Goal: Transaction & Acquisition: Purchase product/service

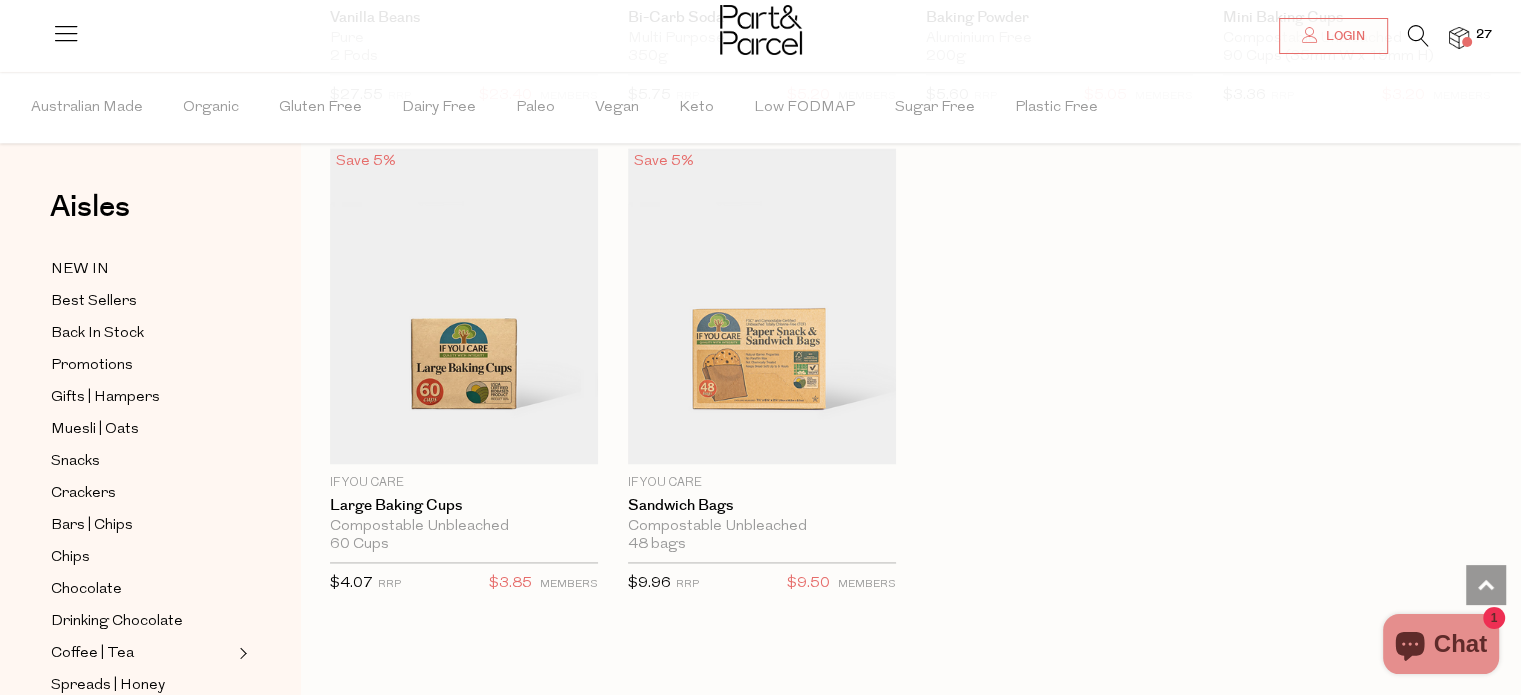
scroll to position [10398, 0]
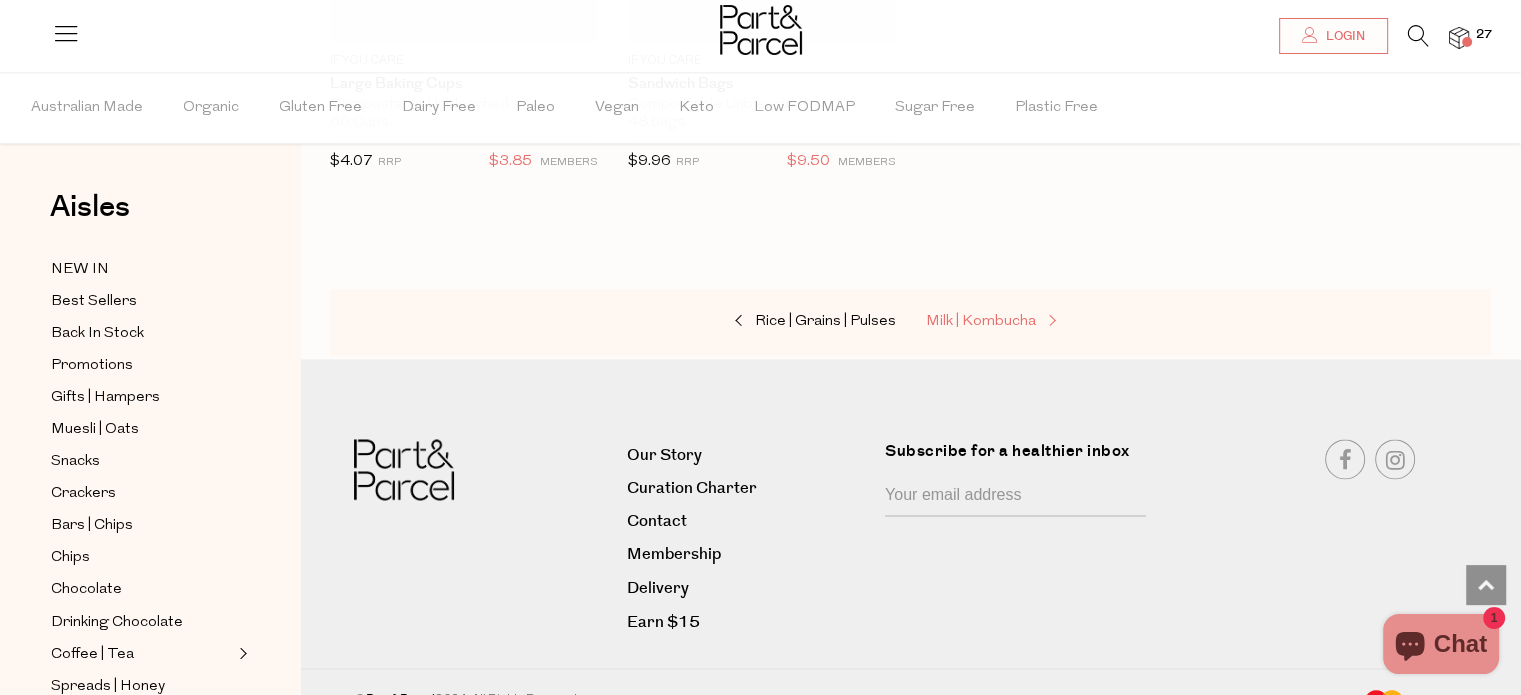
click at [1026, 309] on link "Milk | Kombucha" at bounding box center [1026, 322] width 200 height 26
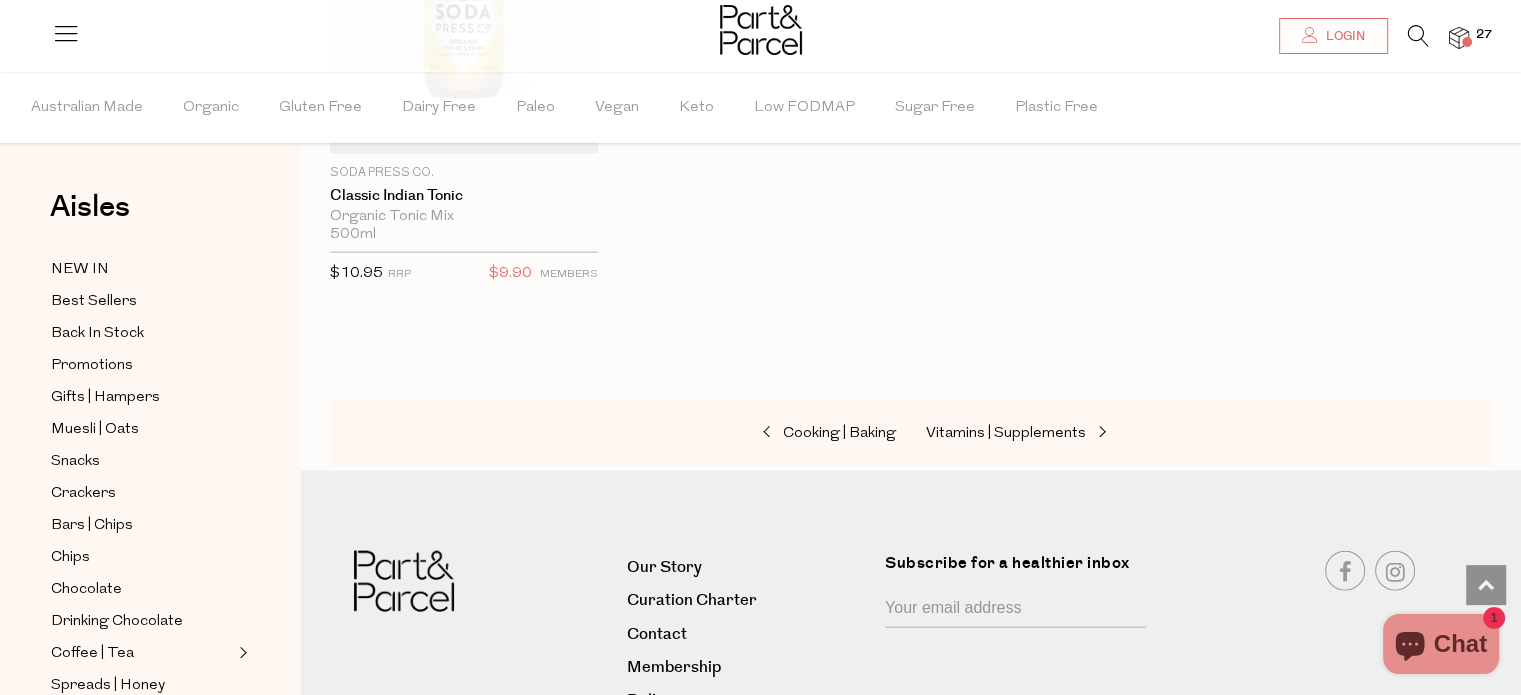
scroll to position [4394, 0]
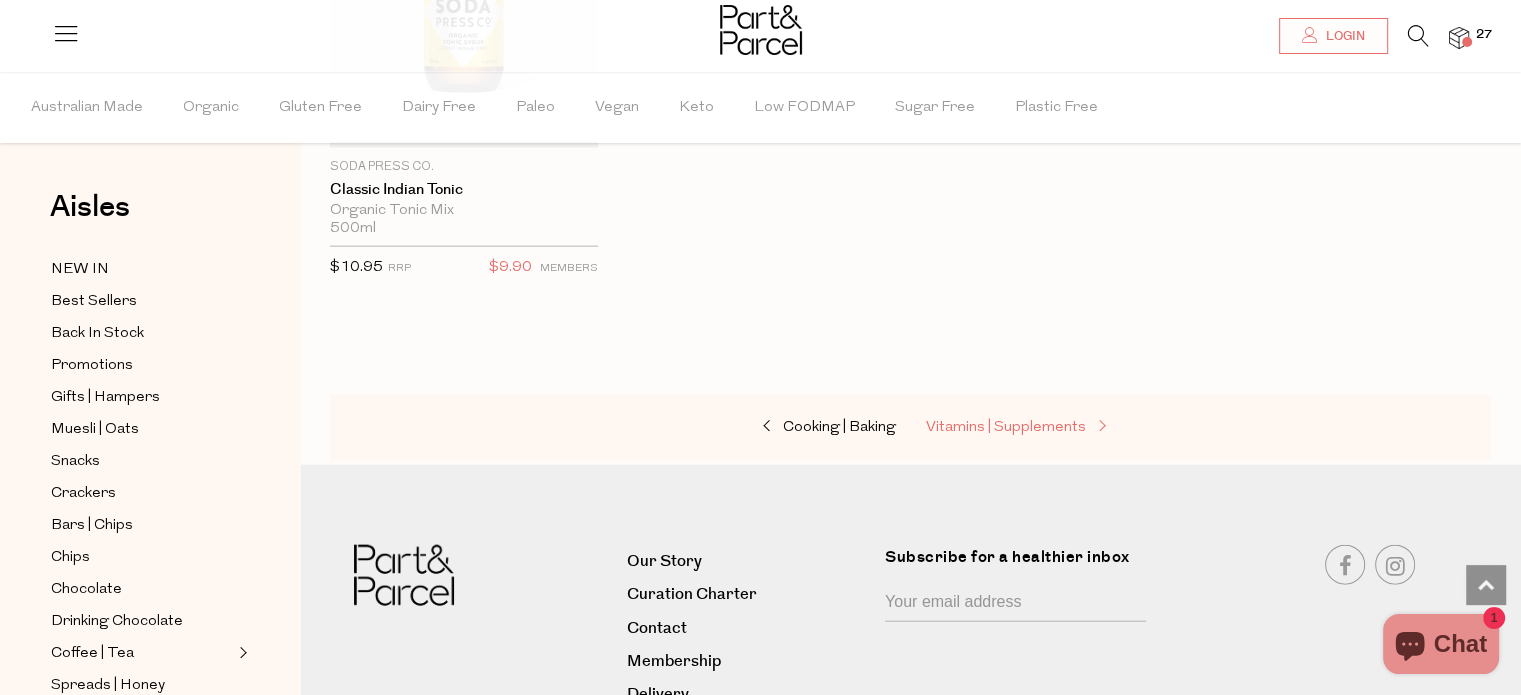
click at [1056, 423] on span "Vitamins | Supplements" at bounding box center [1006, 427] width 160 height 15
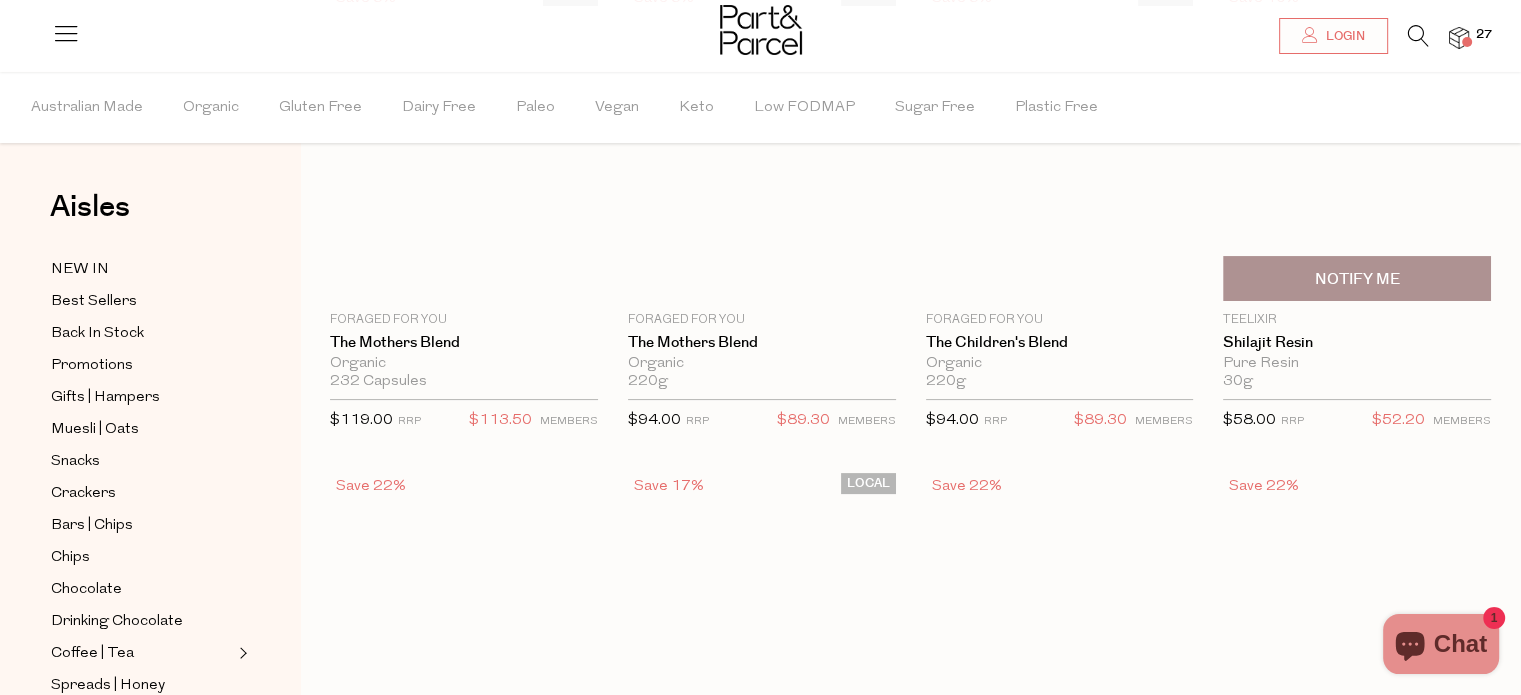
scroll to position [11, 0]
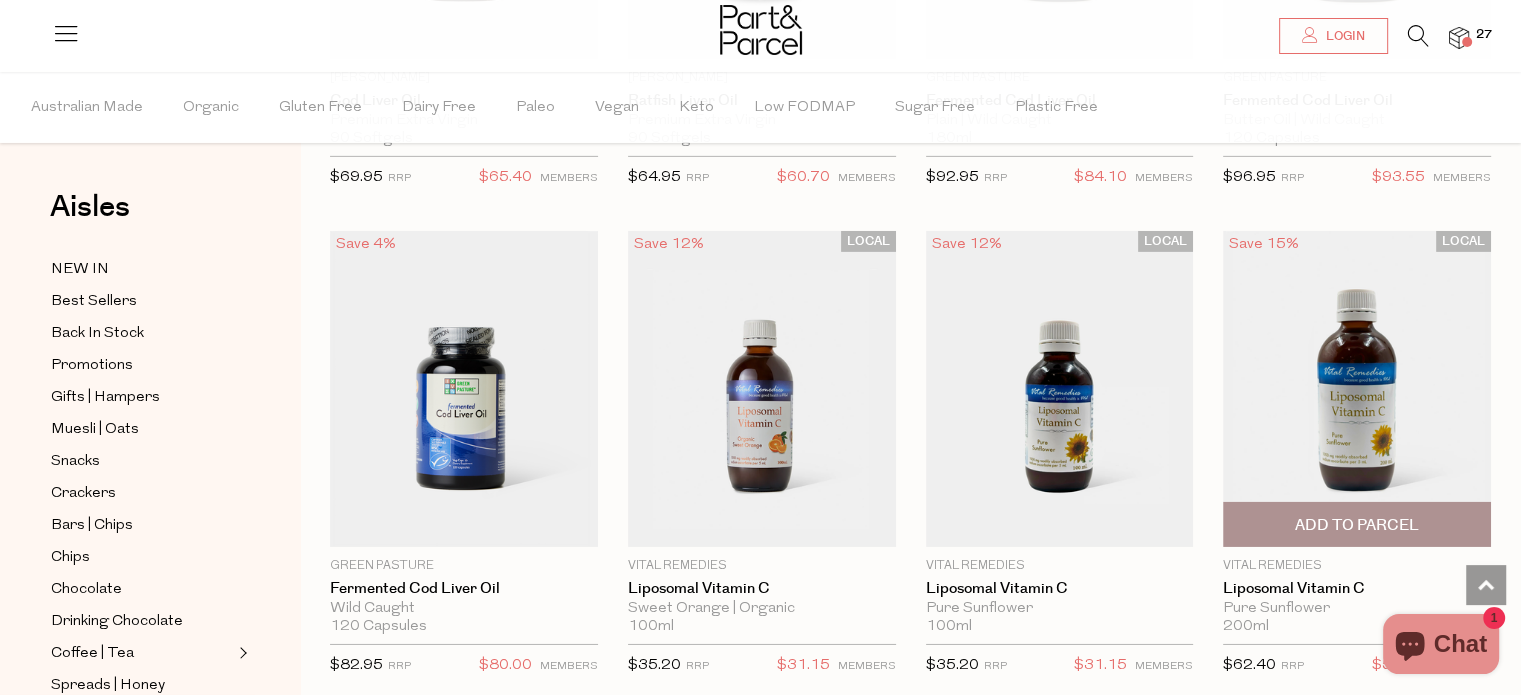
scroll to position [6910, 0]
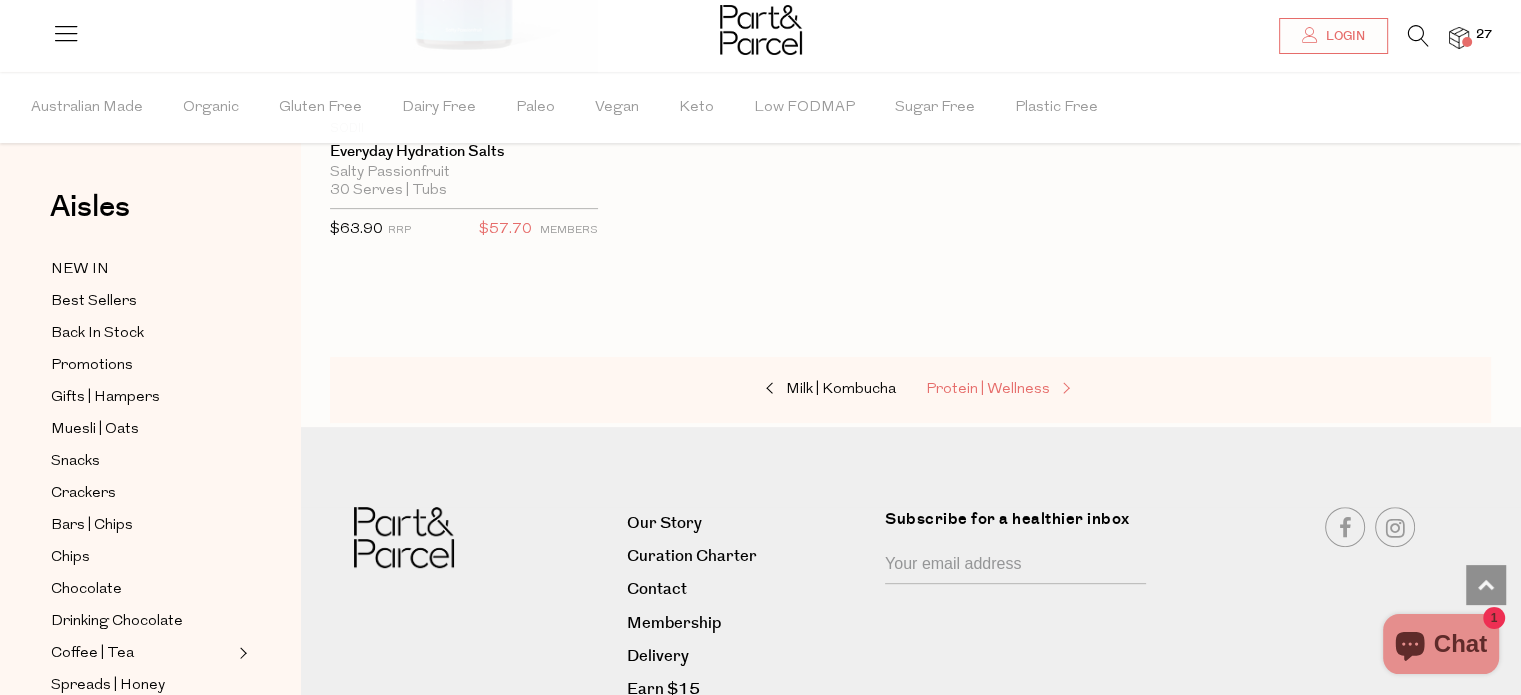
click at [984, 382] on span "Protein | Wellness" at bounding box center [988, 389] width 124 height 15
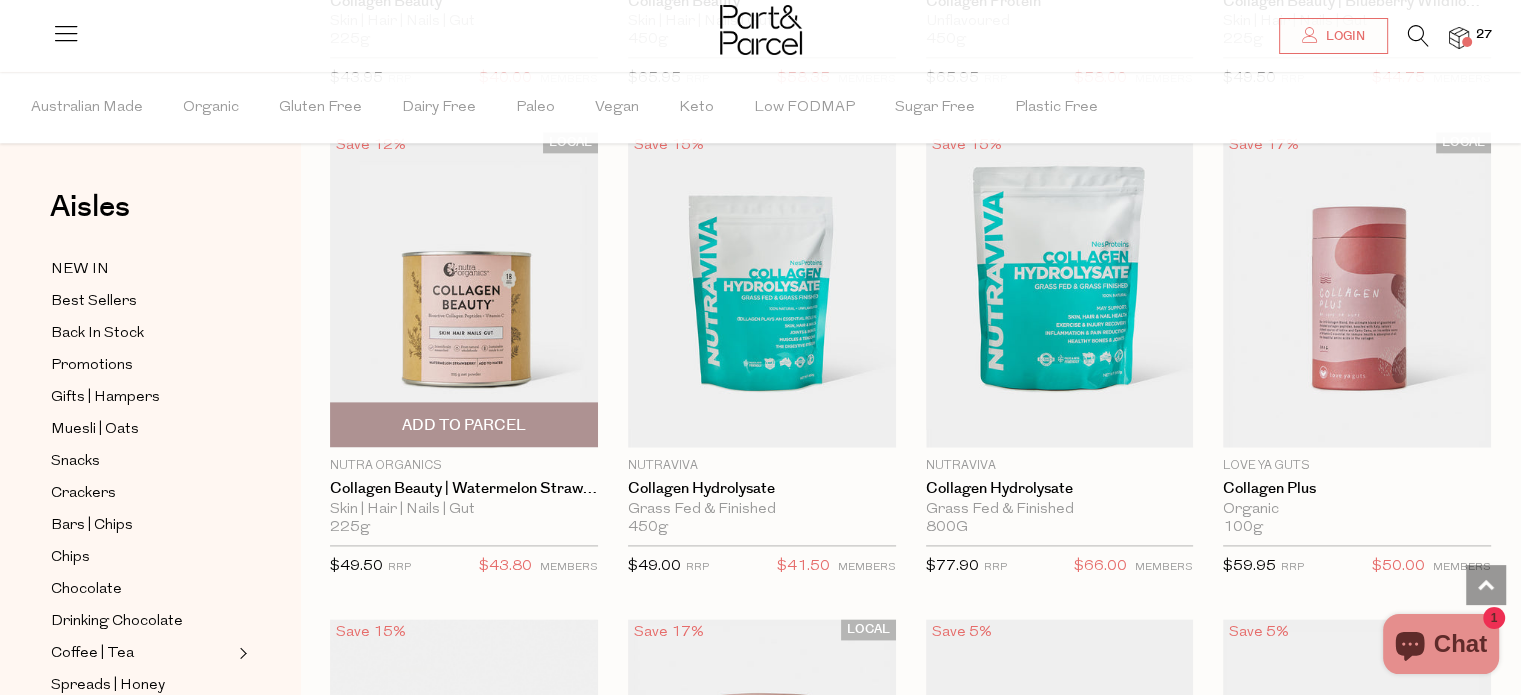
scroll to position [2599, 0]
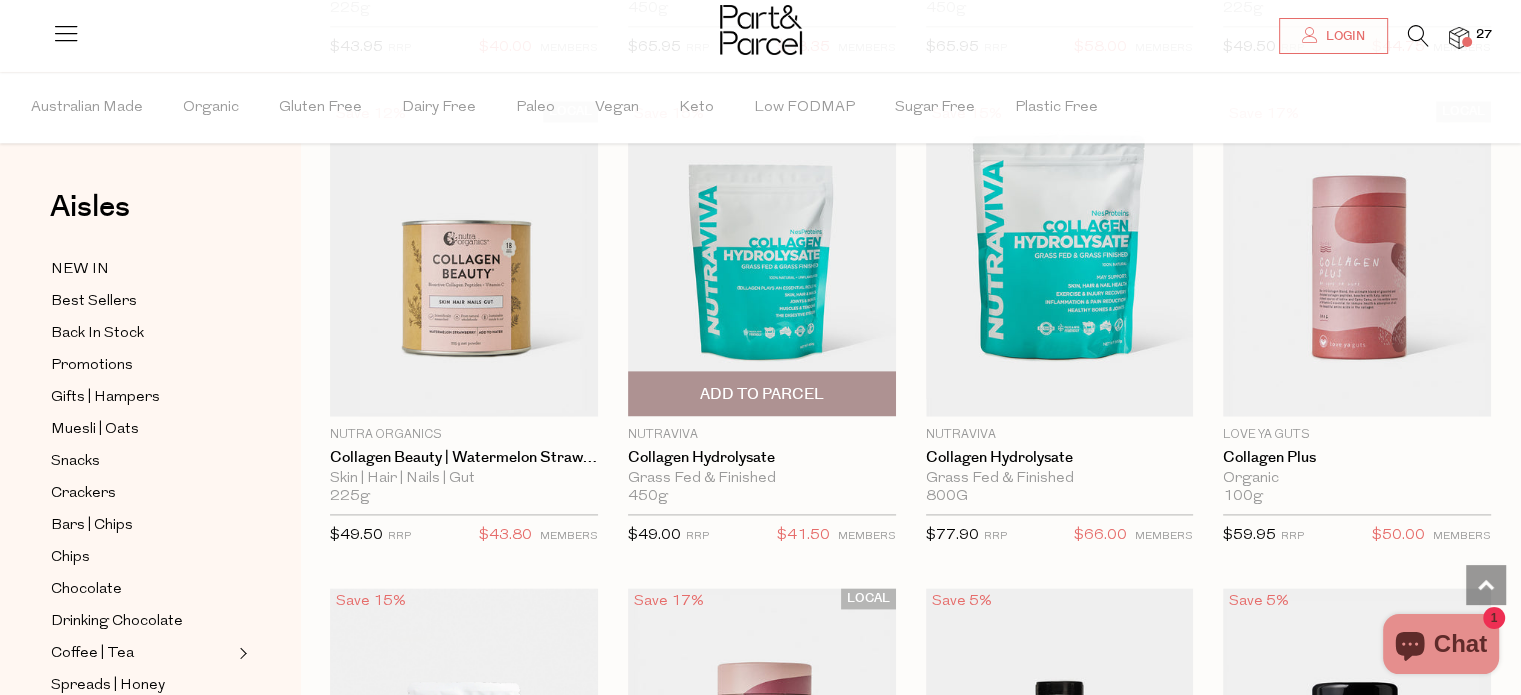
click at [760, 384] on span "Add To Parcel" at bounding box center [762, 394] width 124 height 21
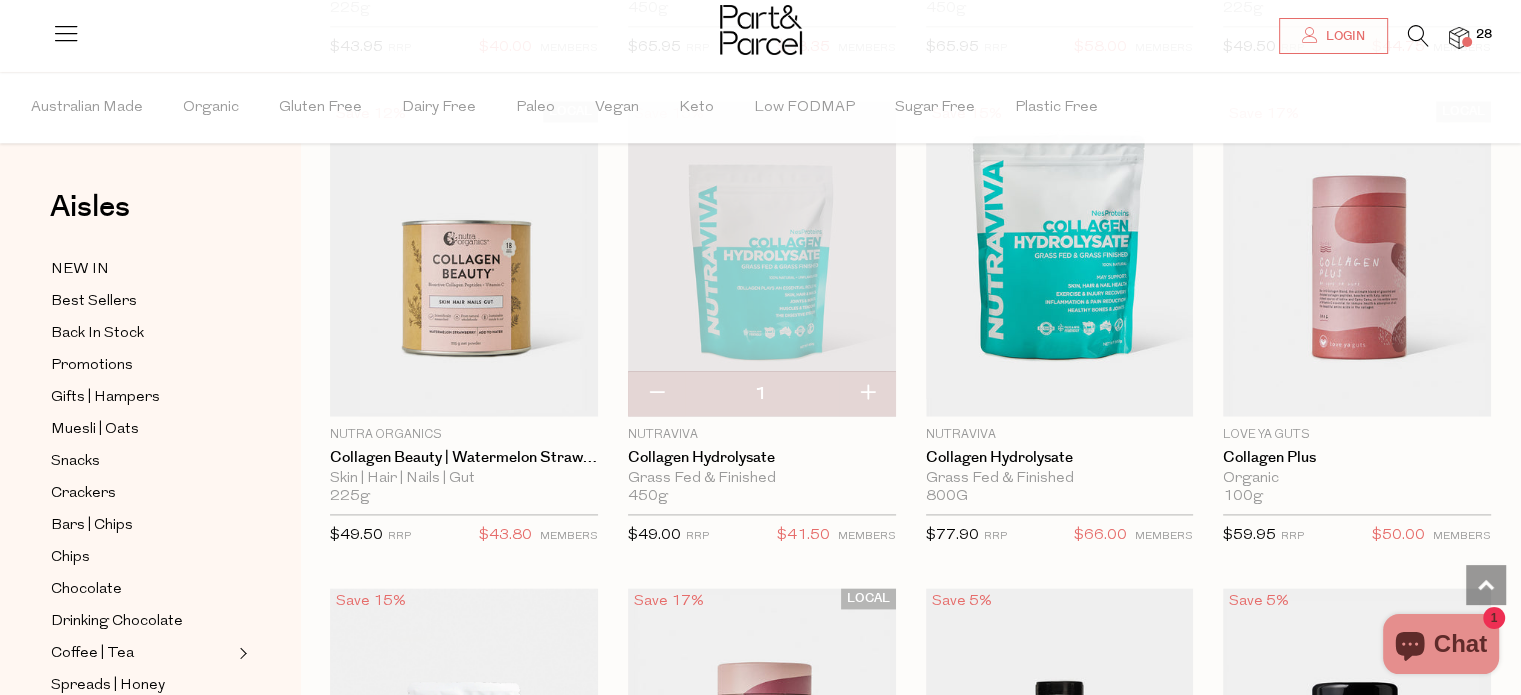
click at [872, 390] on button "button" at bounding box center [867, 394] width 57 height 44
type input "2"
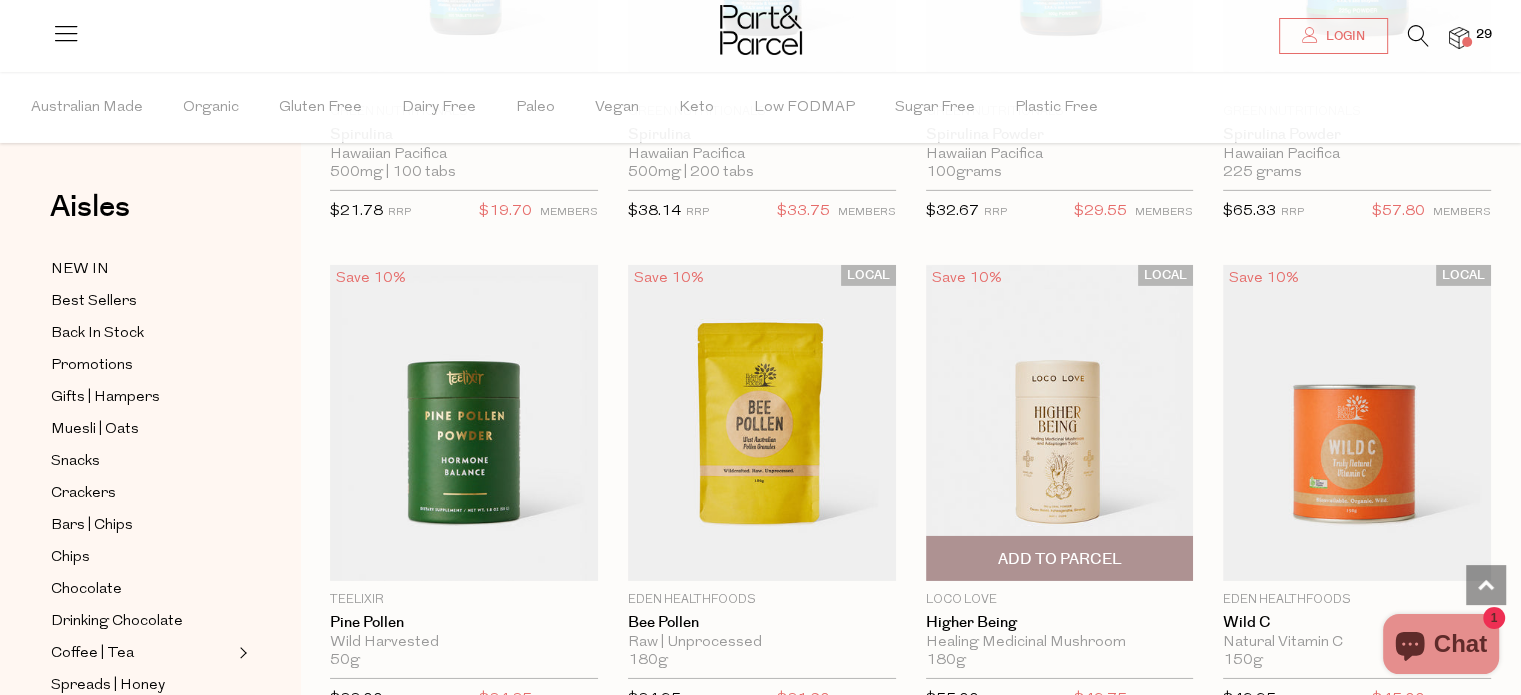
scroll to position [6399, 0]
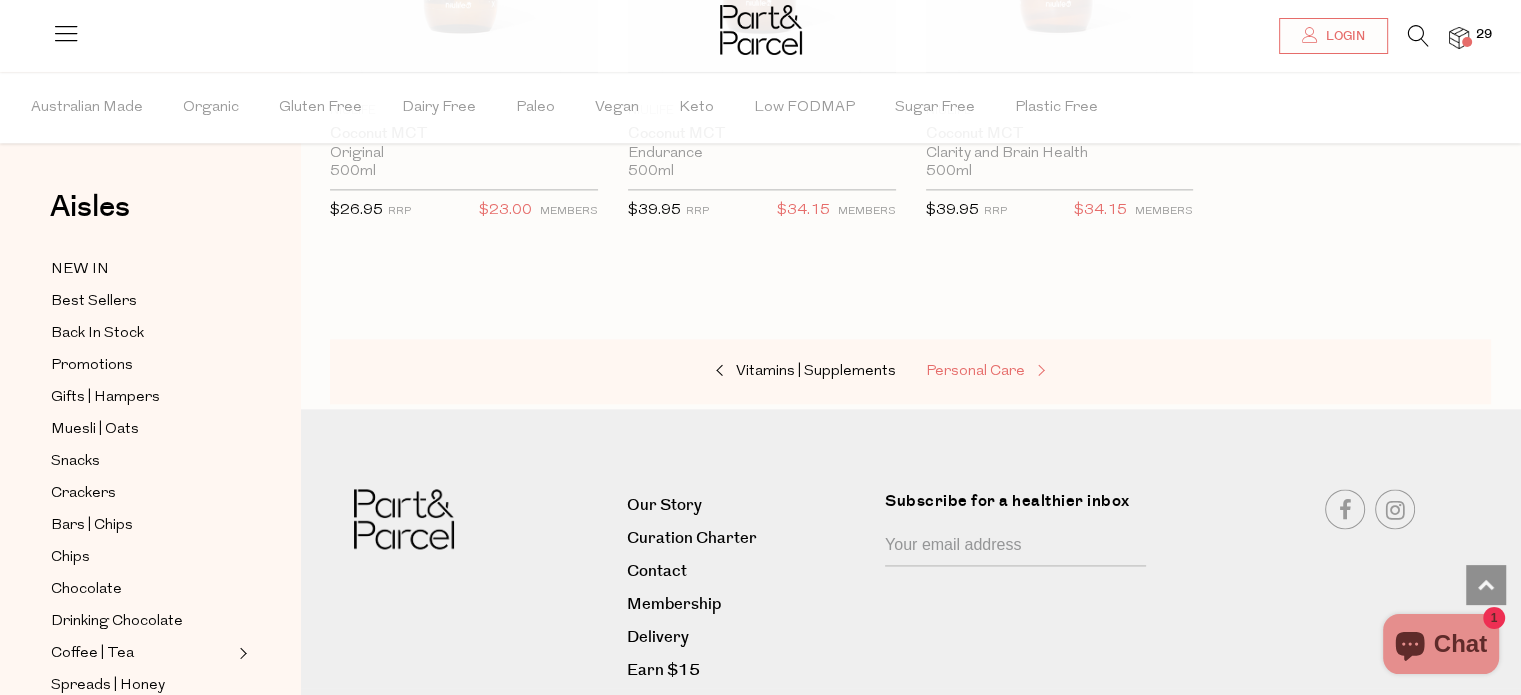
click at [979, 364] on span "Personal Care" at bounding box center [975, 371] width 99 height 15
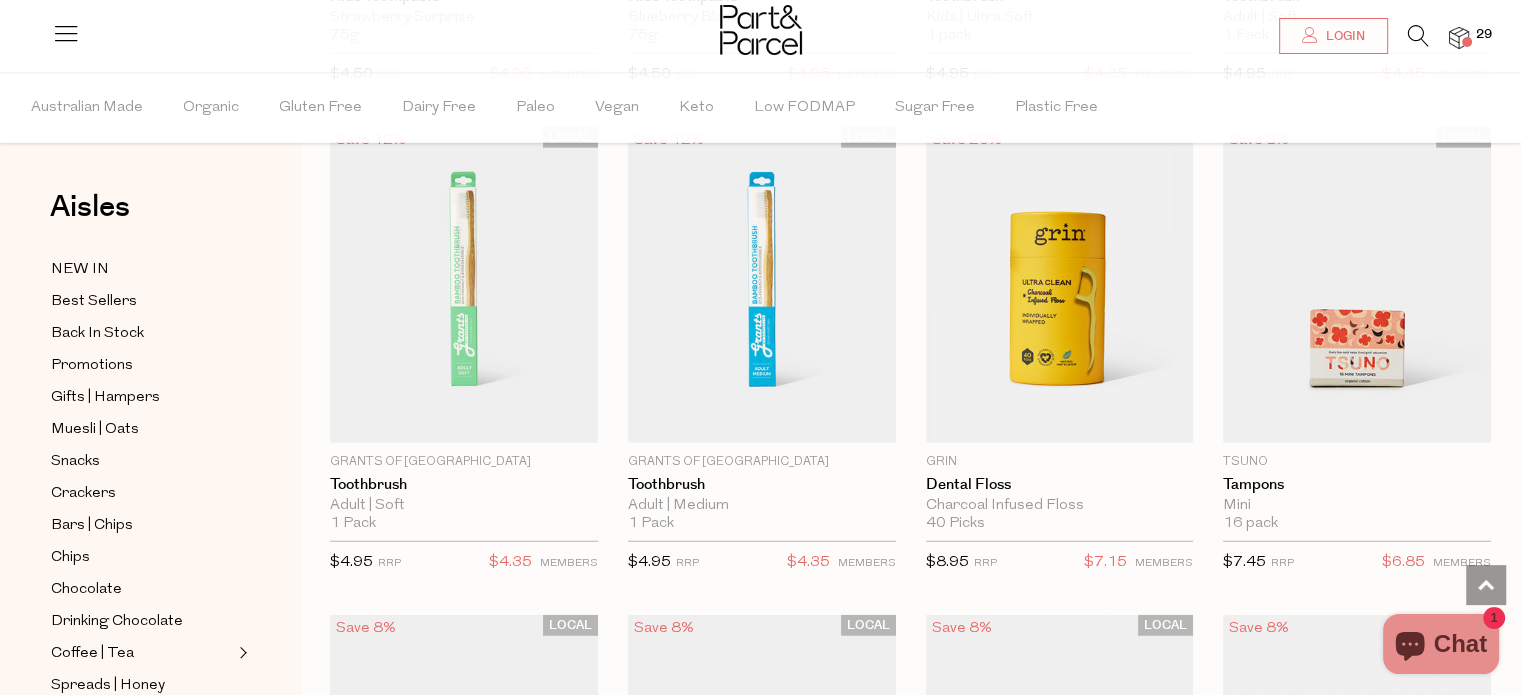
scroll to position [5099, 0]
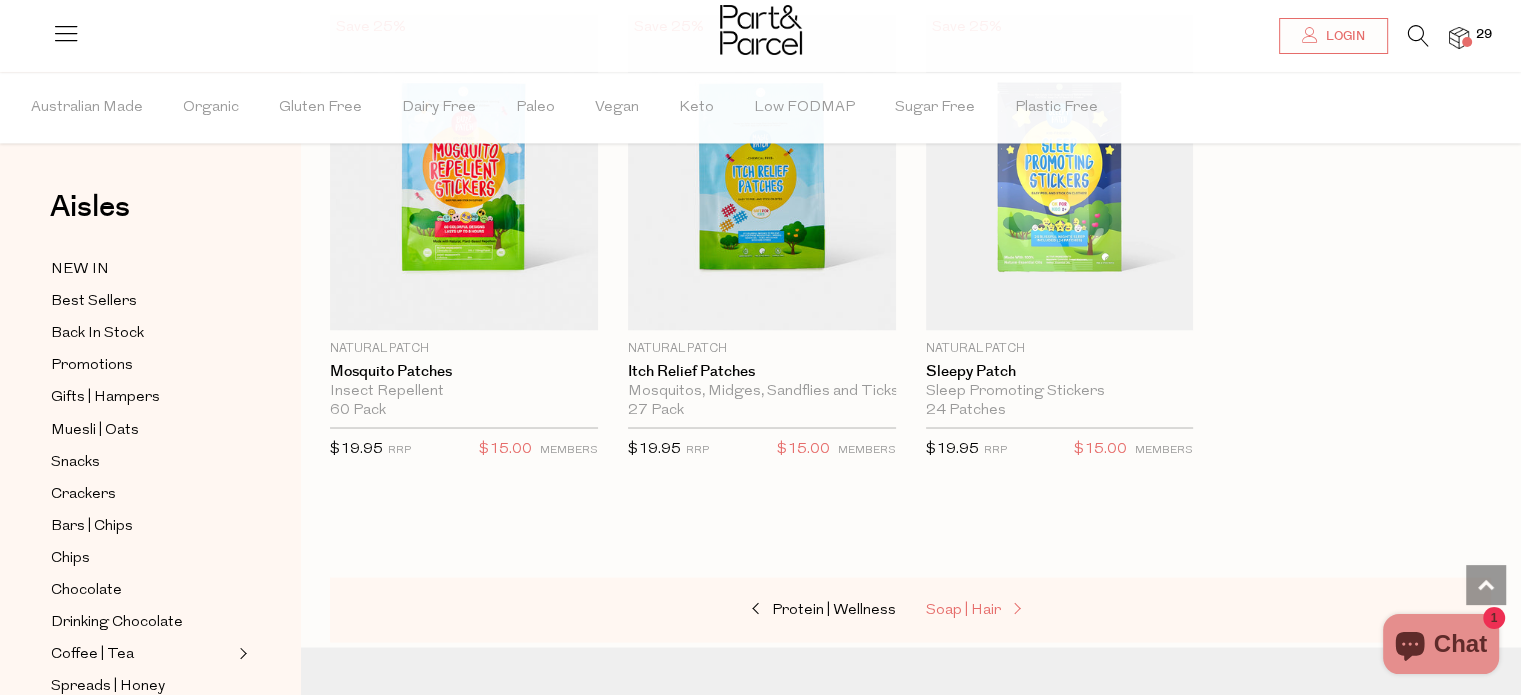
click at [984, 602] on span "Soap | Hair" at bounding box center [963, 609] width 75 height 15
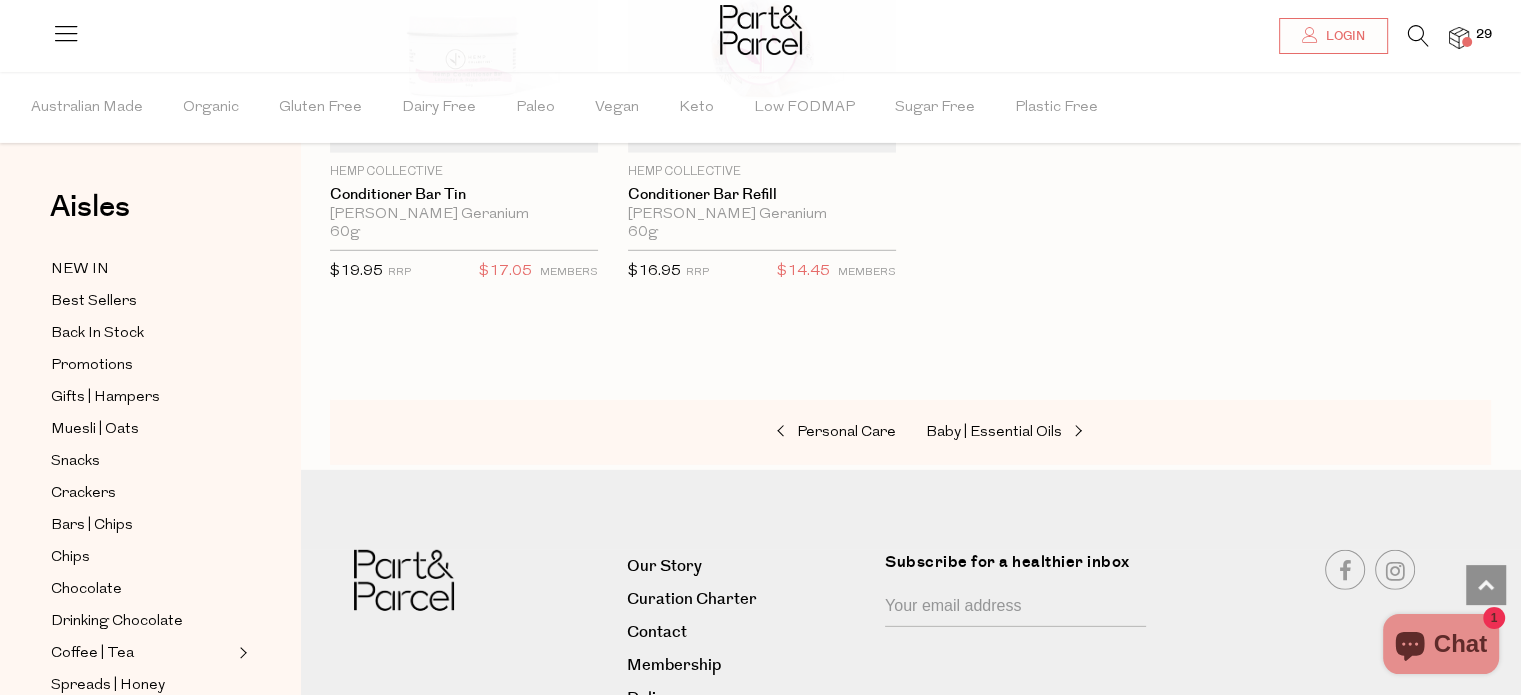
scroll to position [5899, 0]
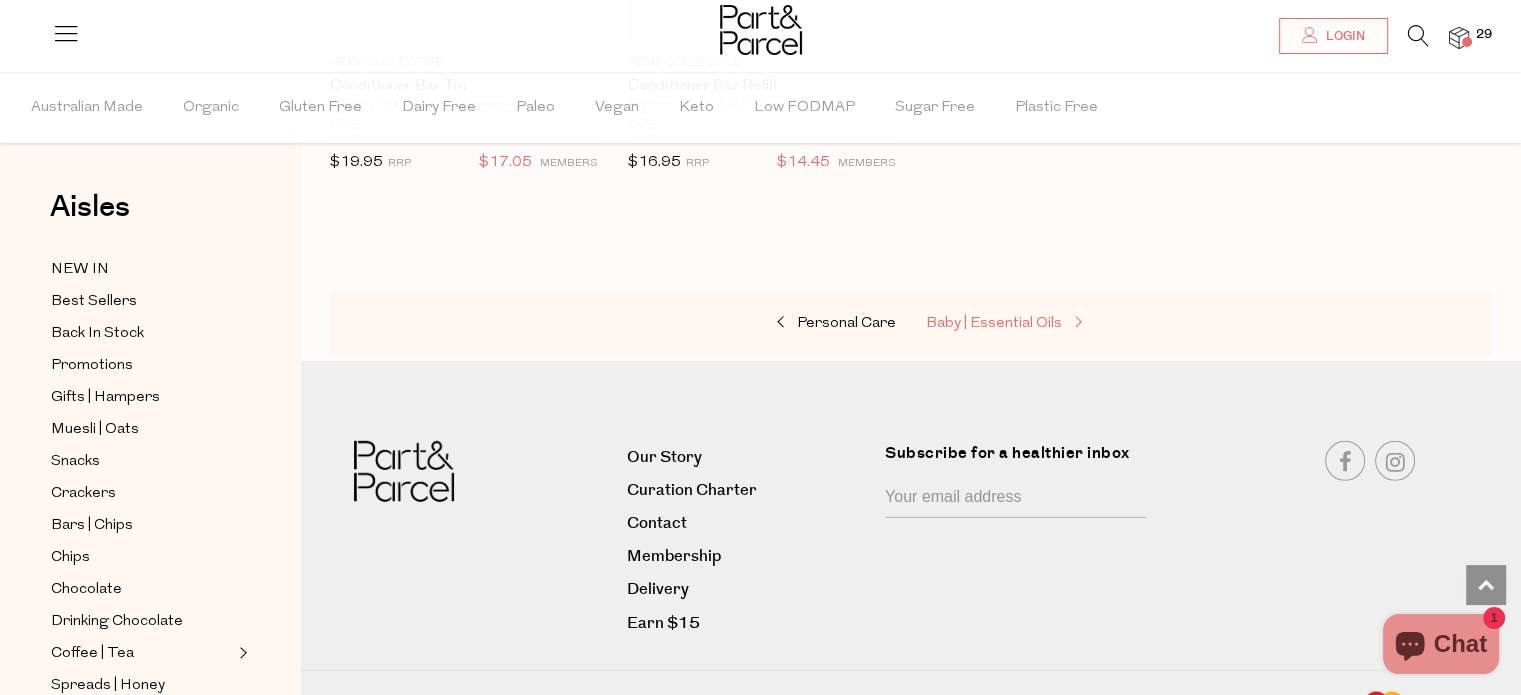
click at [959, 316] on span "Baby | Essential Oils" at bounding box center [994, 323] width 136 height 15
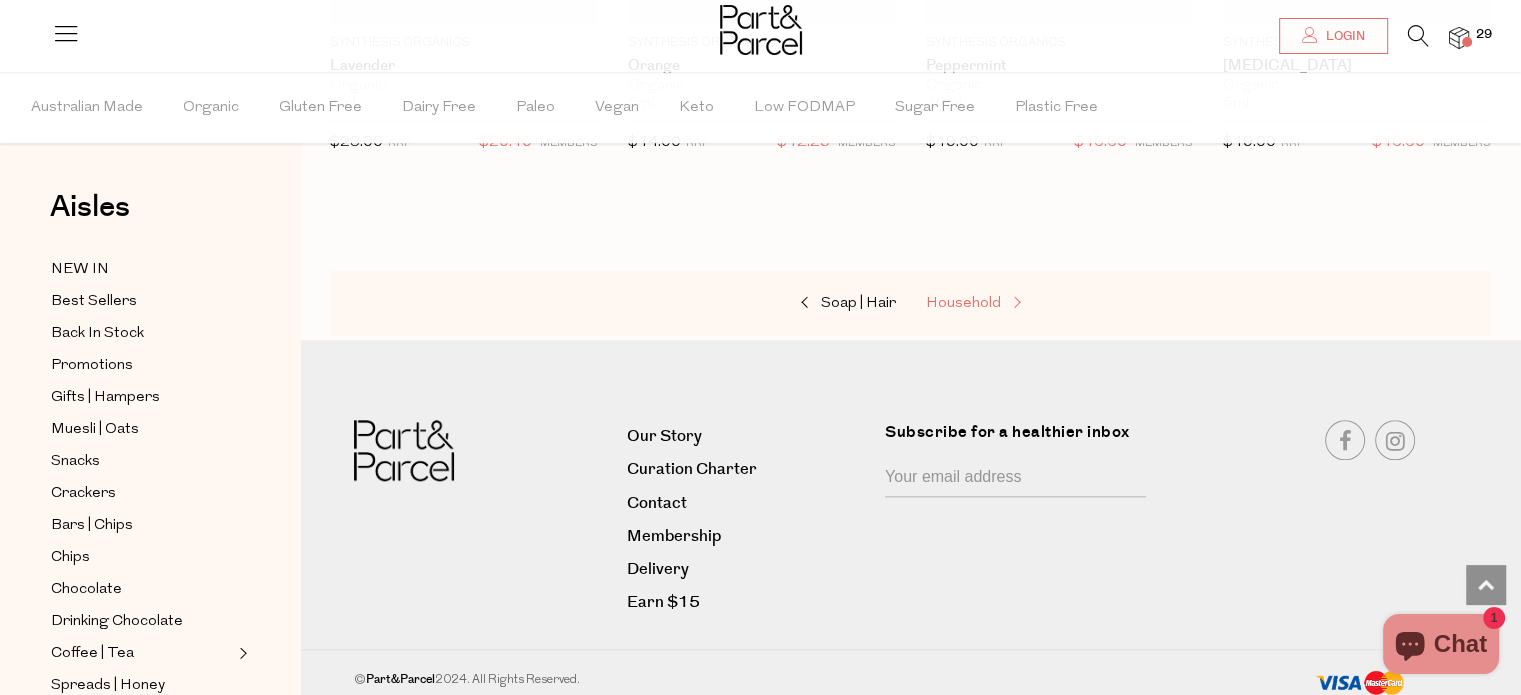
click at [944, 299] on span "Household" at bounding box center [963, 303] width 75 height 15
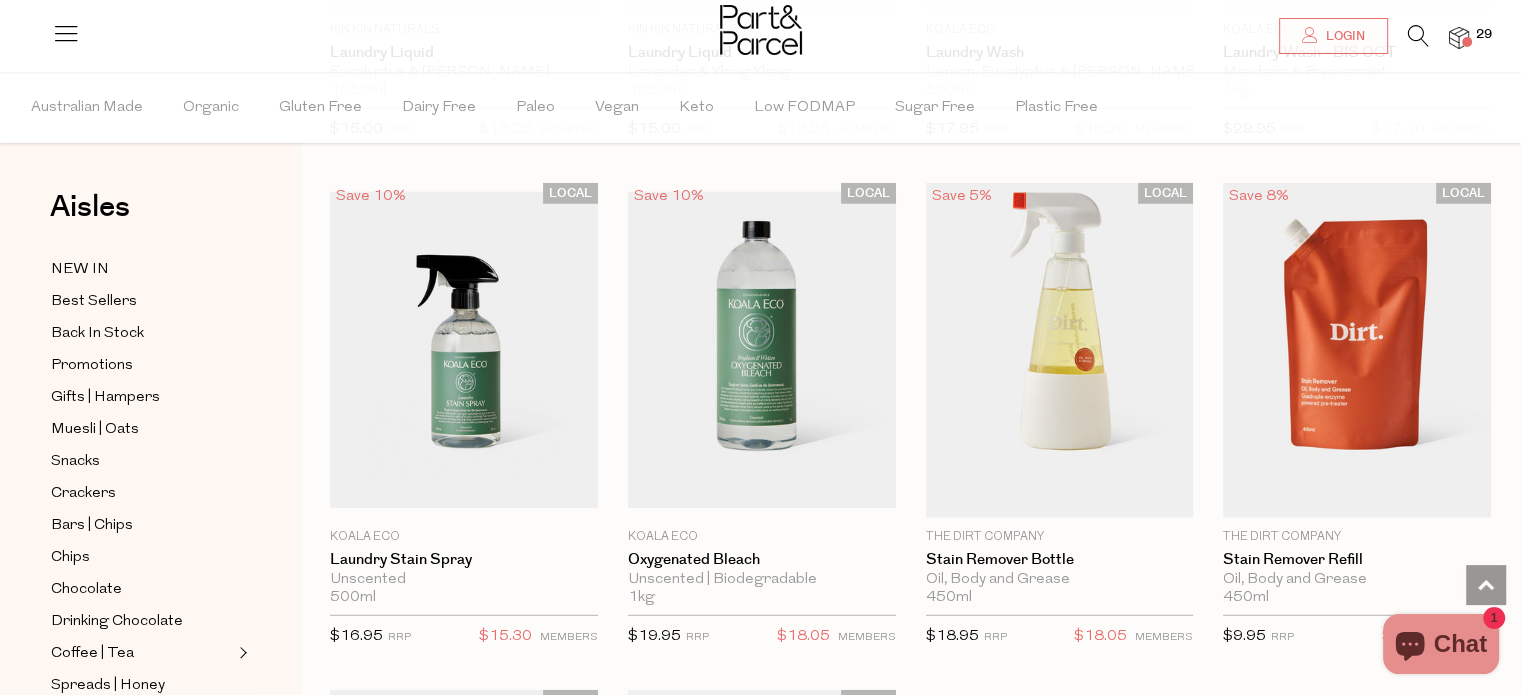
scroll to position [5495, 0]
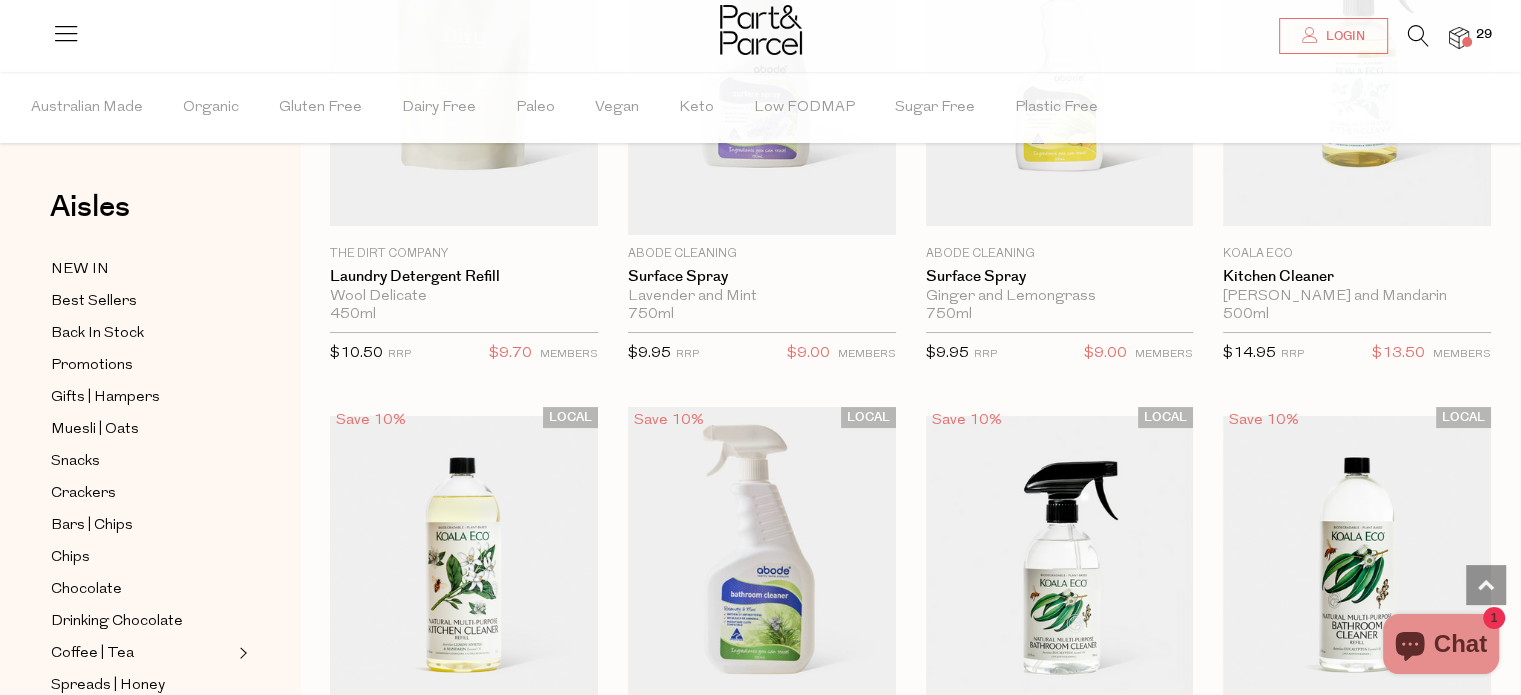
scroll to position [7794, 0]
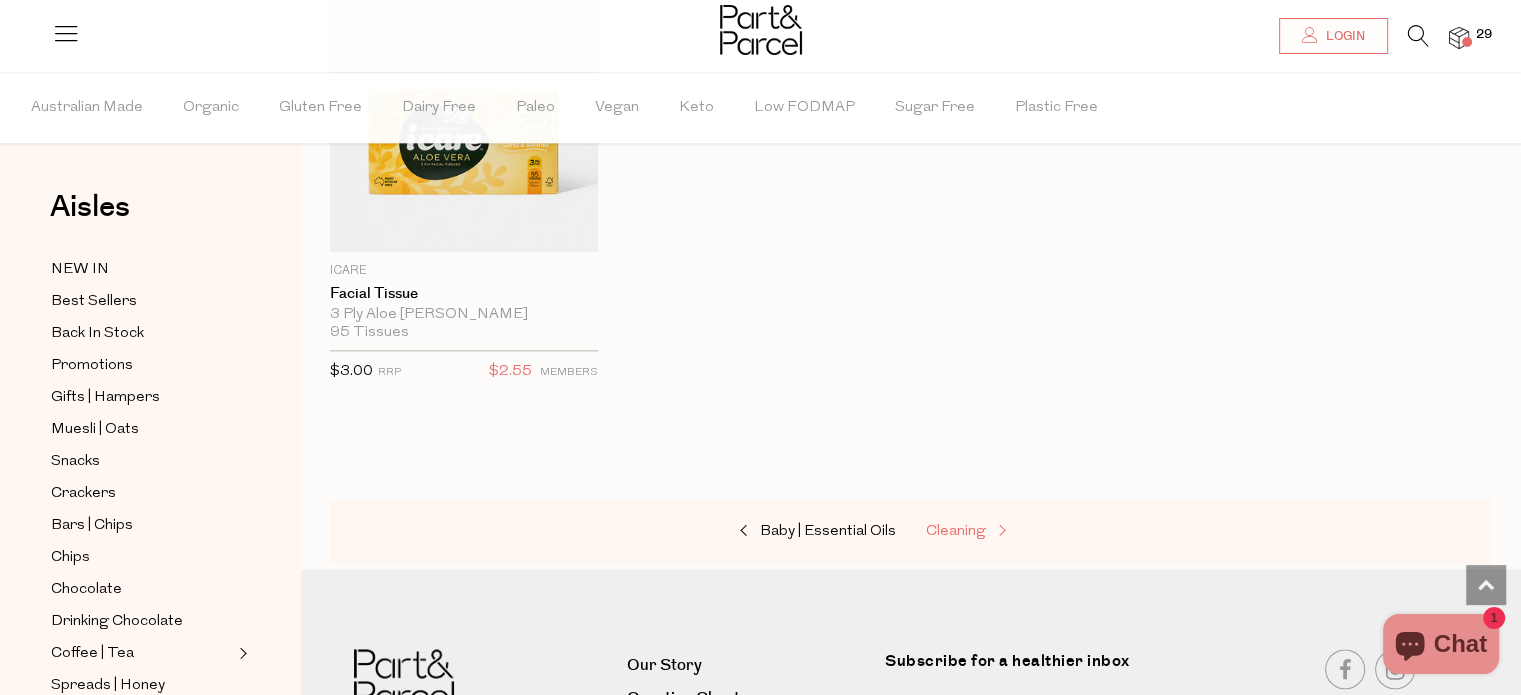
click at [963, 524] on span "Cleaning" at bounding box center [956, 531] width 60 height 15
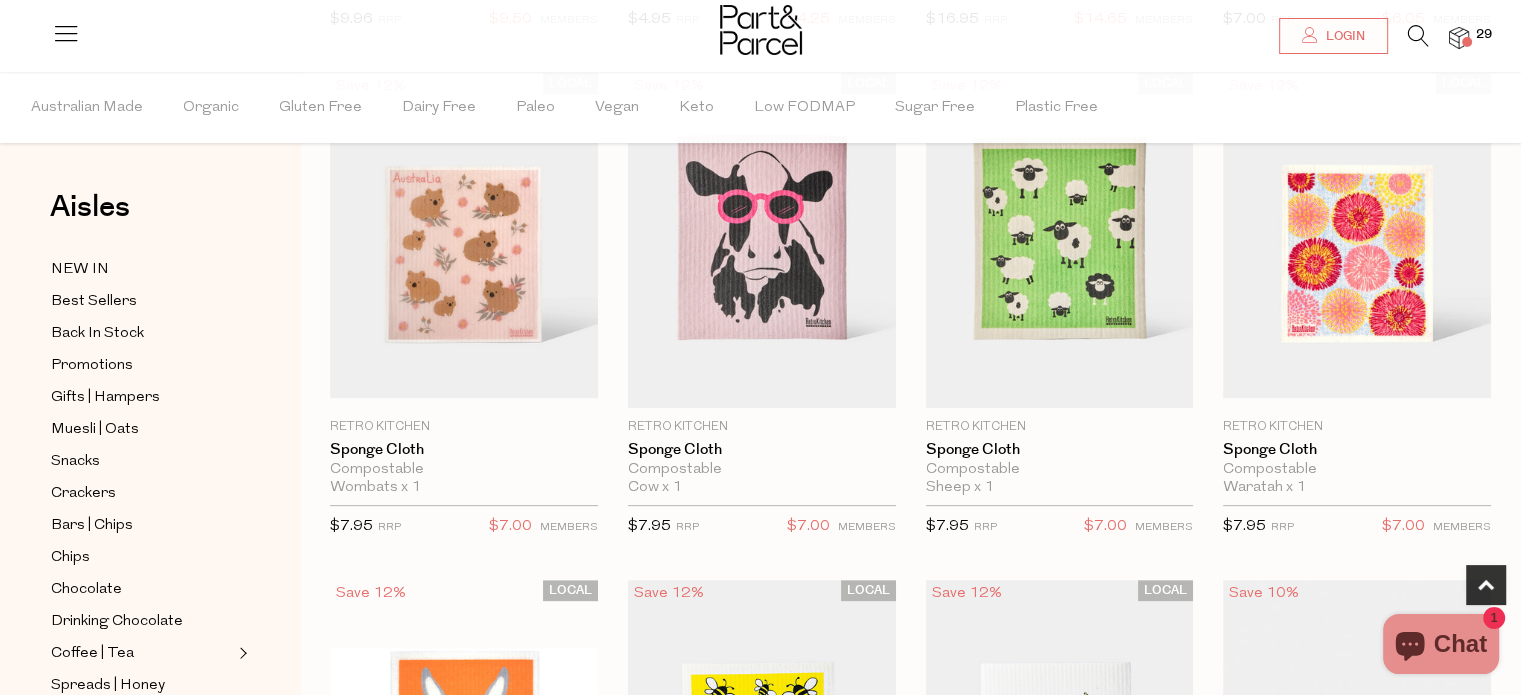
scroll to position [700, 0]
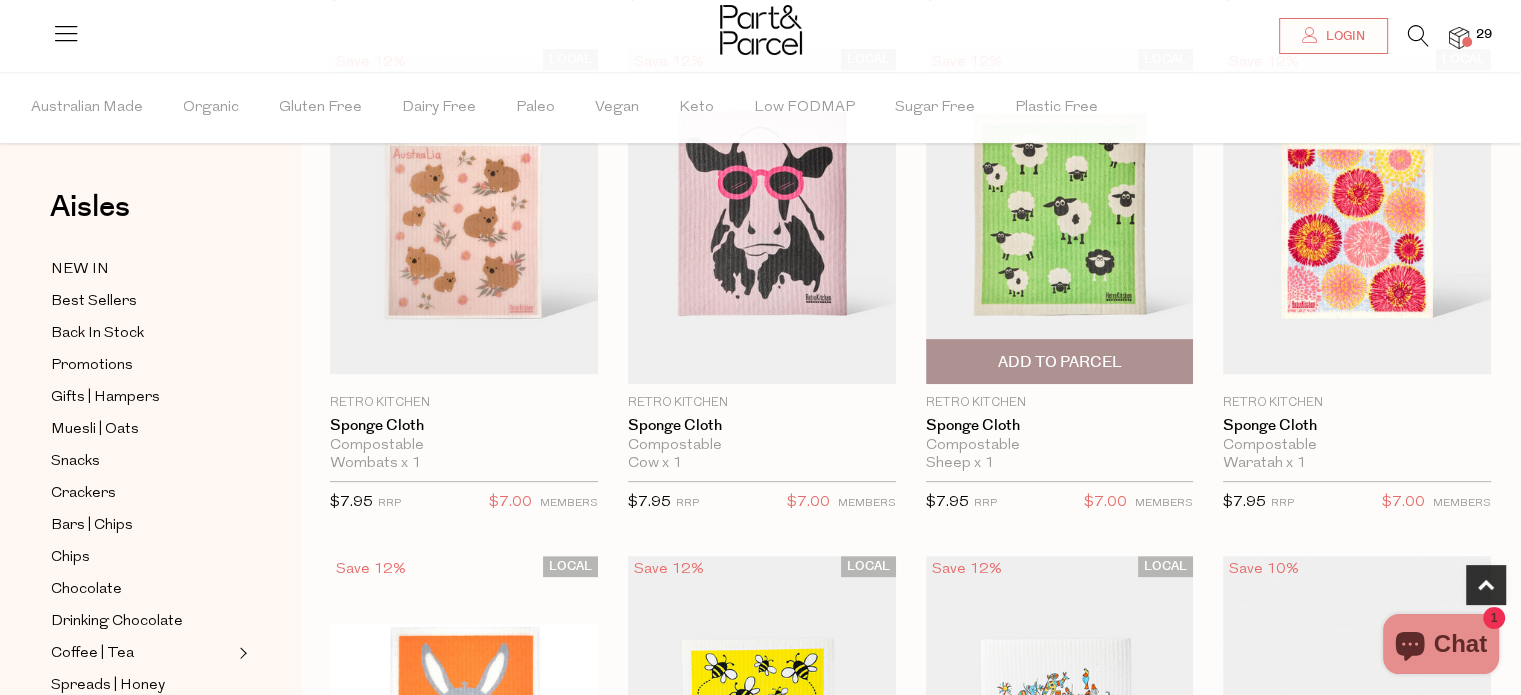
click at [1048, 366] on span "Add To Parcel" at bounding box center [1059, 362] width 124 height 21
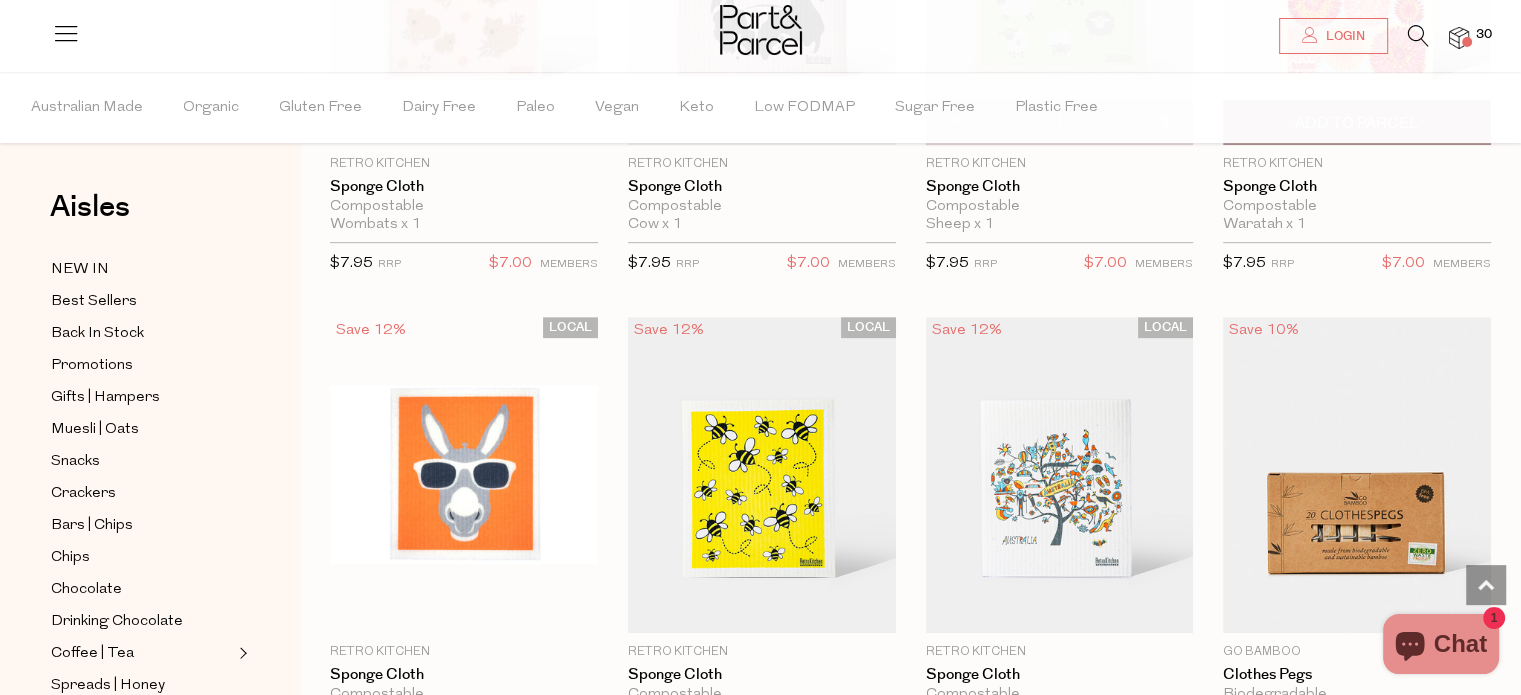
scroll to position [937, 0]
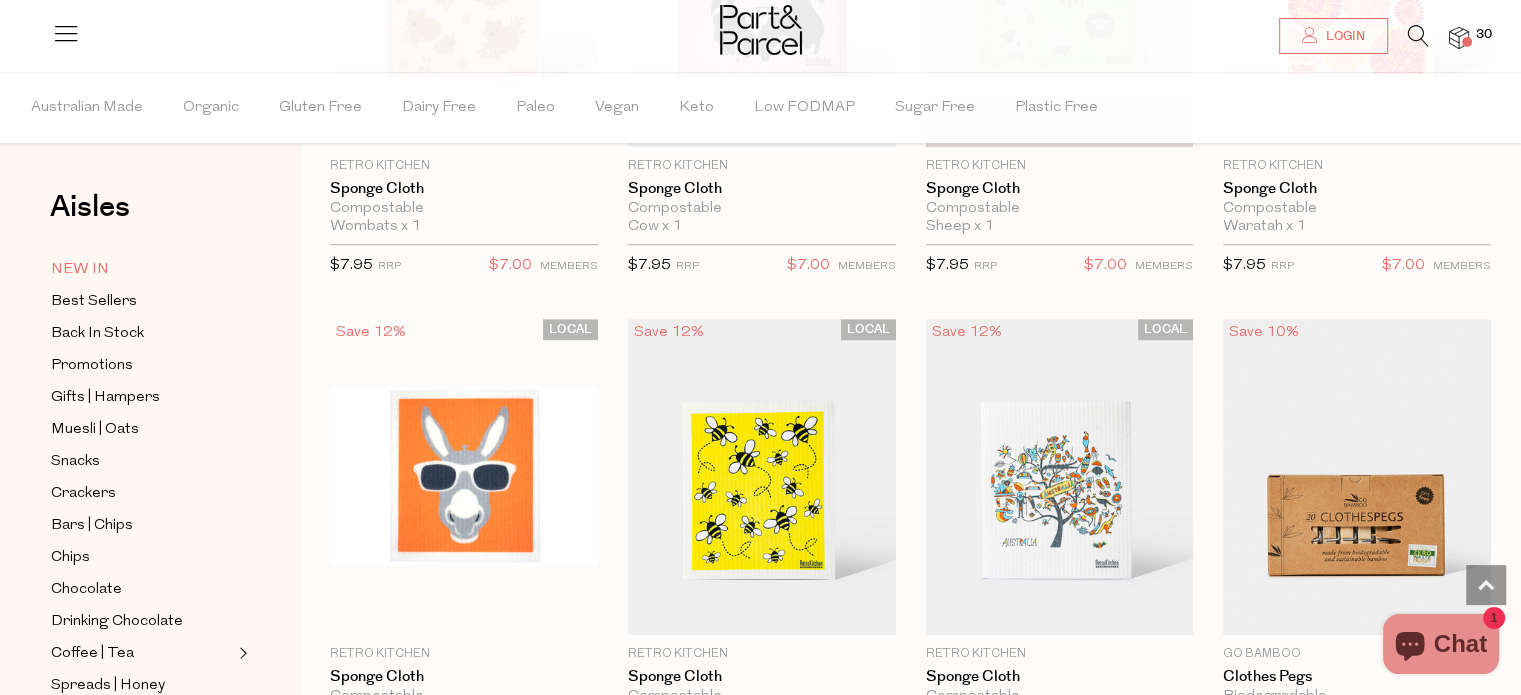
click at [75, 269] on span "NEW IN" at bounding box center [80, 270] width 58 height 24
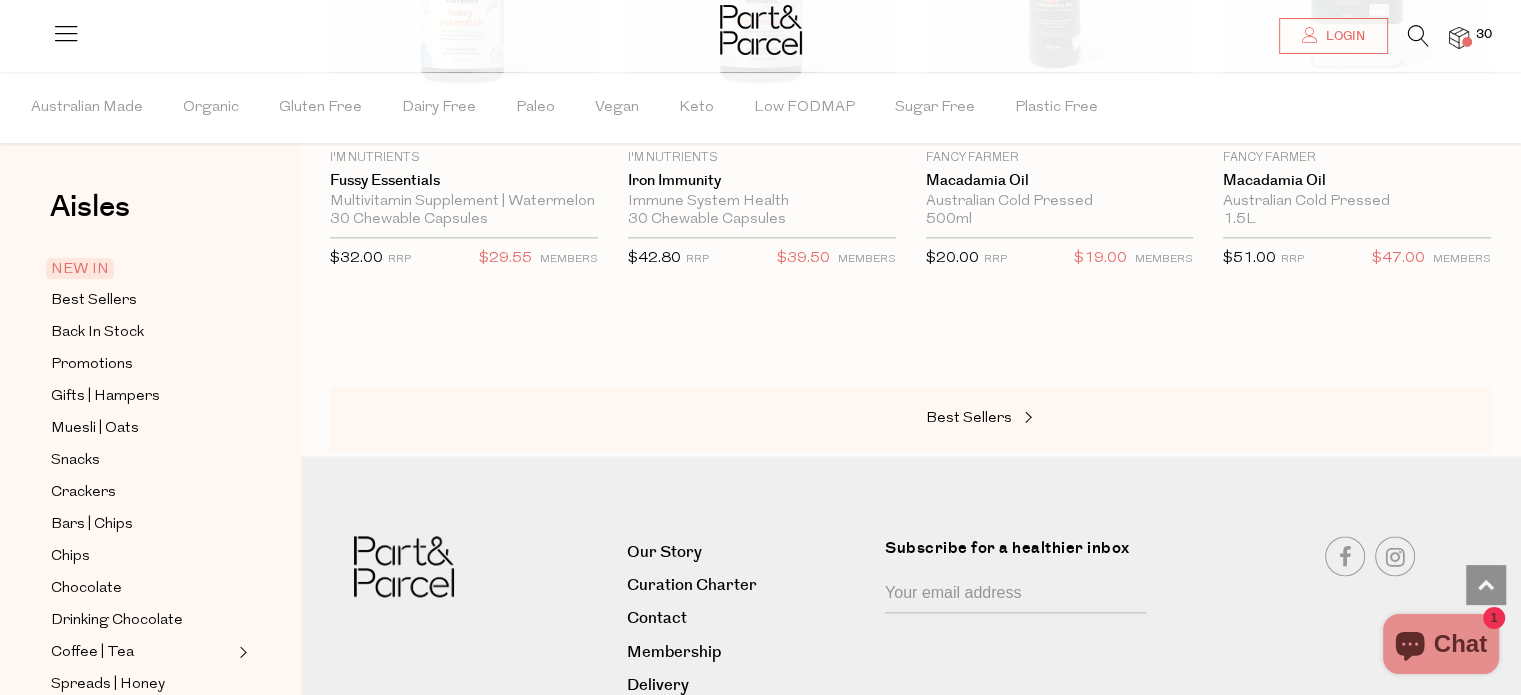
scroll to position [2499, 0]
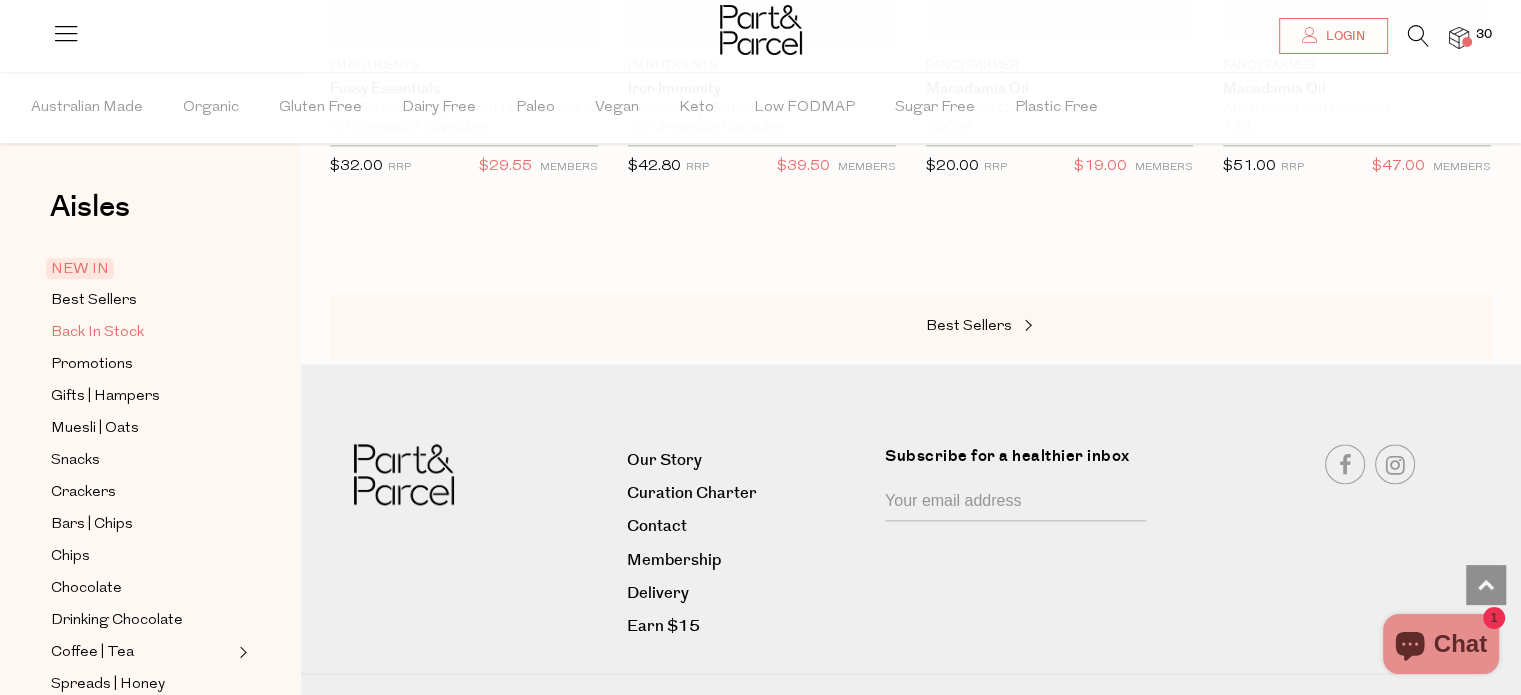
click at [113, 329] on span "Back In Stock" at bounding box center [97, 333] width 93 height 24
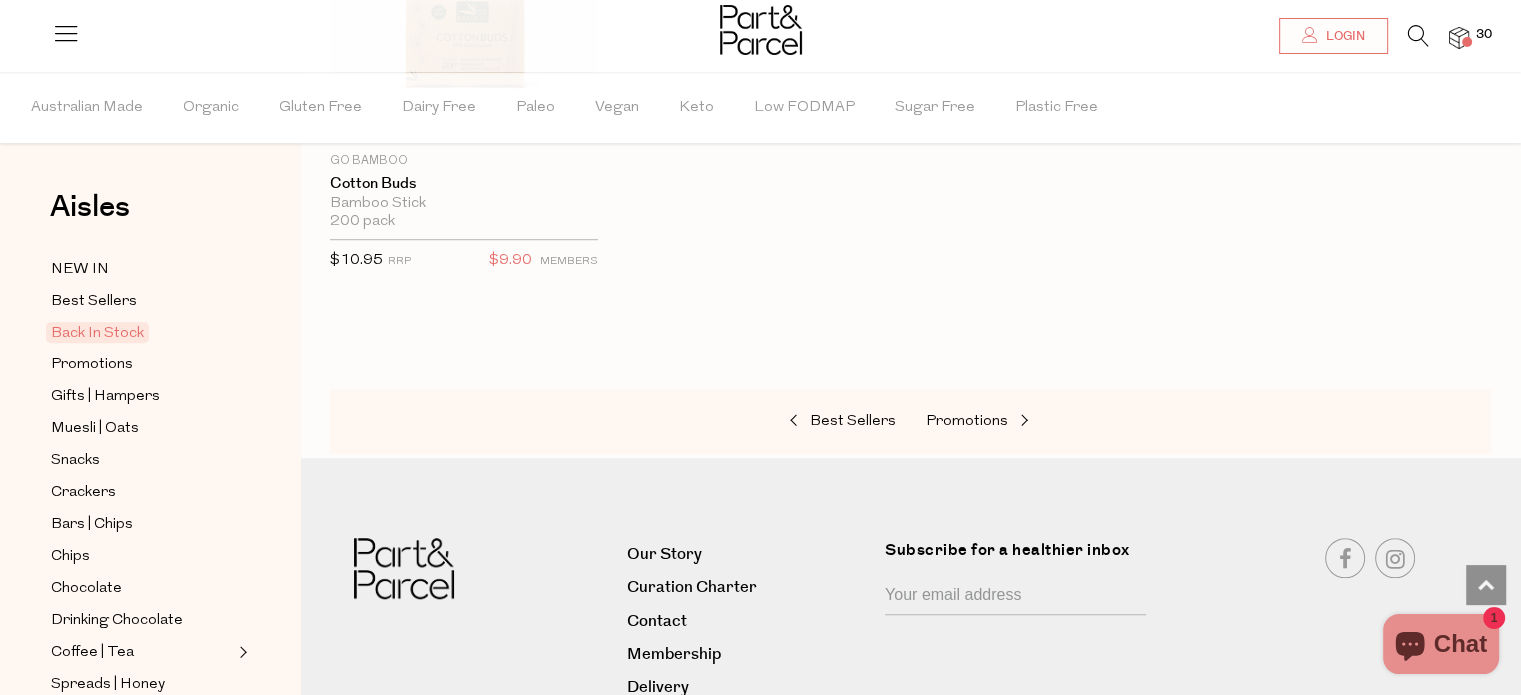
scroll to position [1555, 0]
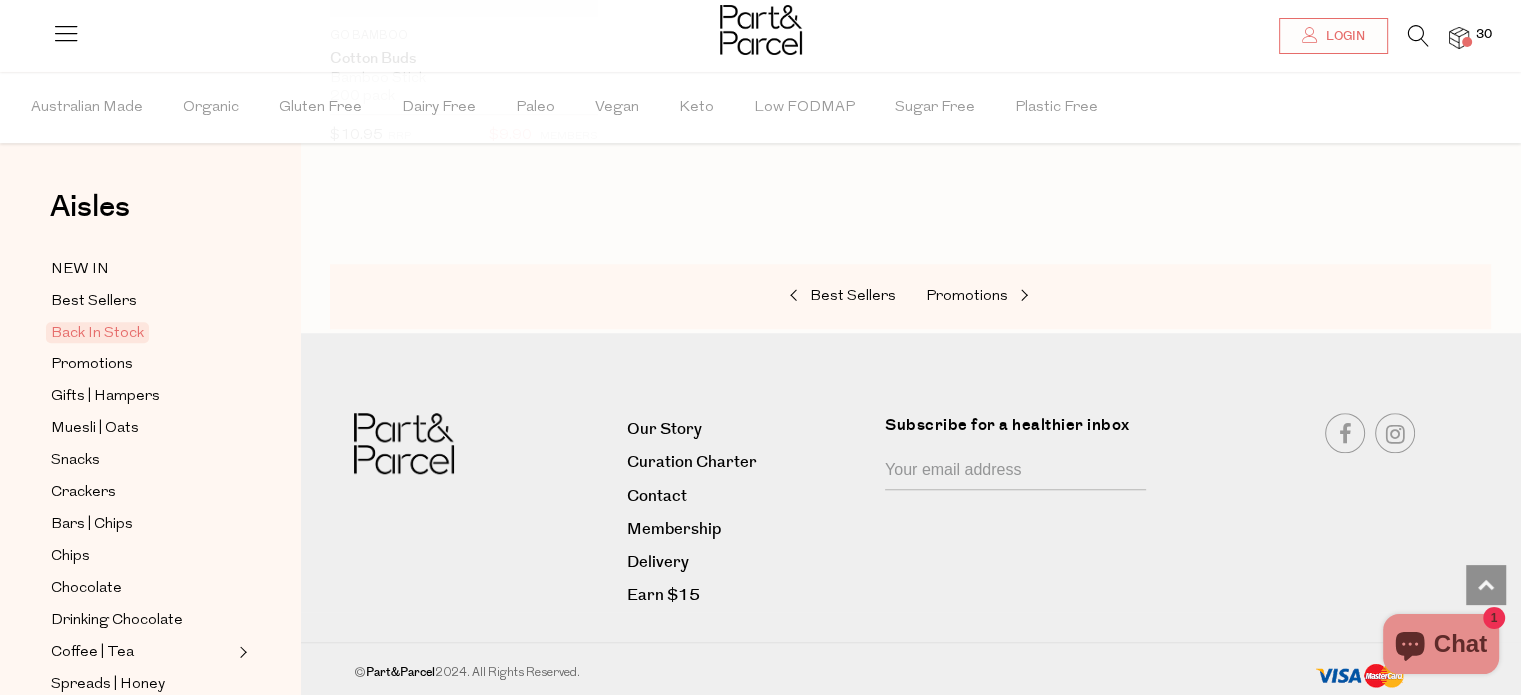
click at [1456, 35] on img at bounding box center [1459, 38] width 20 height 23
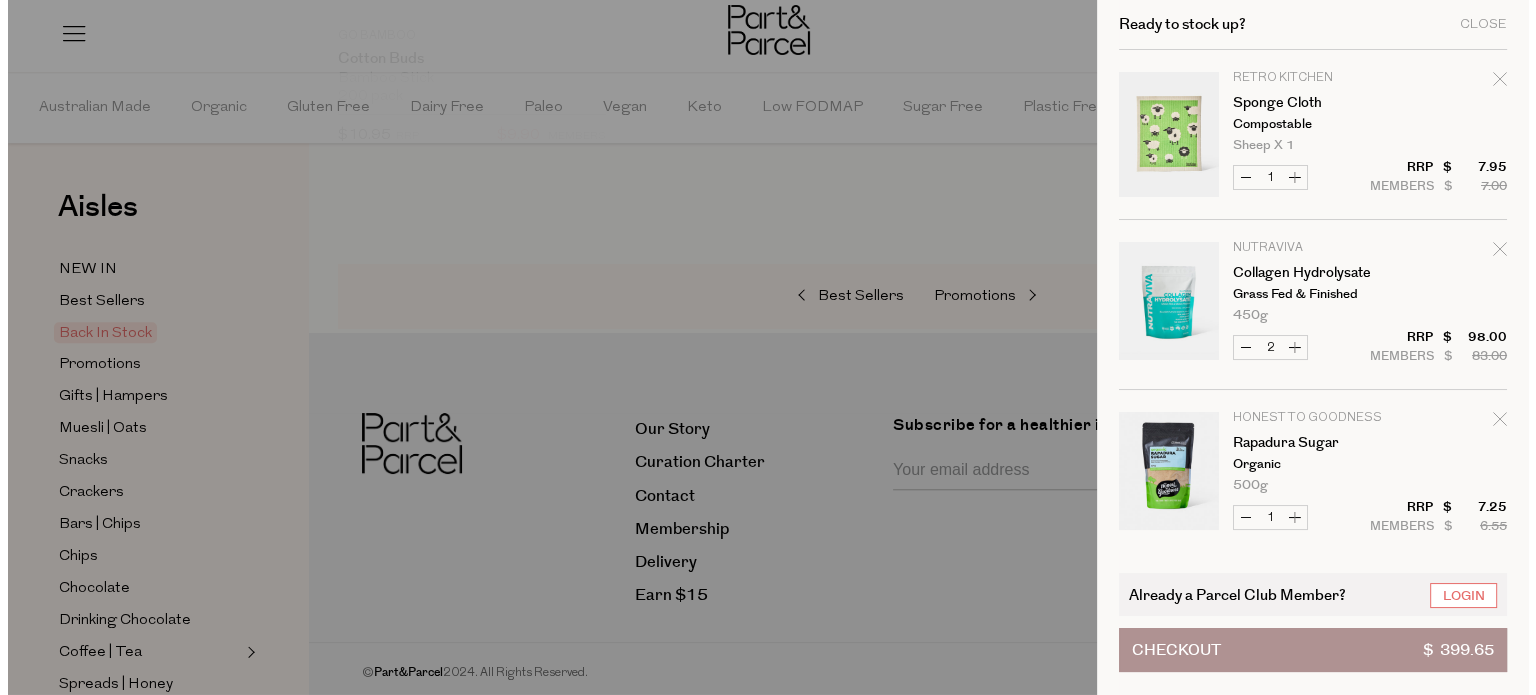
scroll to position [1564, 0]
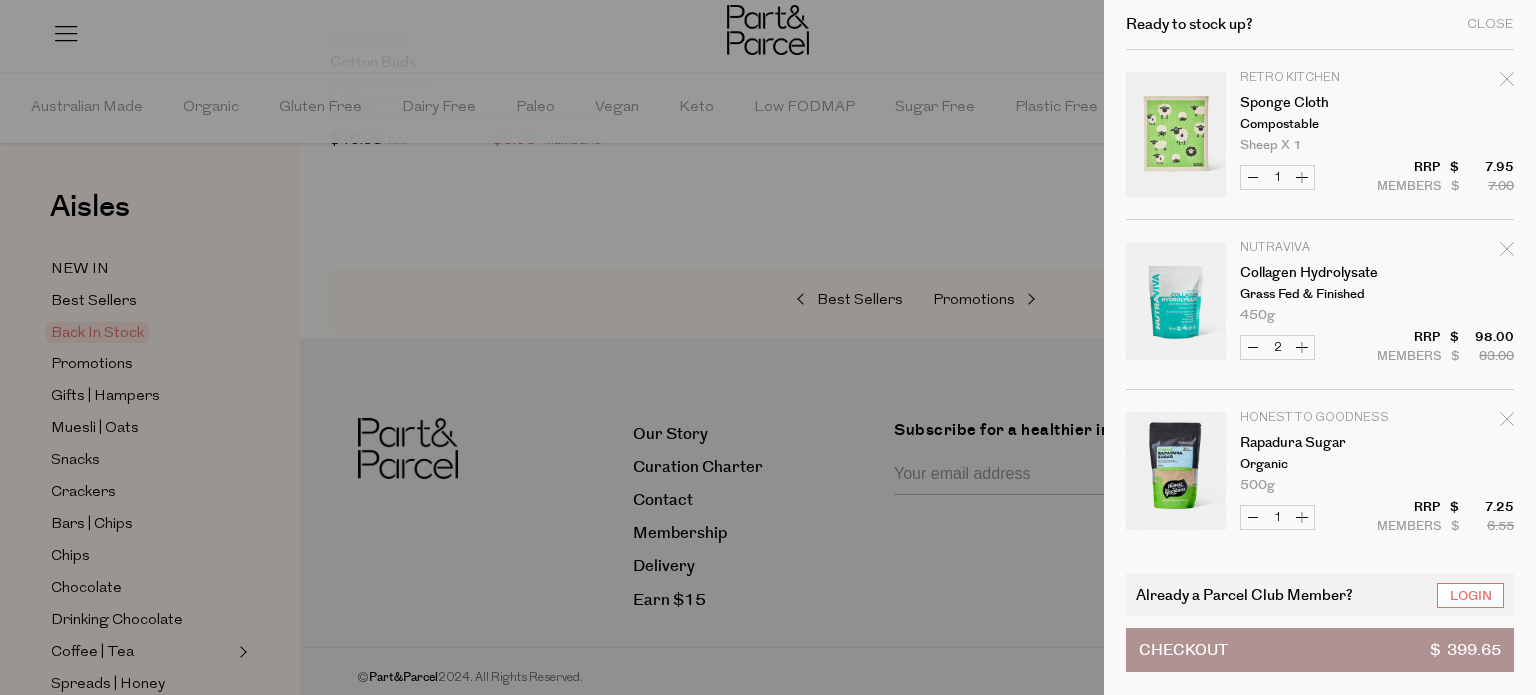
click at [1488, 592] on link "Login" at bounding box center [1470, 595] width 67 height 25
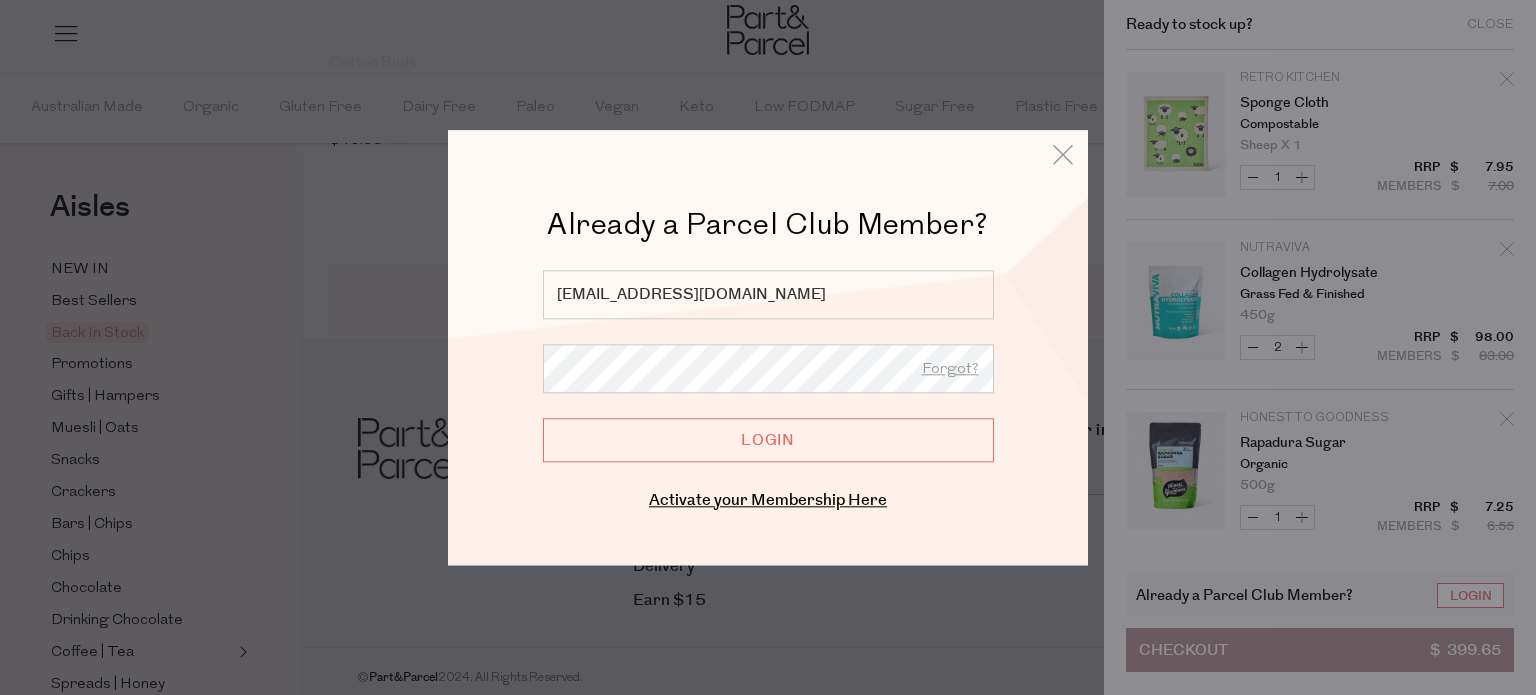
click at [773, 444] on input "Login" at bounding box center [768, 440] width 451 height 44
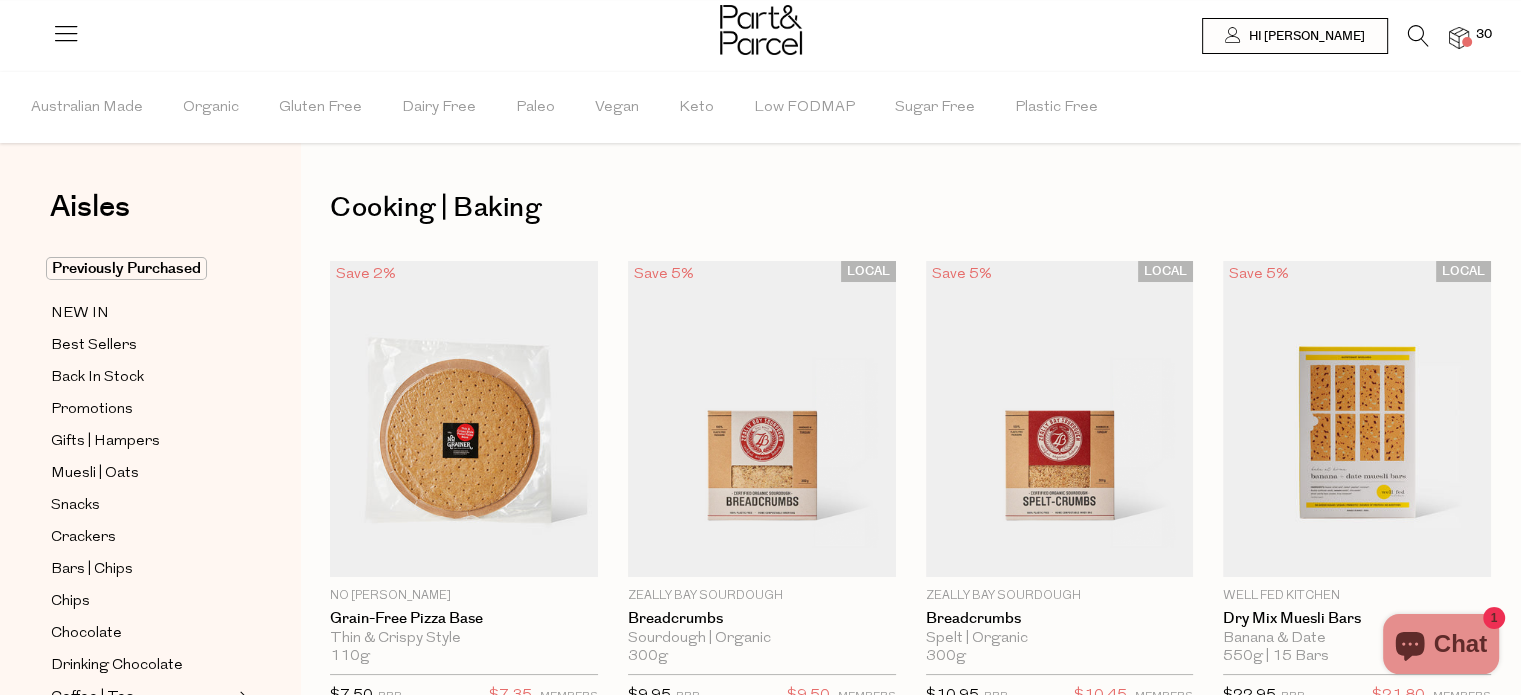
click at [1462, 43] on span at bounding box center [1467, 42] width 10 height 10
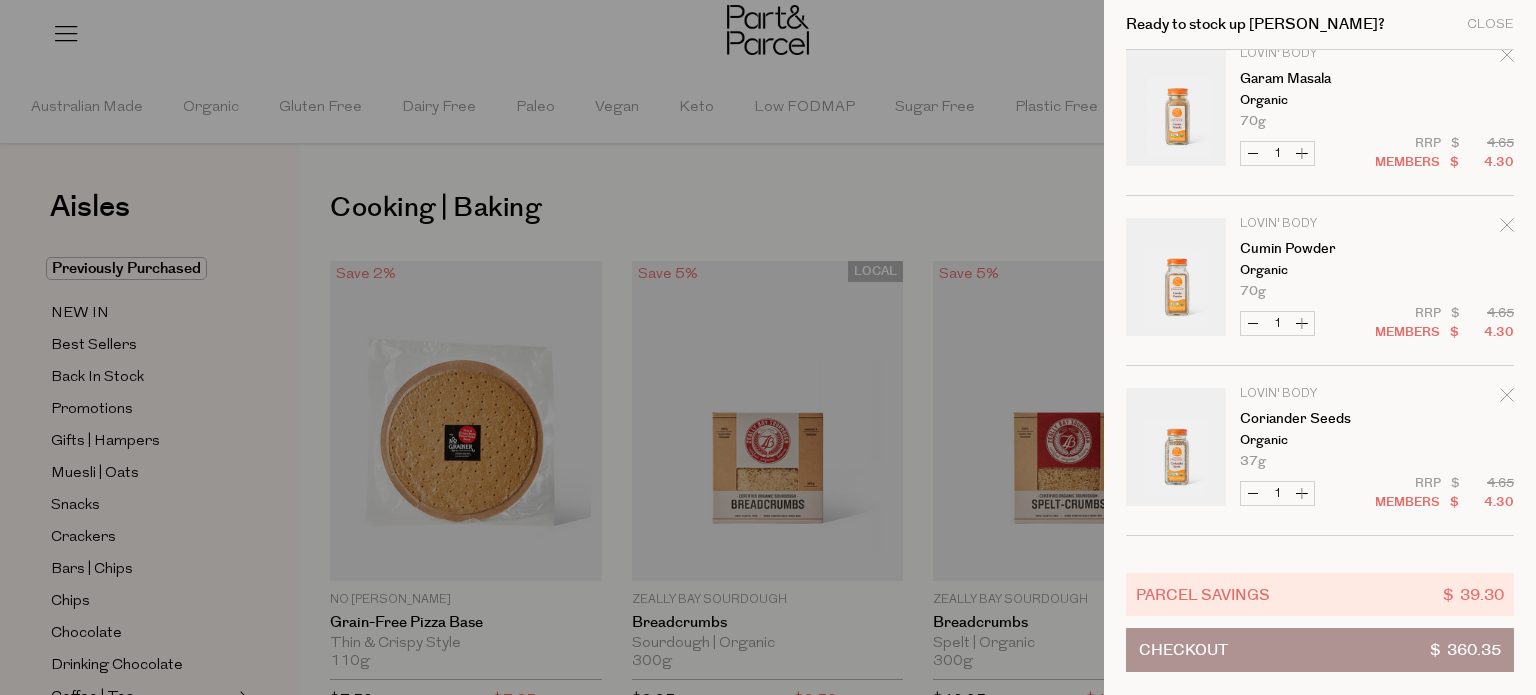
scroll to position [2200, 0]
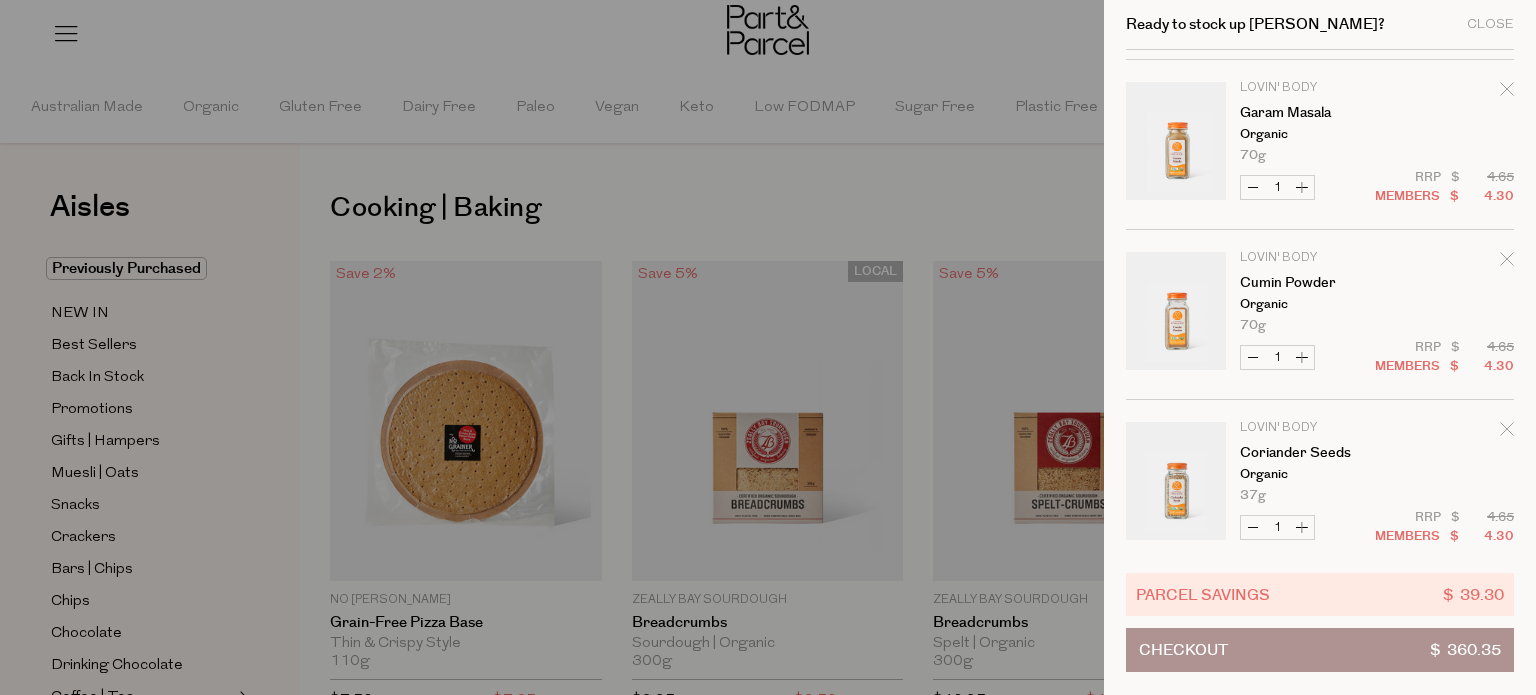
click at [1508, 252] on icon "Remove Cumin Powder" at bounding box center [1507, 259] width 14 height 14
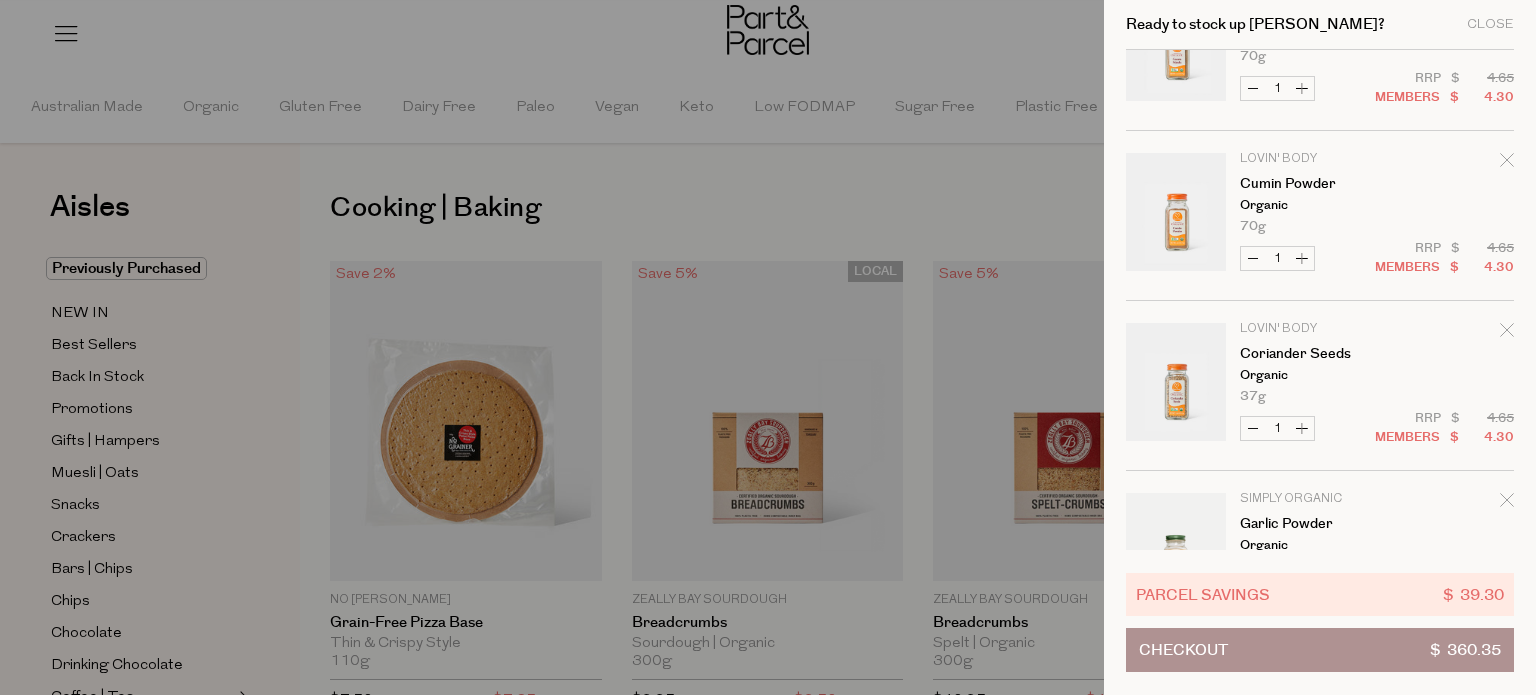
scroll to position [2300, 0]
click at [1502, 327] on icon "Remove Coriander Seeds" at bounding box center [1507, 329] width 14 height 14
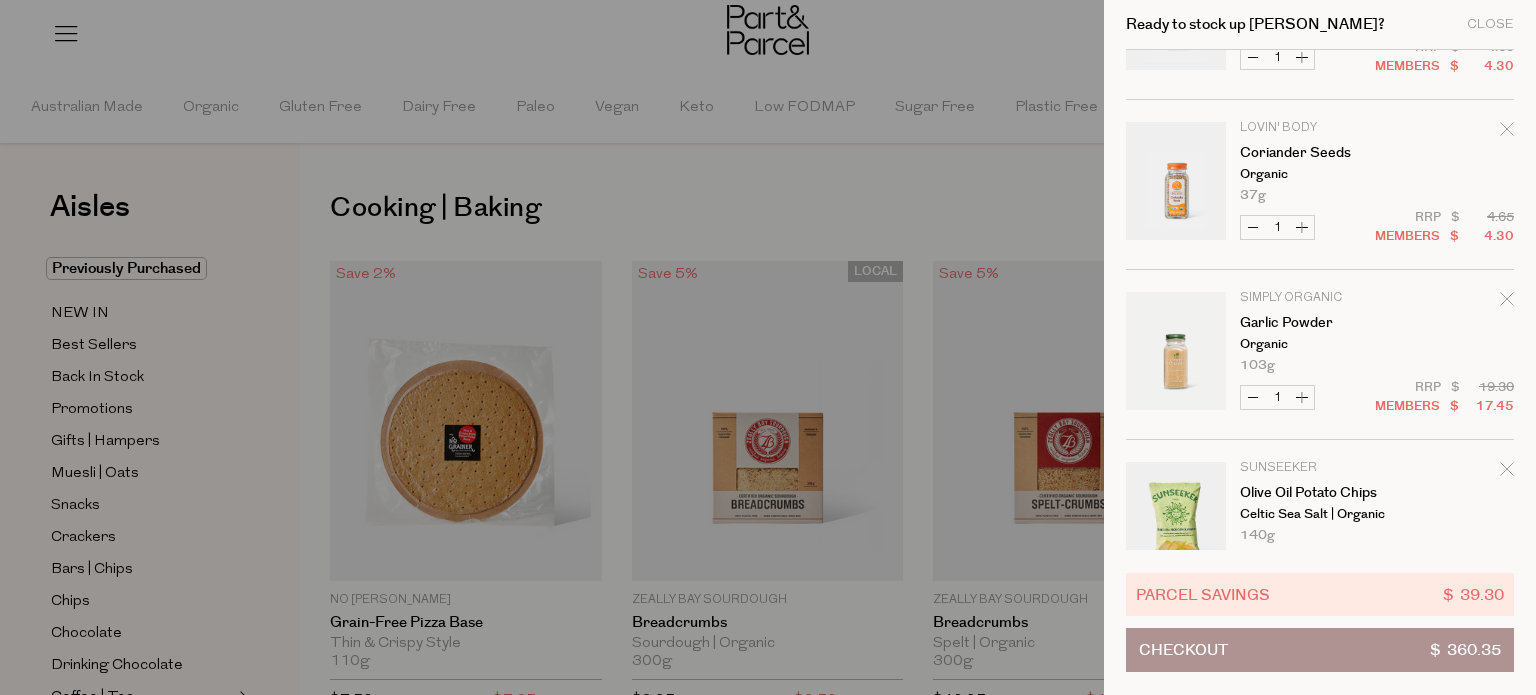
scroll to position [2599, 0]
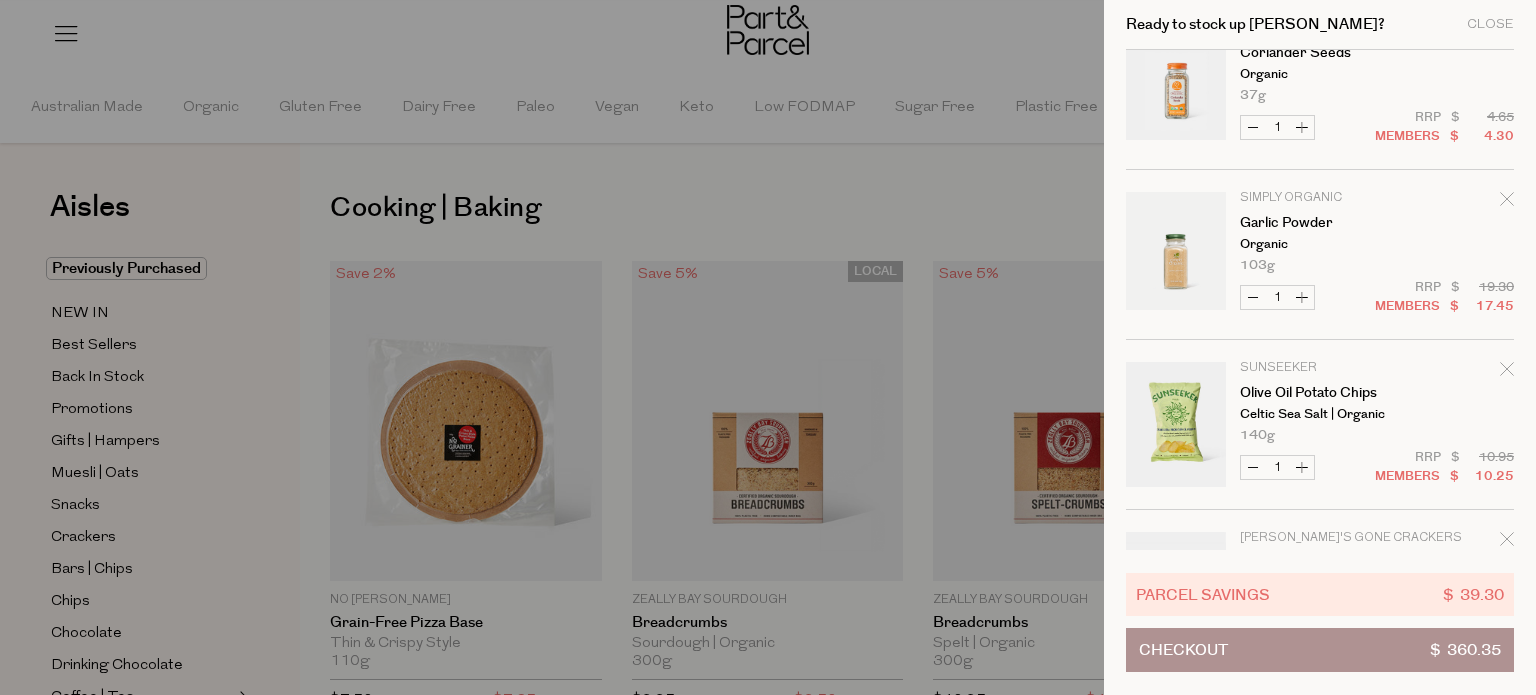
click at [1507, 367] on icon "Remove Olive Oil Potato Chips" at bounding box center [1507, 369] width 14 height 14
click at [1504, 362] on icon "Remove Olive Oil Potato Chips" at bounding box center [1507, 369] width 14 height 14
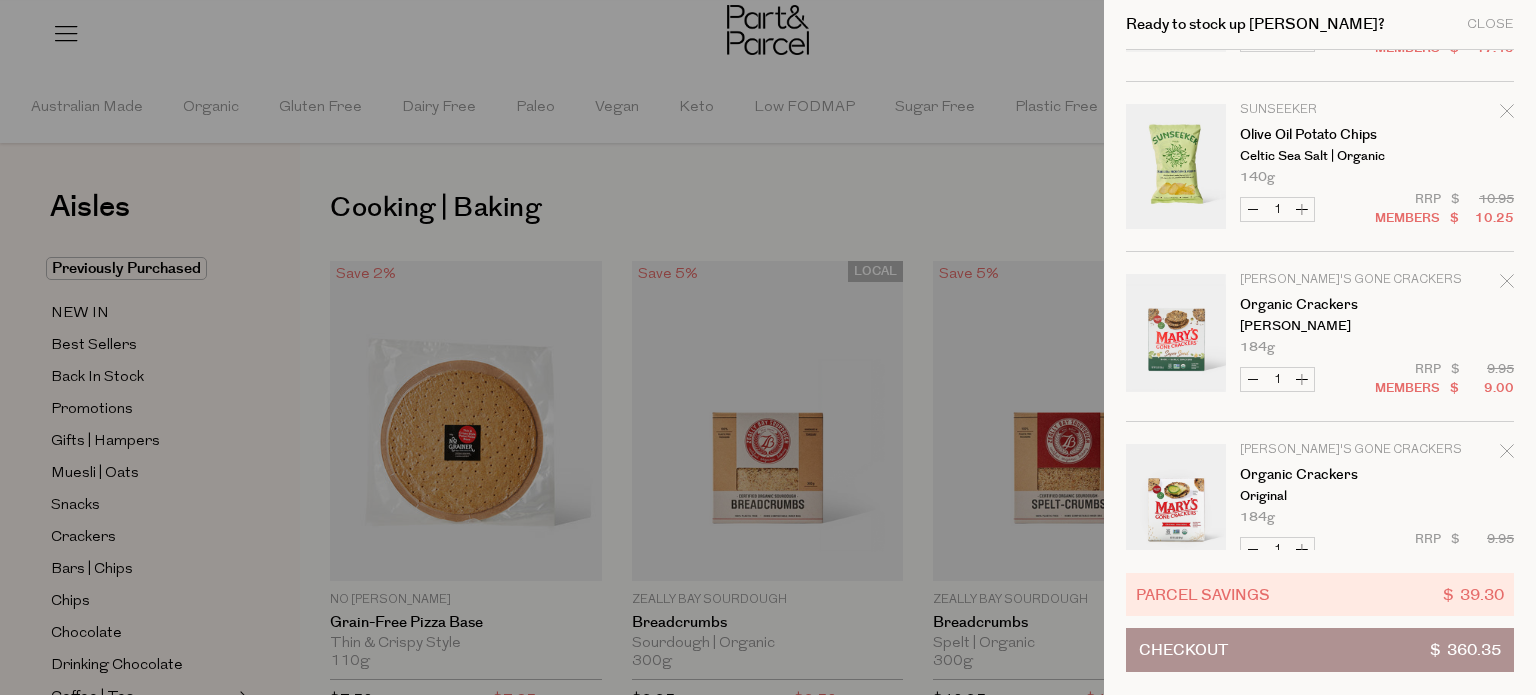
scroll to position [2899, 0]
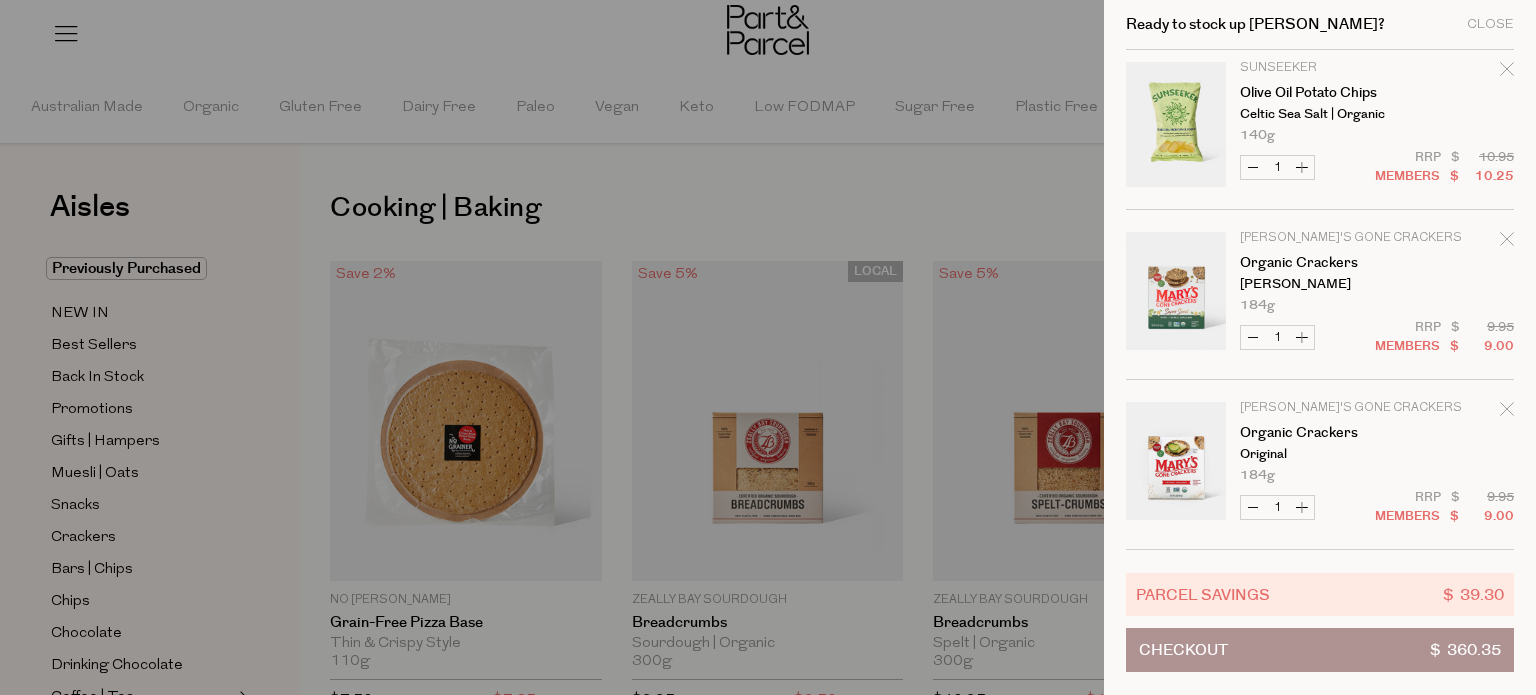
click at [1505, 235] on icon "Remove Organic Crackers" at bounding box center [1506, 238] width 13 height 13
click at [1500, 404] on icon "Remove Organic Crackers" at bounding box center [1507, 409] width 14 height 14
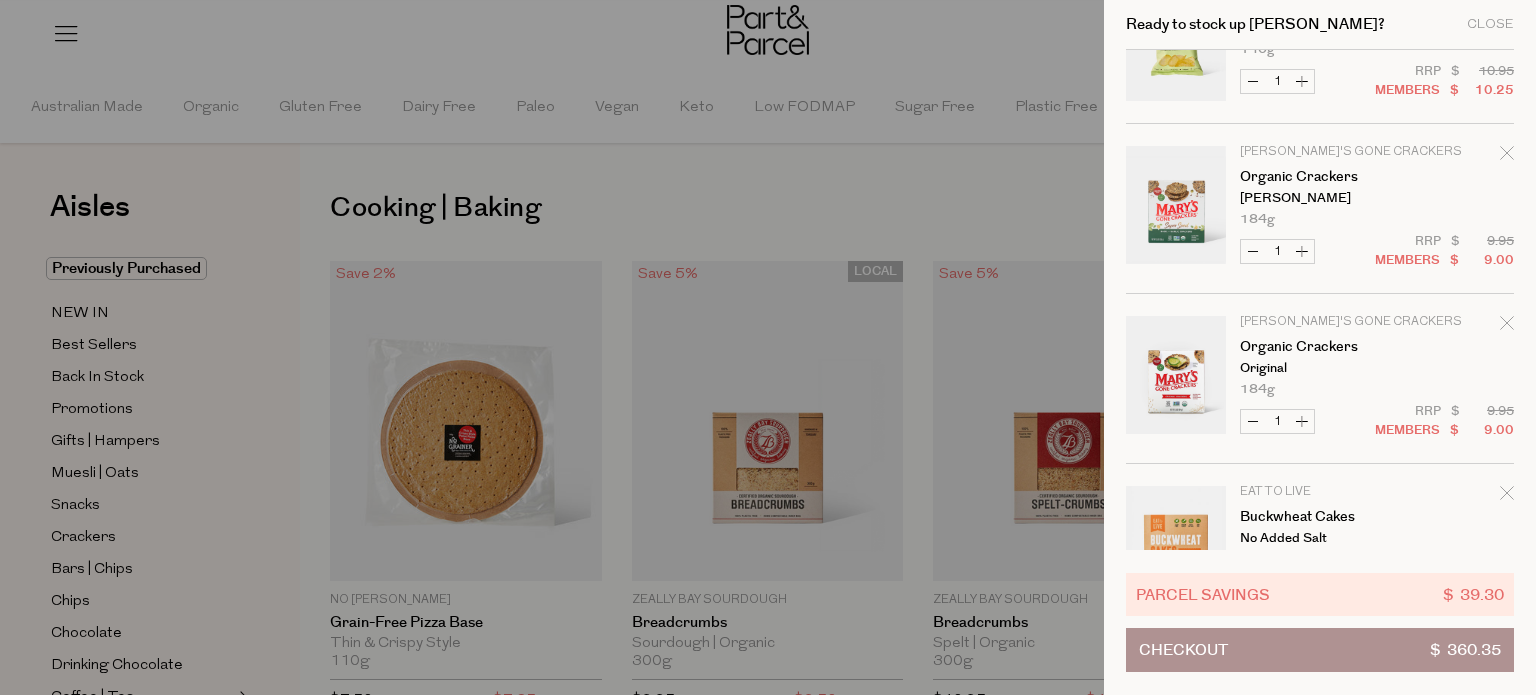
scroll to position [3199, 0]
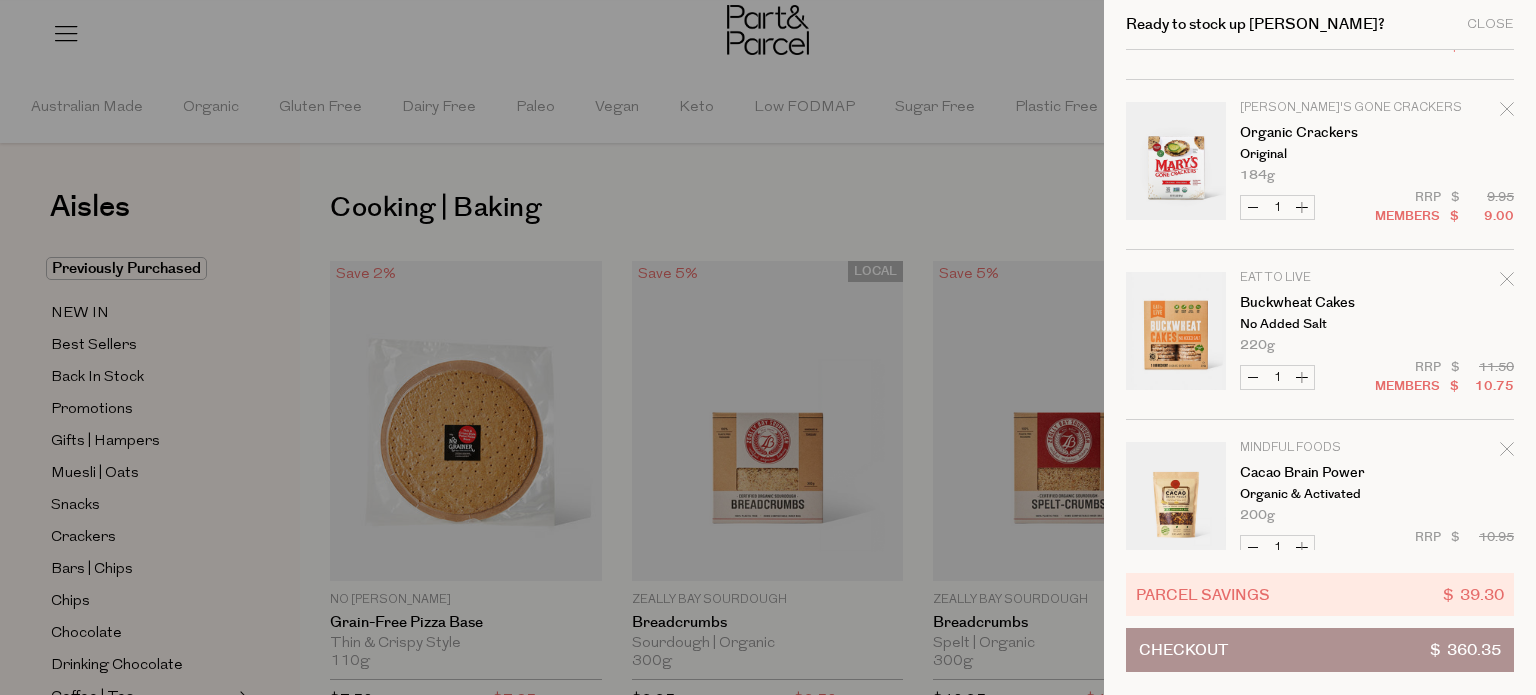
click at [1165, 651] on span "Checkout" at bounding box center [1183, 650] width 89 height 42
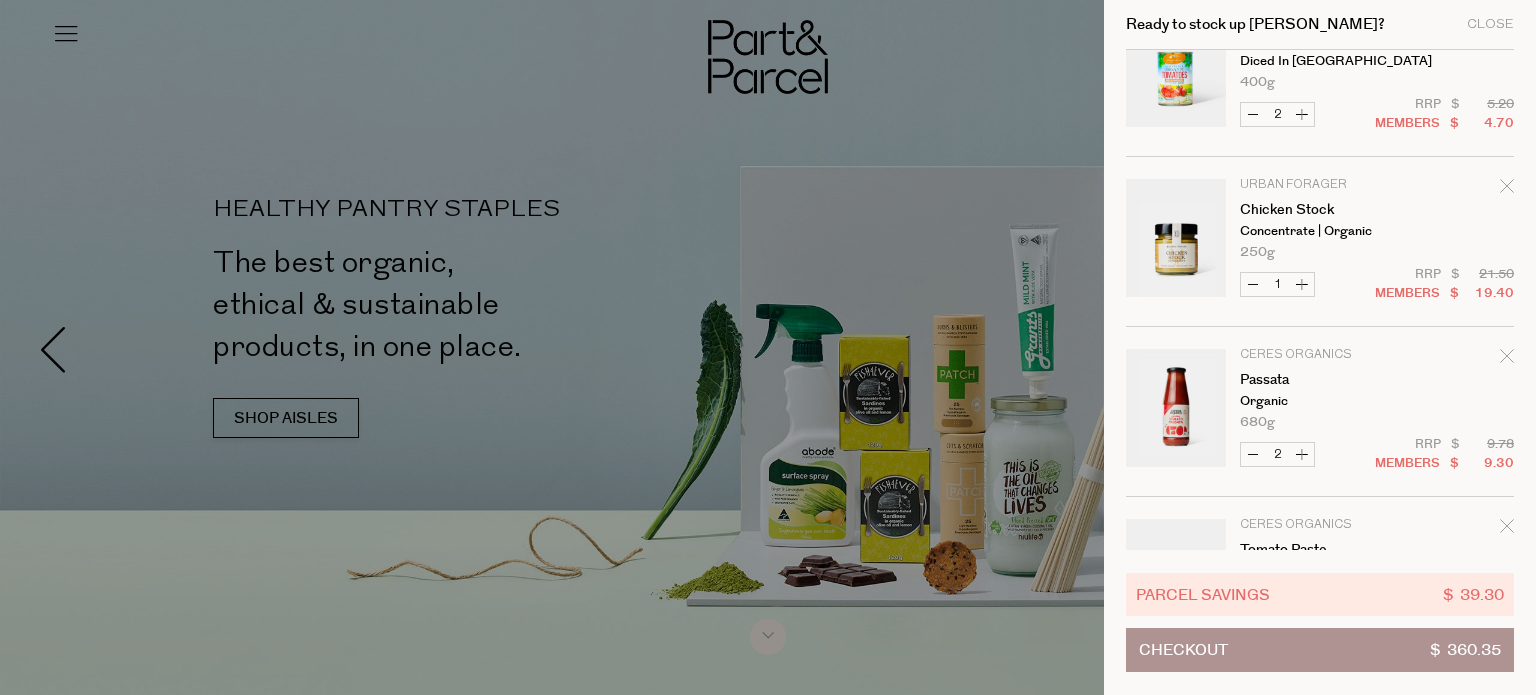
scroll to position [1200, 0]
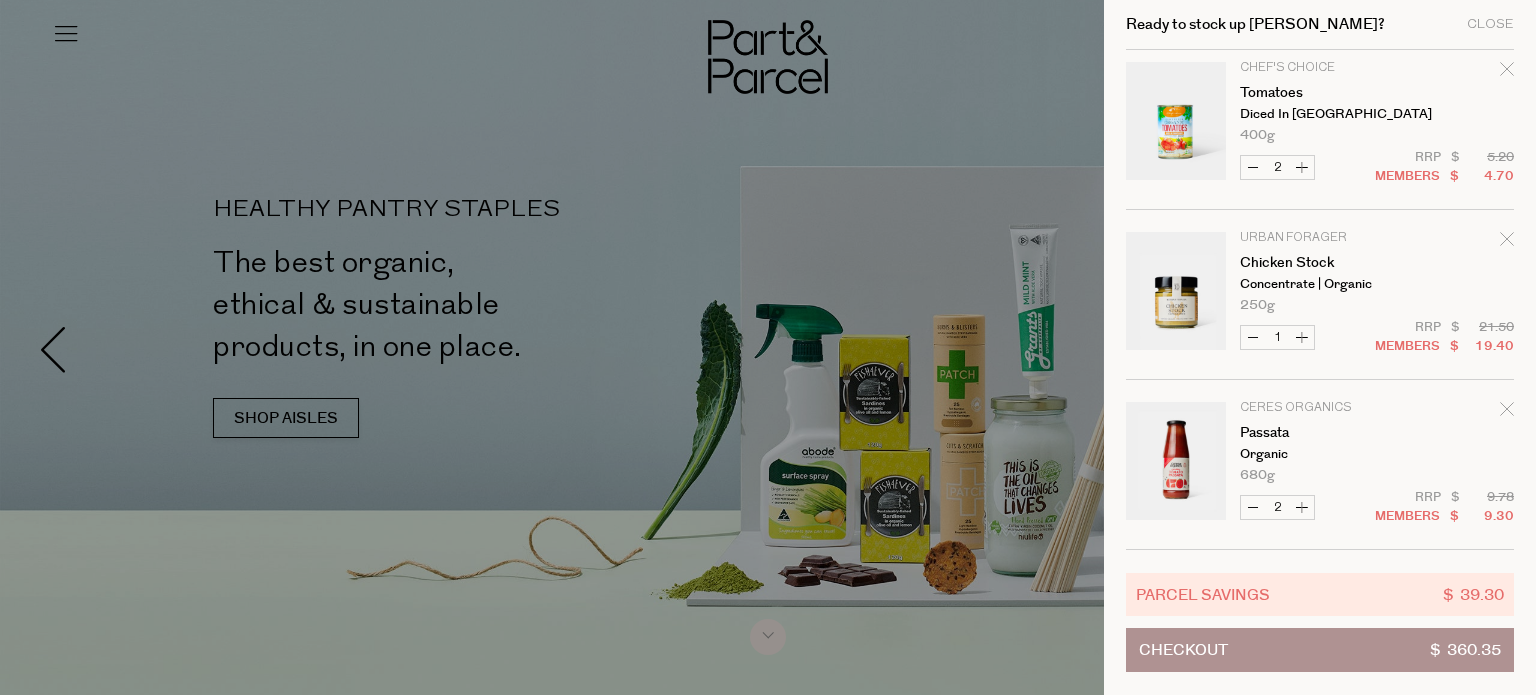
drag, startPoint x: 1247, startPoint y: 162, endPoint x: 1252, endPoint y: 176, distance: 14.9
click at [1247, 163] on button "Decrease Tomatoes" at bounding box center [1253, 167] width 24 height 23
type input "1"
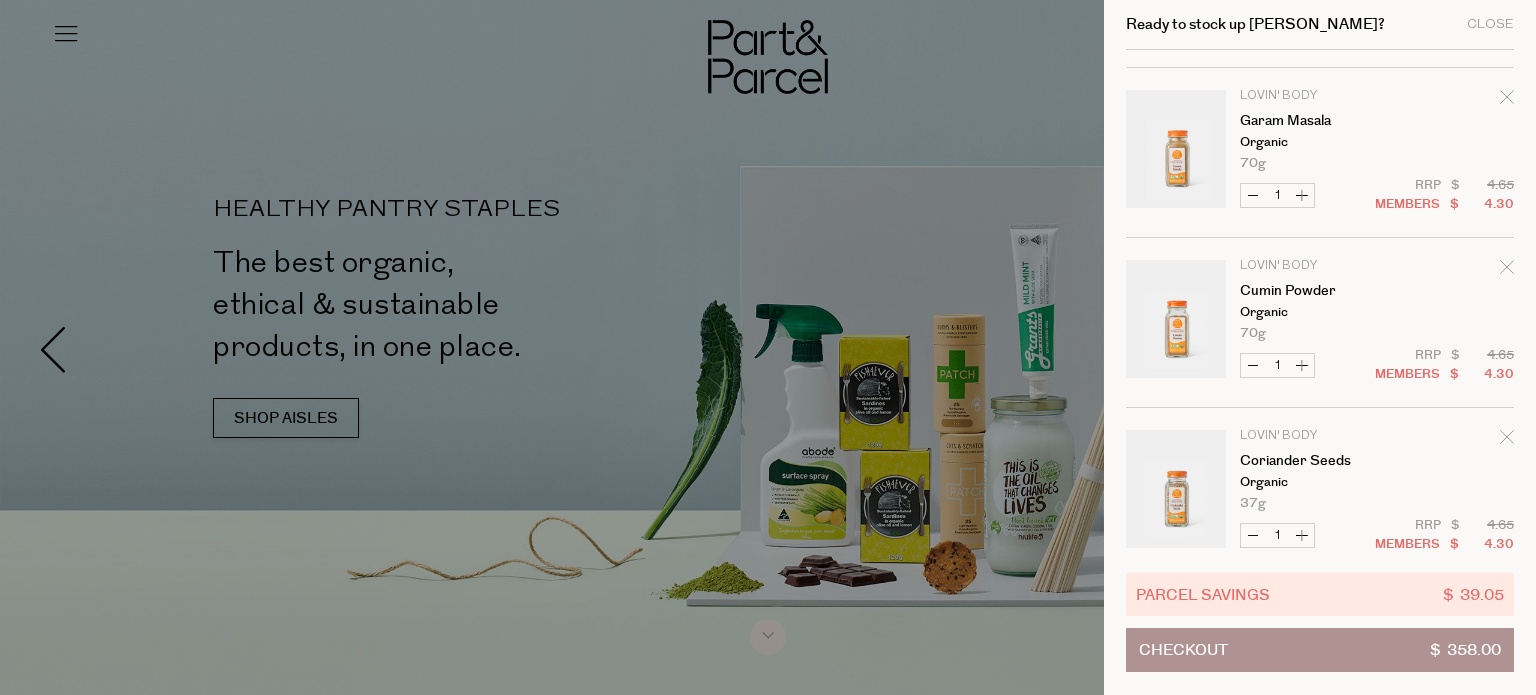
scroll to position [2200, 0]
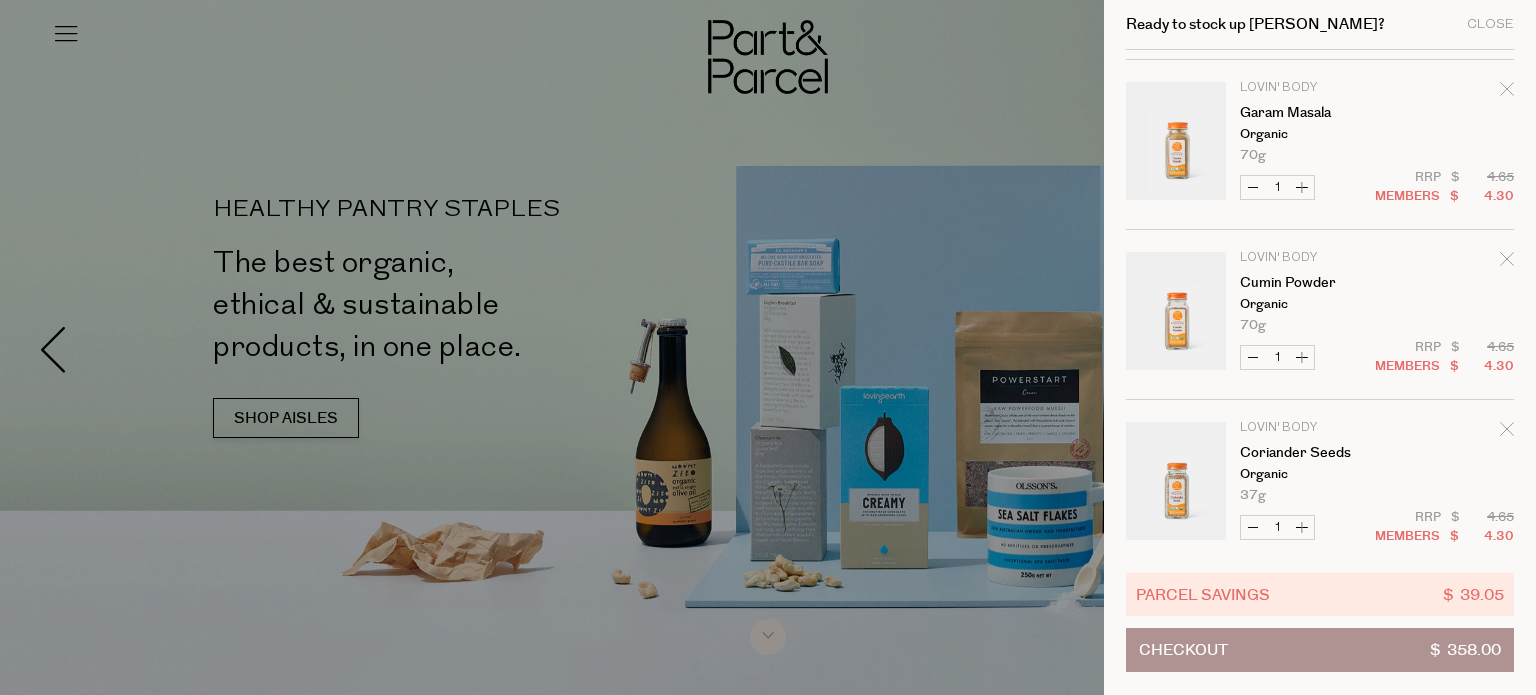
click at [1508, 423] on icon "Remove Coriander Seeds" at bounding box center [1507, 429] width 14 height 14
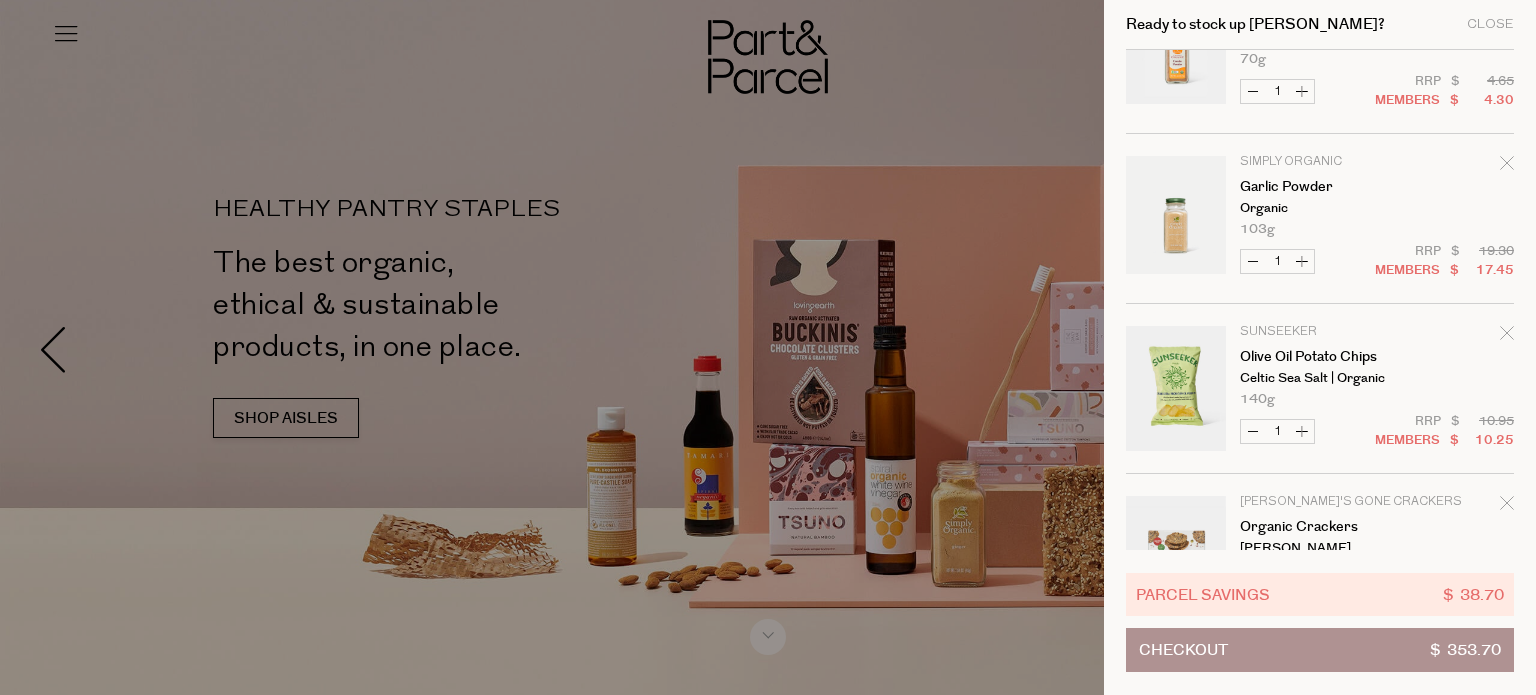
scroll to position [2499, 0]
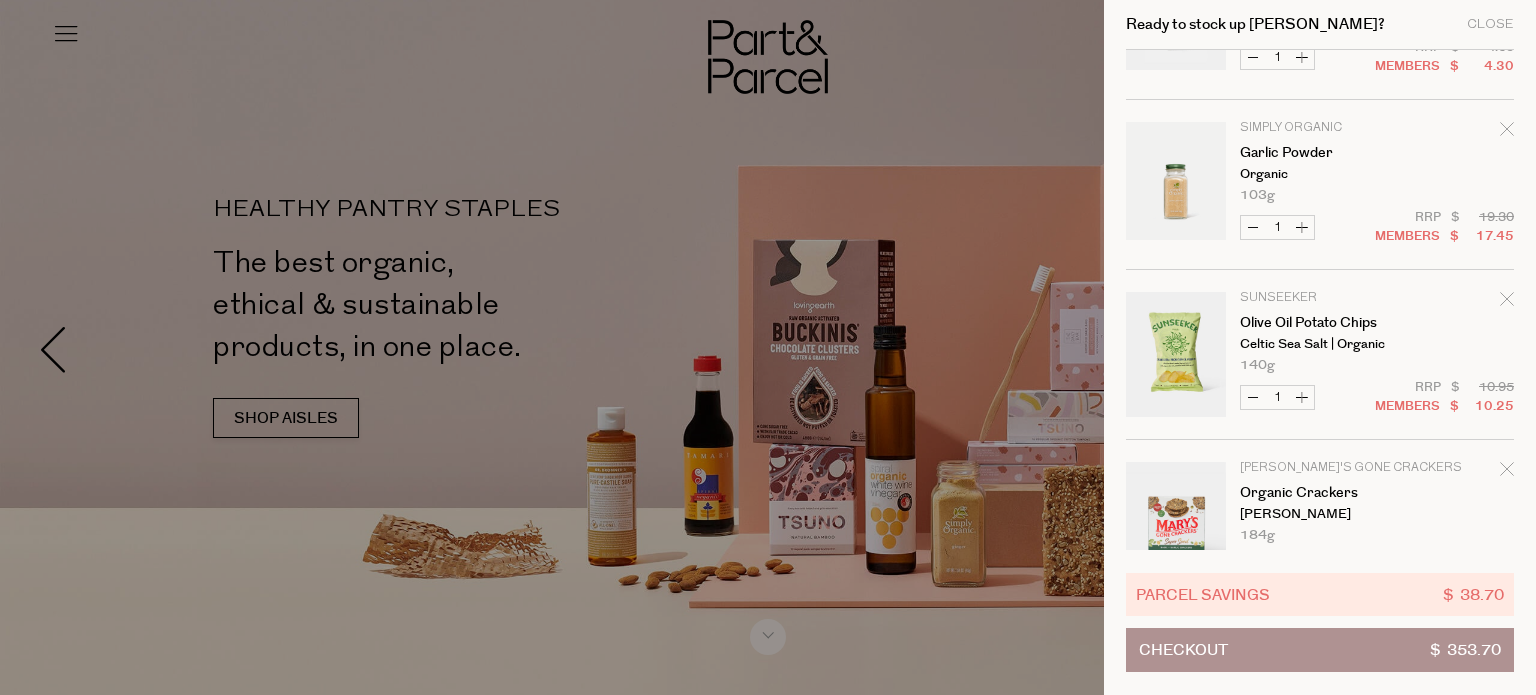
click at [1501, 300] on icon "Remove Olive Oil Potato Chips" at bounding box center [1507, 299] width 14 height 14
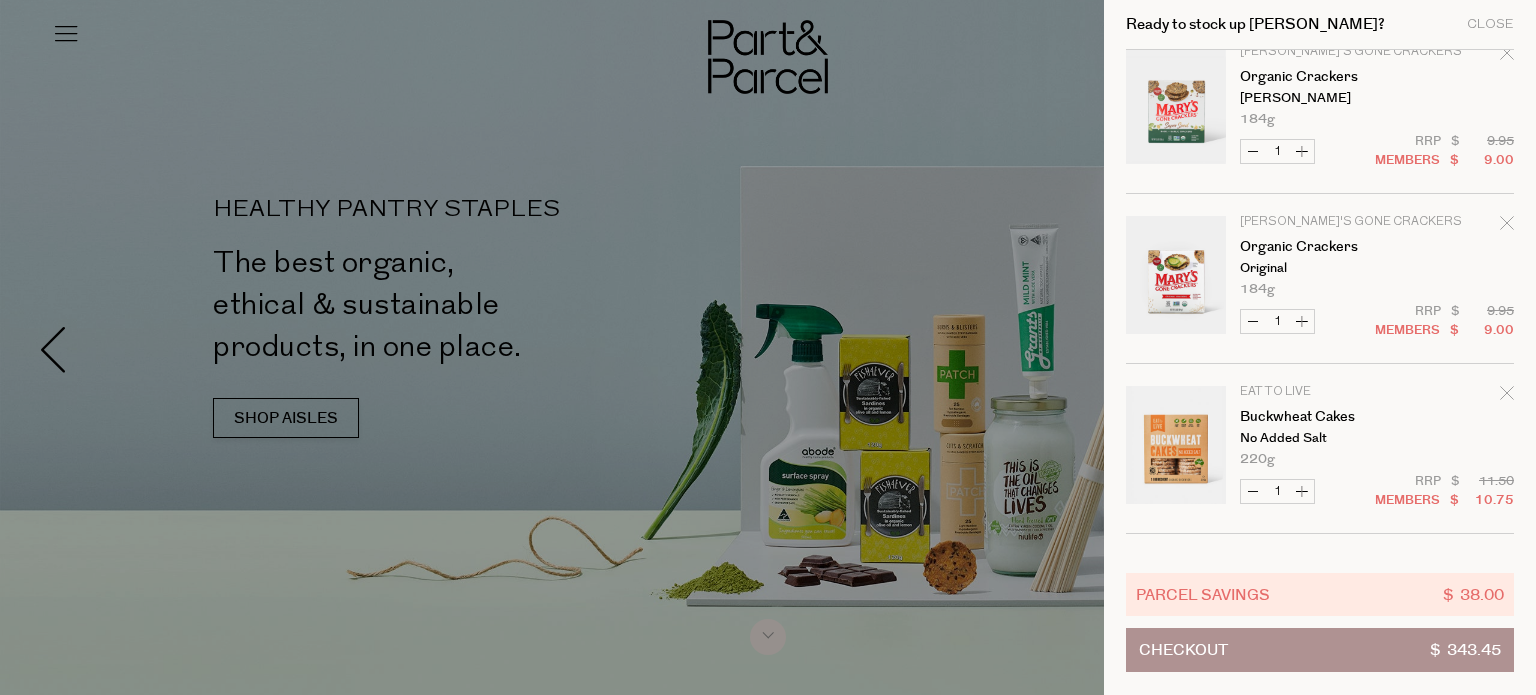
scroll to position [2699, 0]
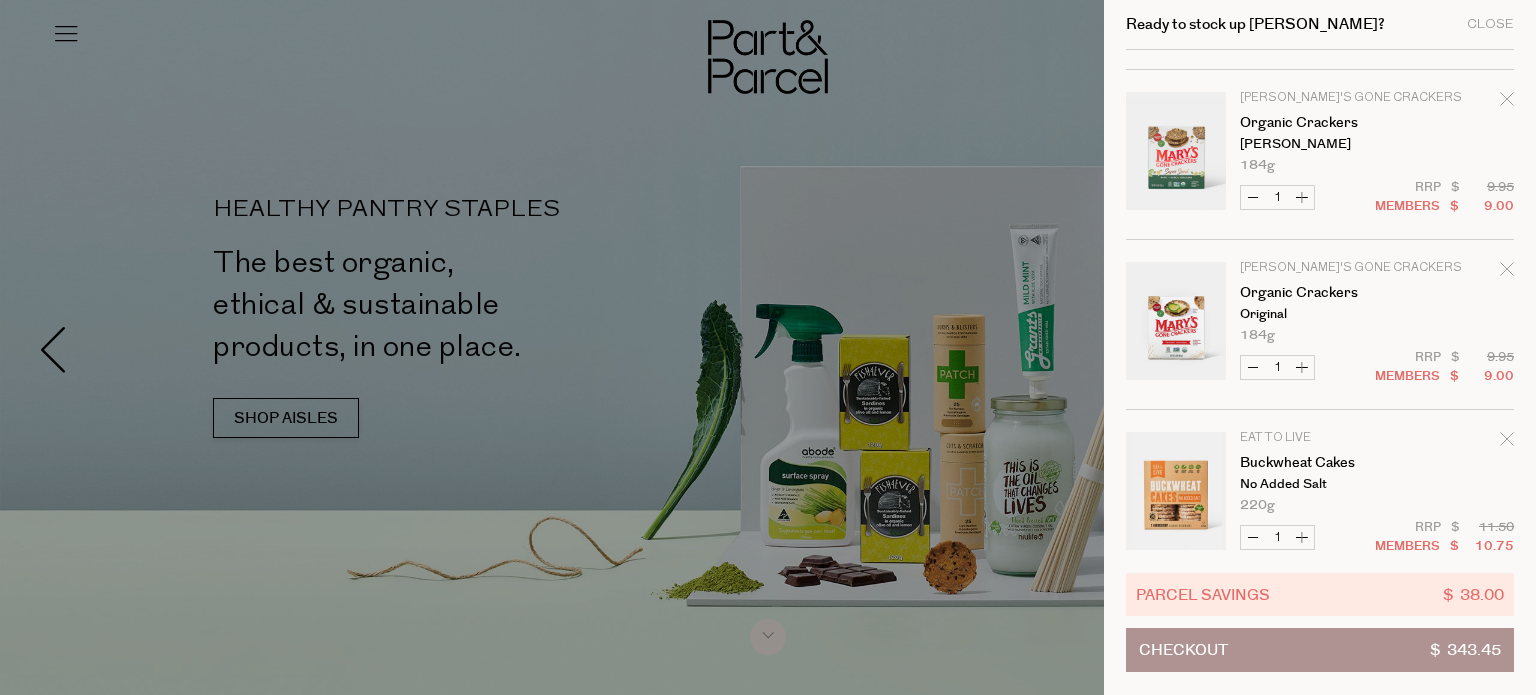
click at [1509, 99] on icon "Remove Organic Crackers" at bounding box center [1507, 99] width 14 height 14
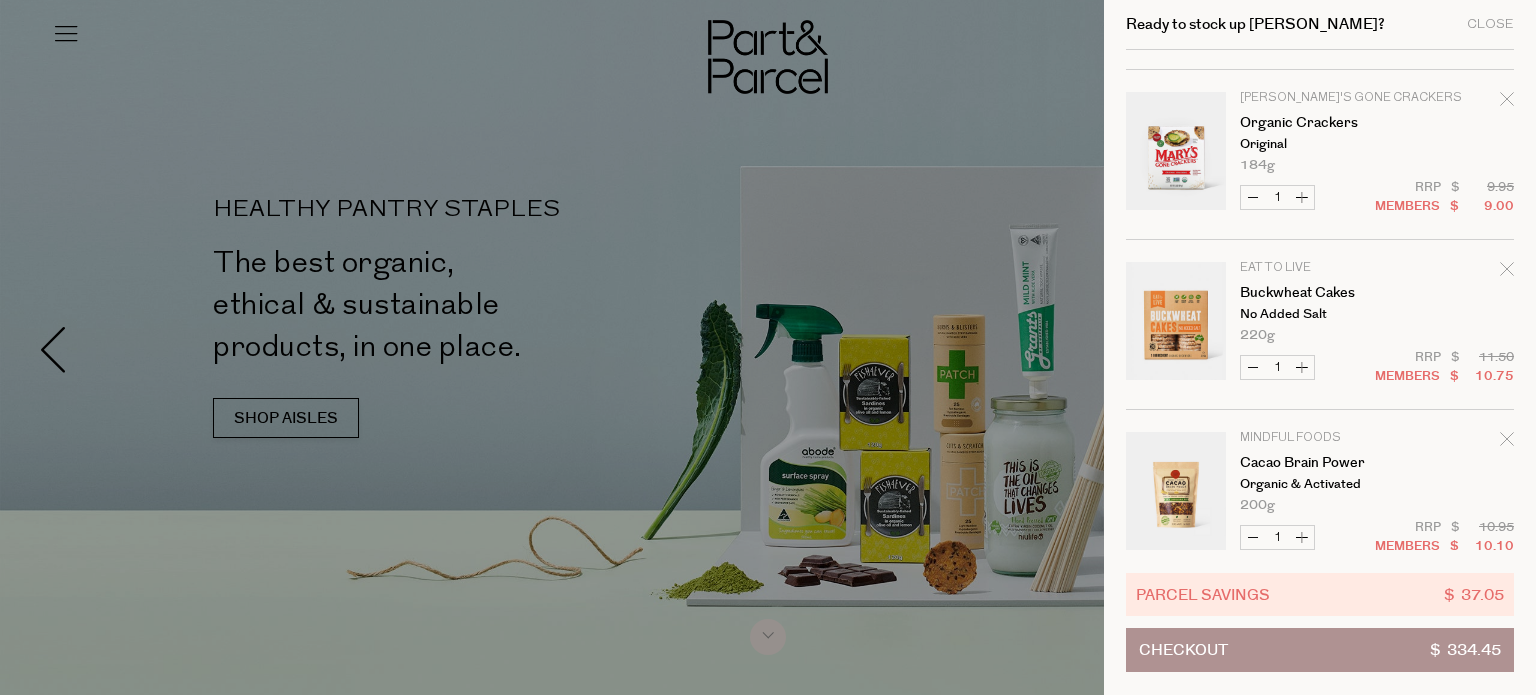
click at [1509, 94] on icon "Remove Organic Crackers" at bounding box center [1507, 99] width 14 height 14
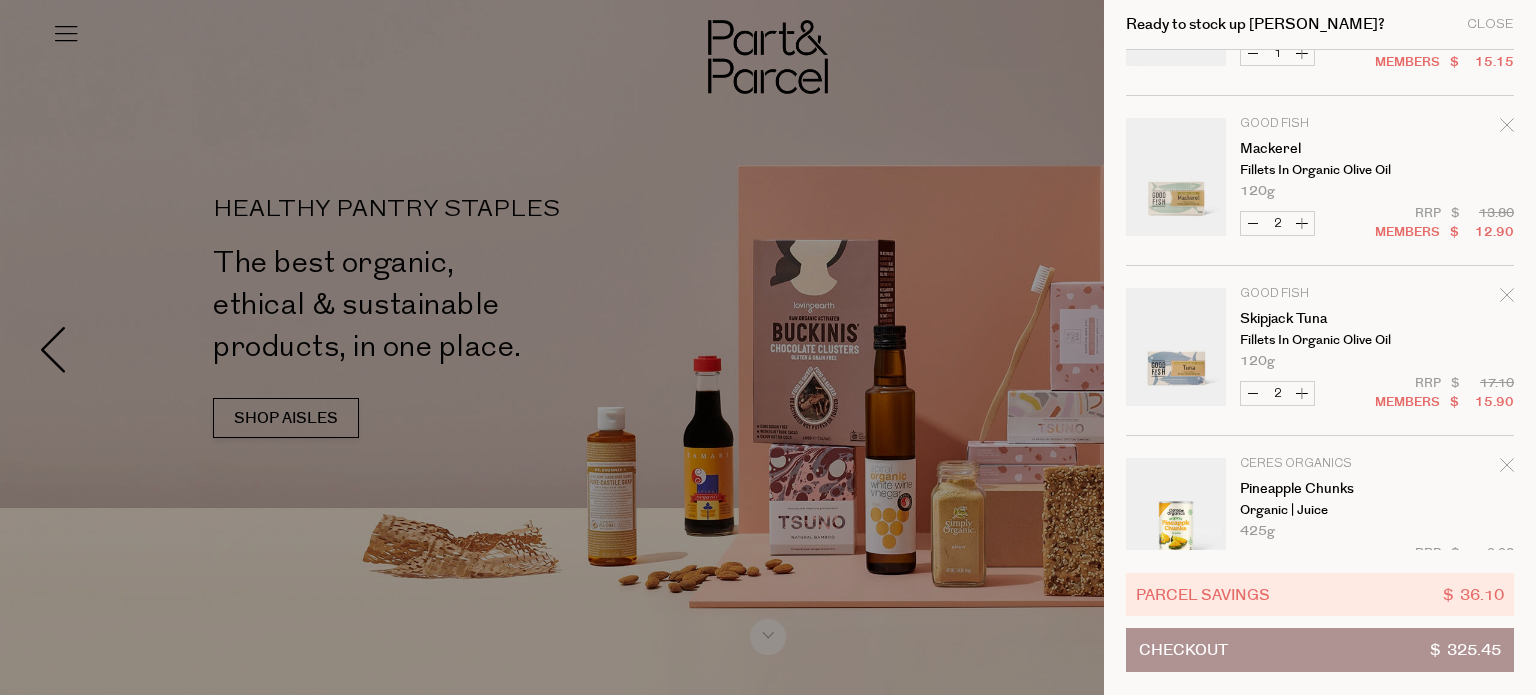
scroll to position [600, 0]
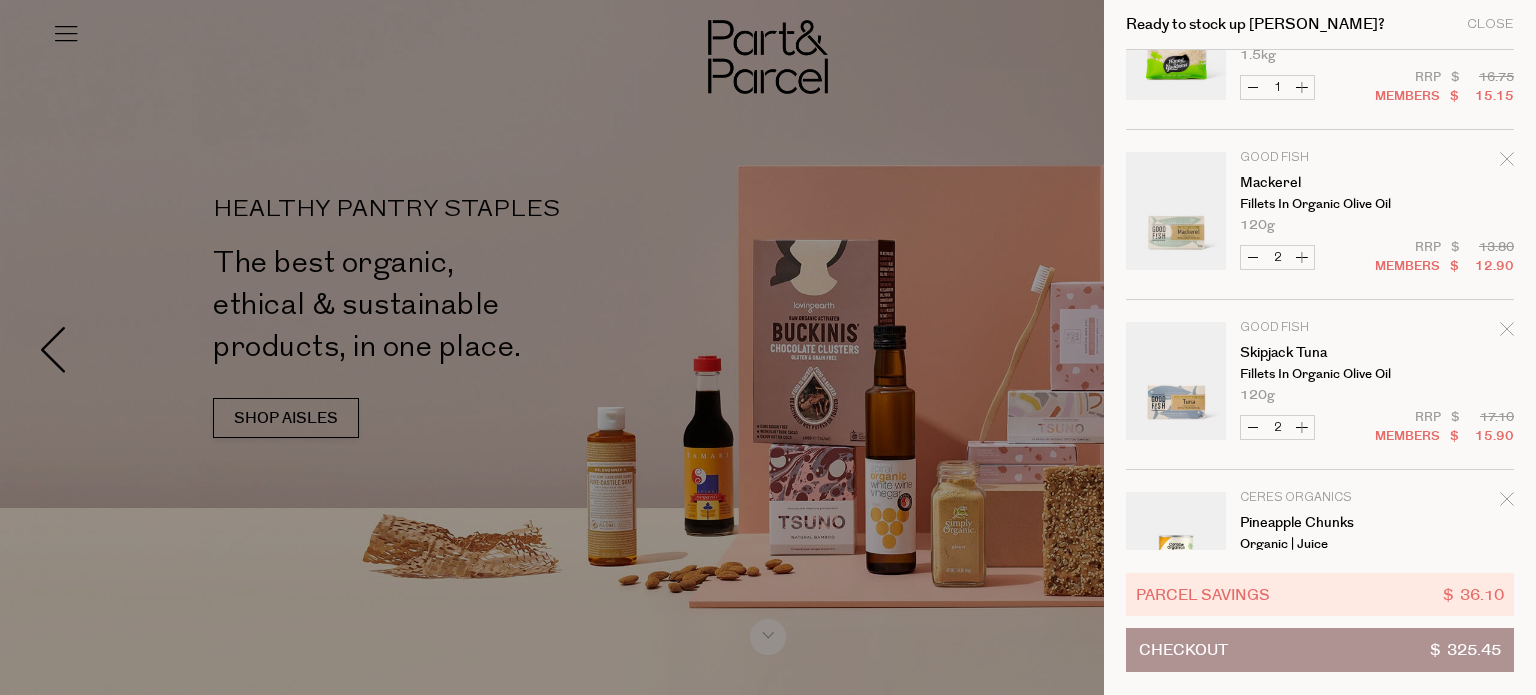
click at [1253, 257] on button "Decrease Mackerel" at bounding box center [1253, 257] width 24 height 23
type input "1"
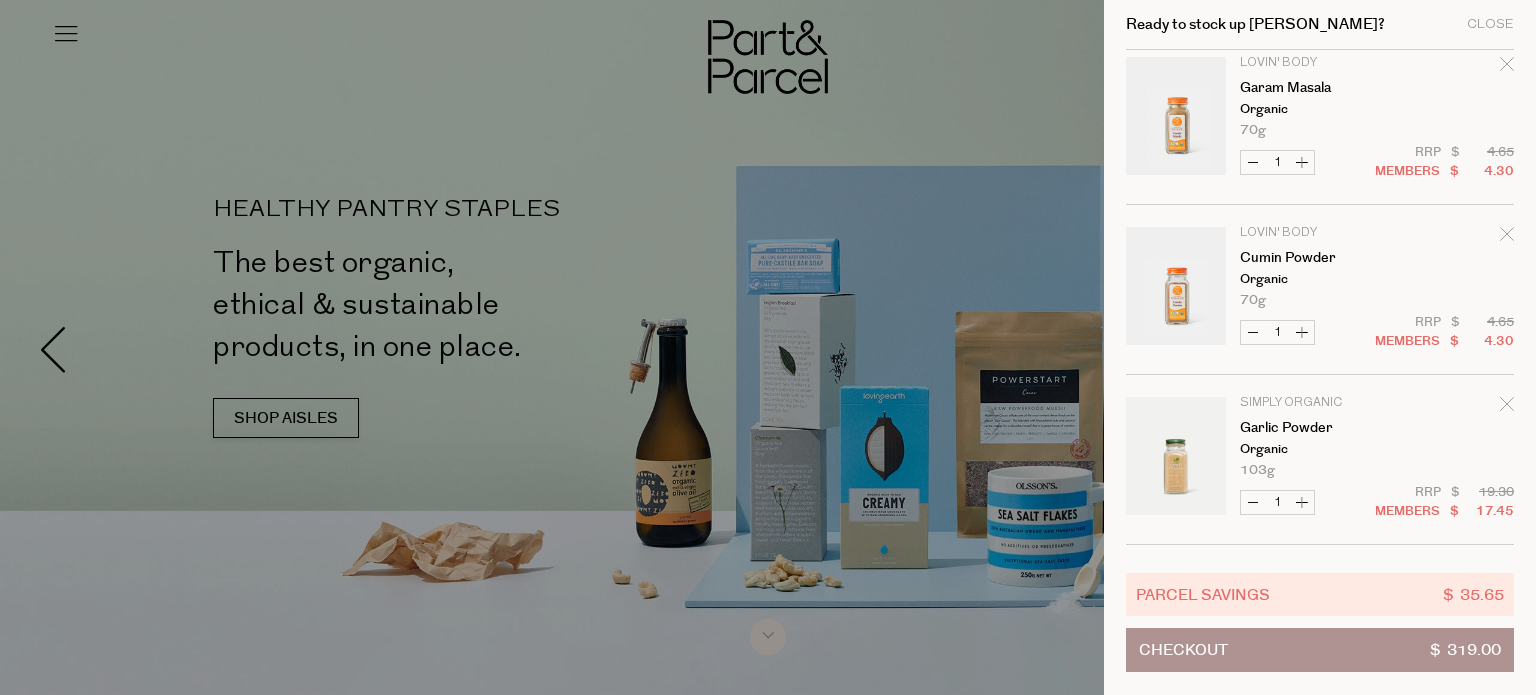
scroll to position [2195, 0]
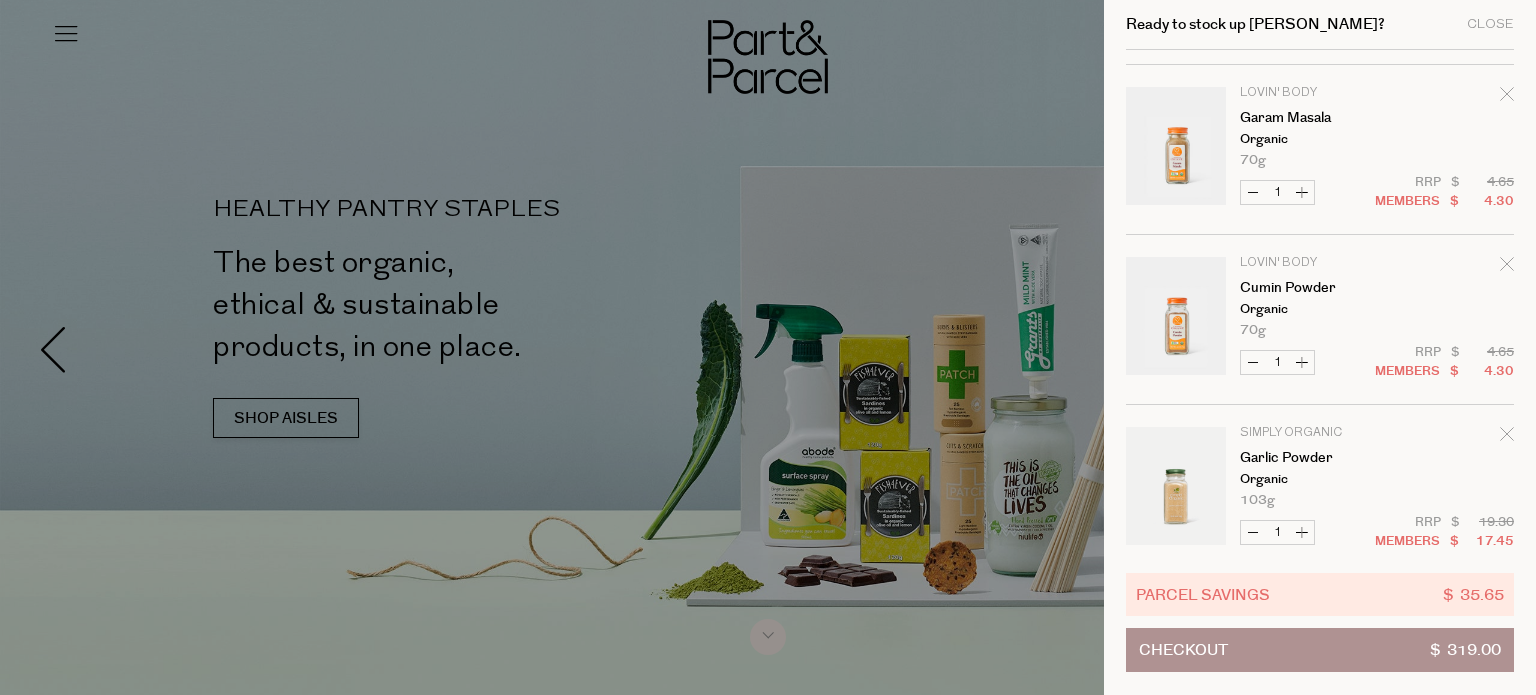
click at [1507, 263] on icon "Remove Cumin Powder" at bounding box center [1507, 264] width 14 height 14
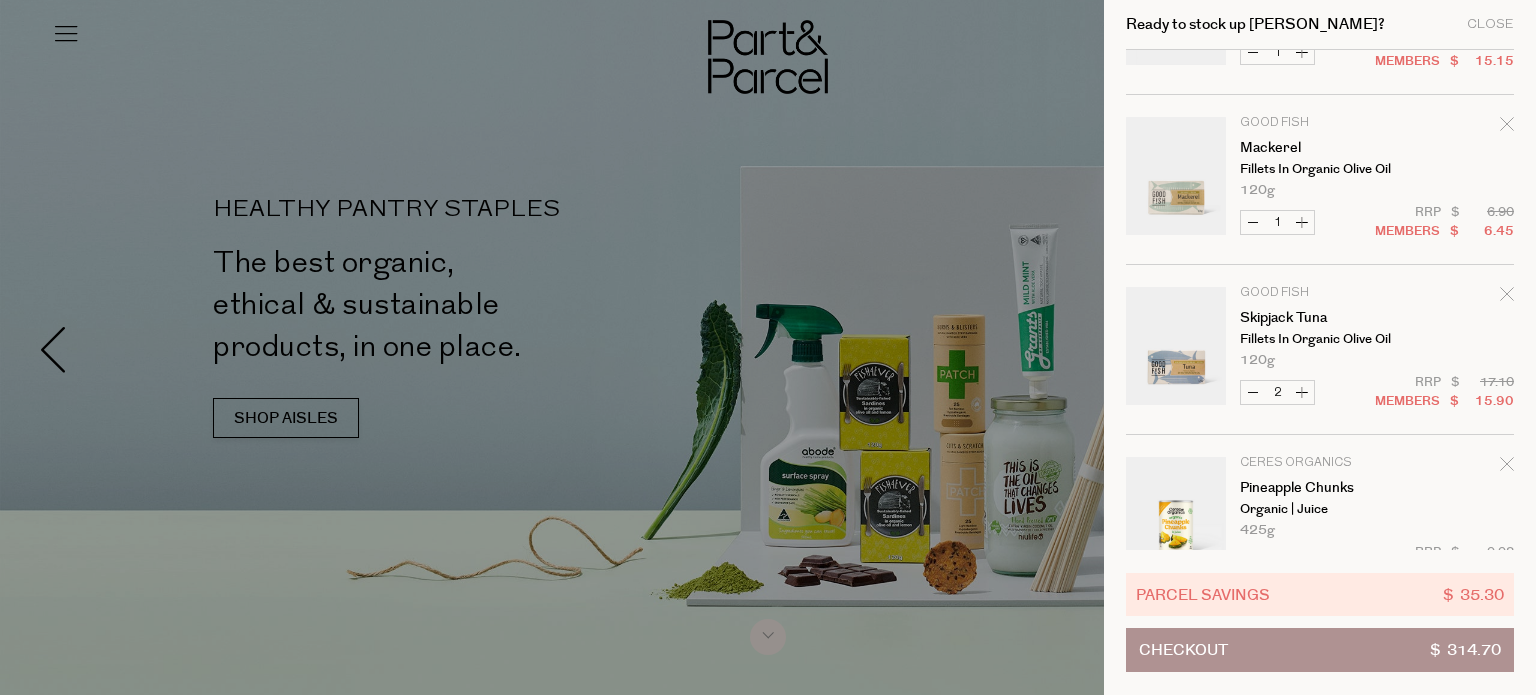
scroll to position [600, 0]
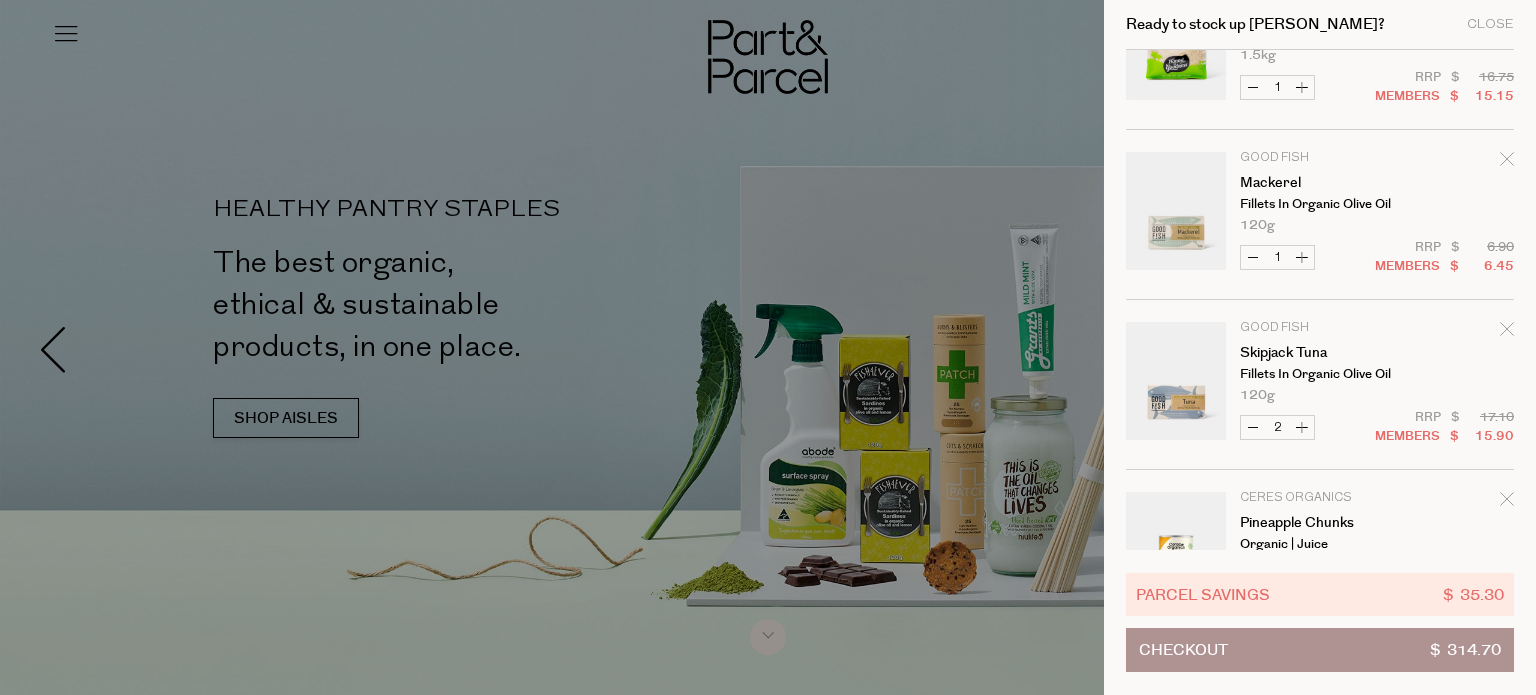
click at [1503, 159] on icon "Remove Mackerel" at bounding box center [1507, 159] width 14 height 14
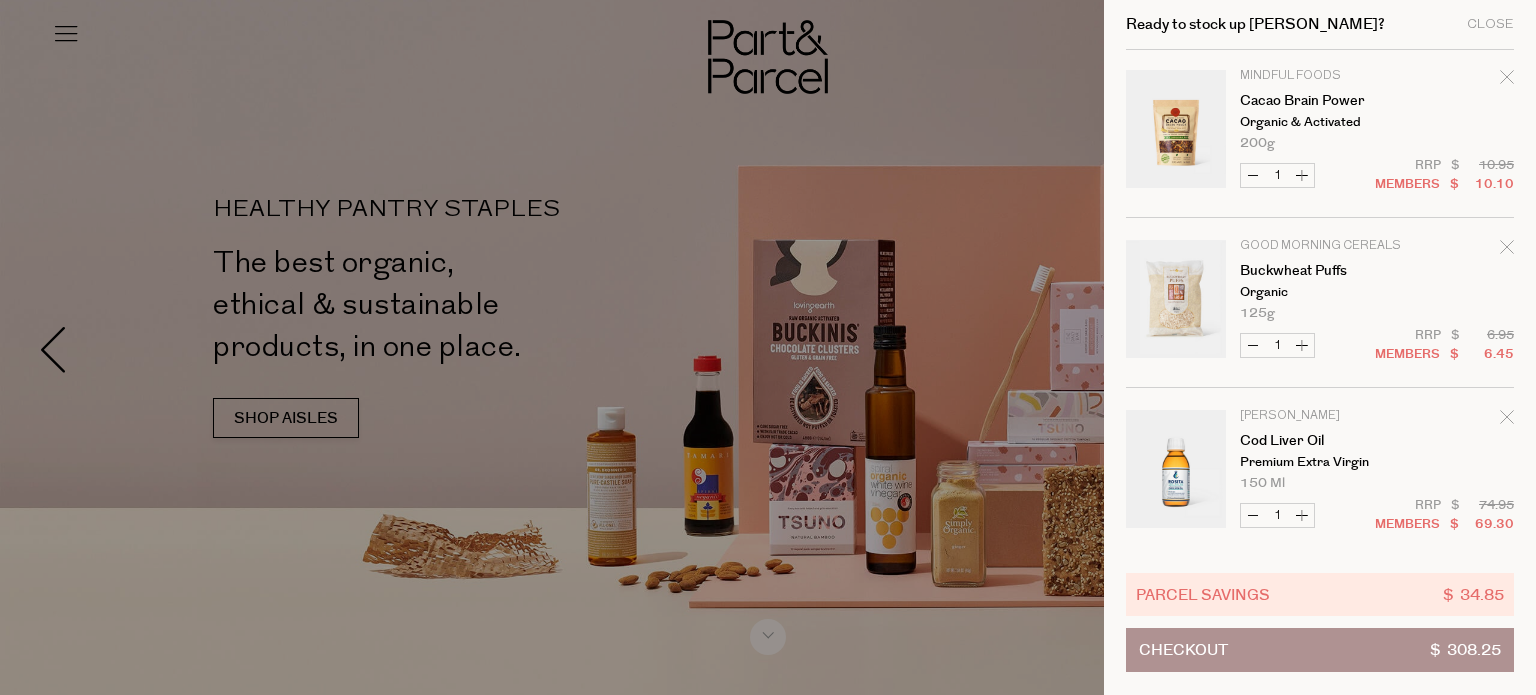
scroll to position [2555, 0]
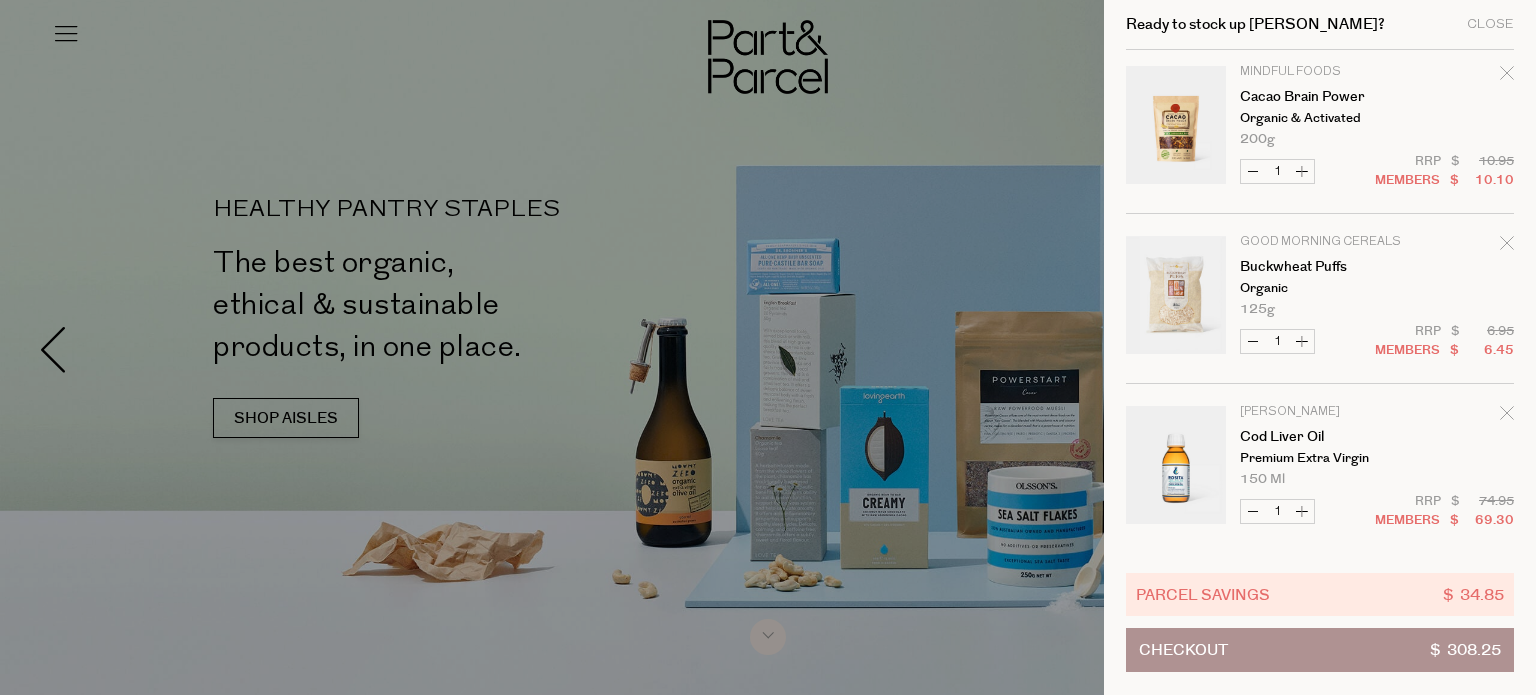
click at [1504, 248] on div "Remove Buckwheat Puffs" at bounding box center [1507, 246] width 14 height 27
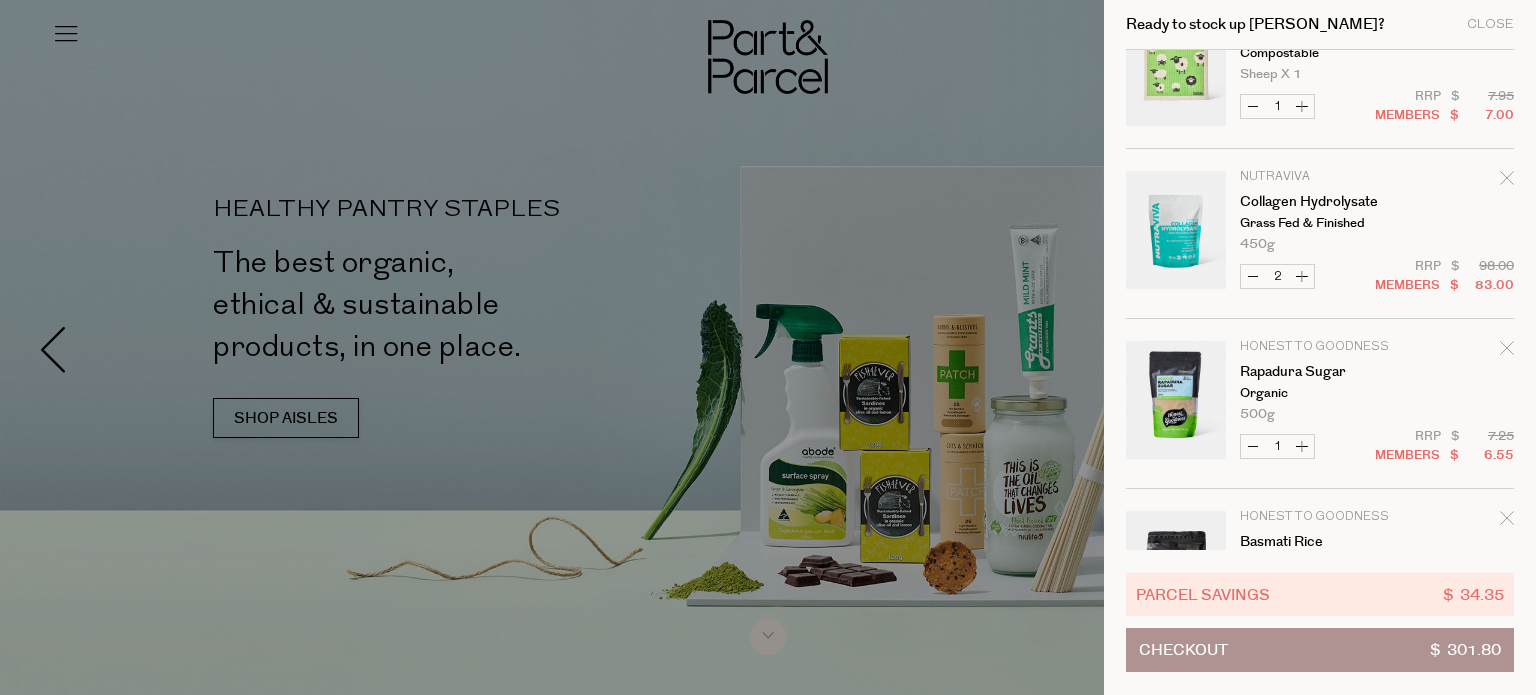
scroll to position [100, 0]
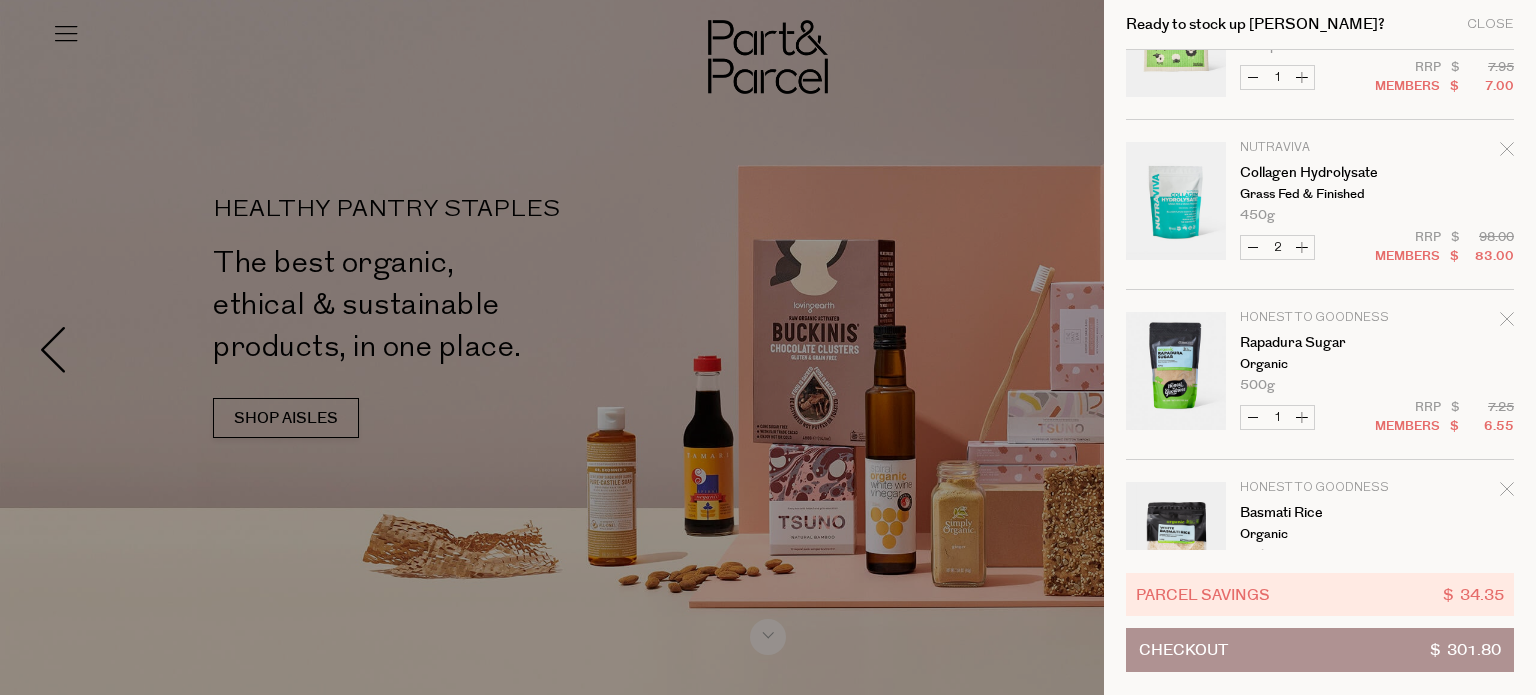
click at [1507, 315] on icon "Remove Rapadura Sugar" at bounding box center [1507, 319] width 14 height 14
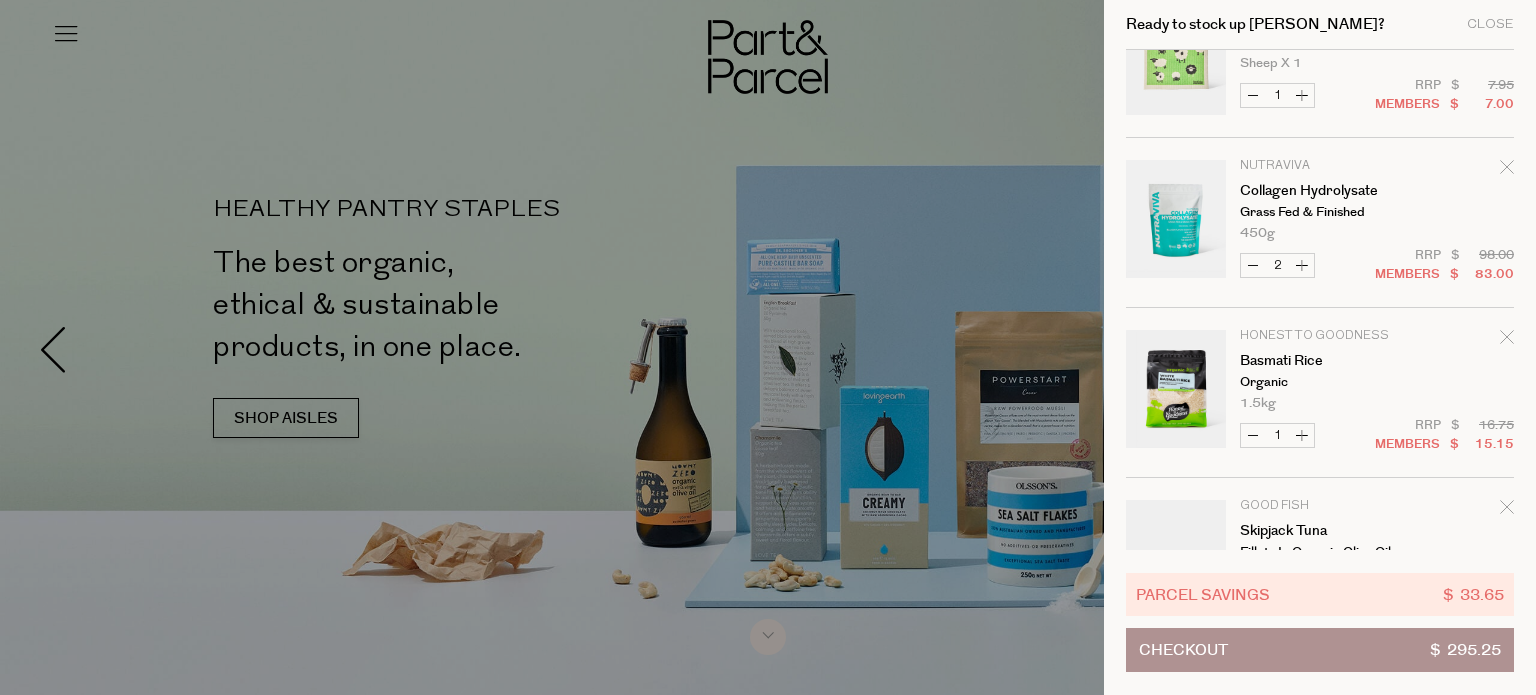
scroll to position [200, 0]
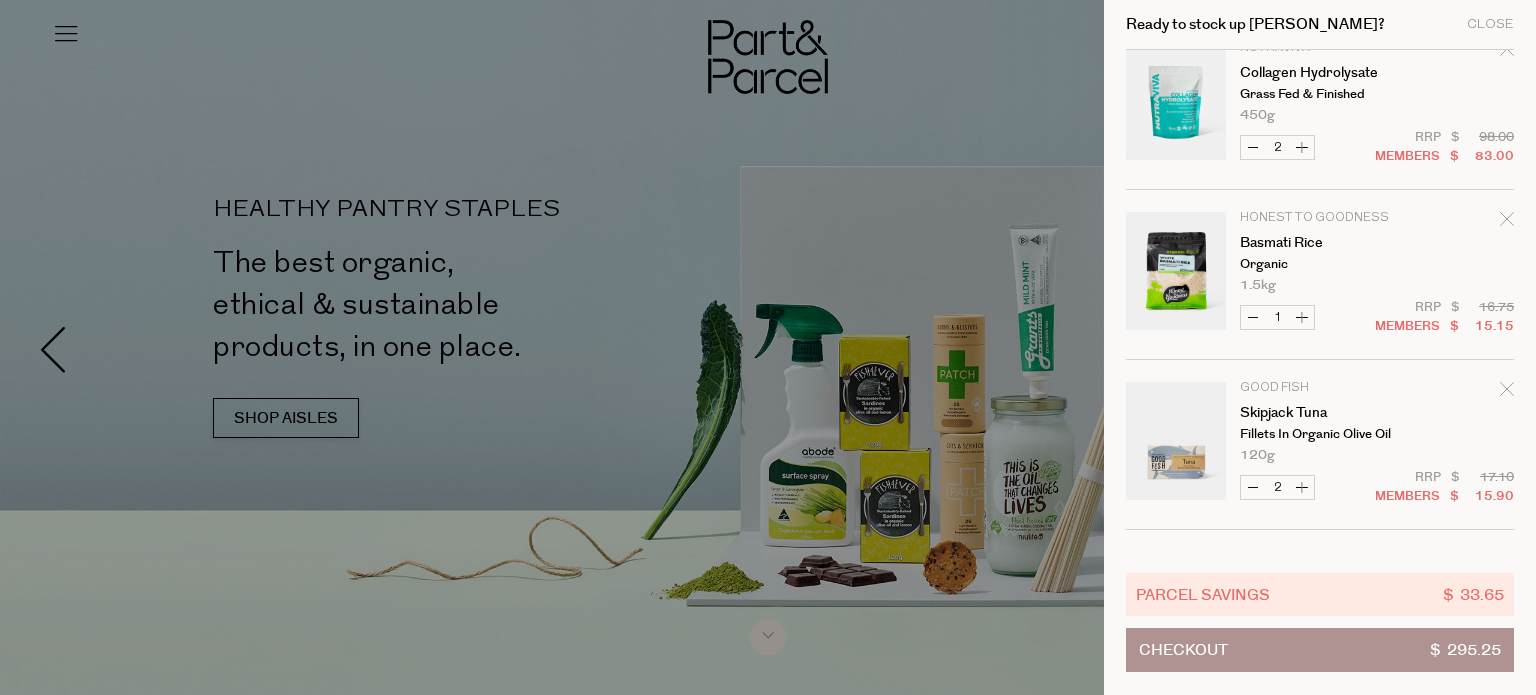
click at [1501, 216] on icon "Remove Basmati Rice" at bounding box center [1506, 218] width 13 height 13
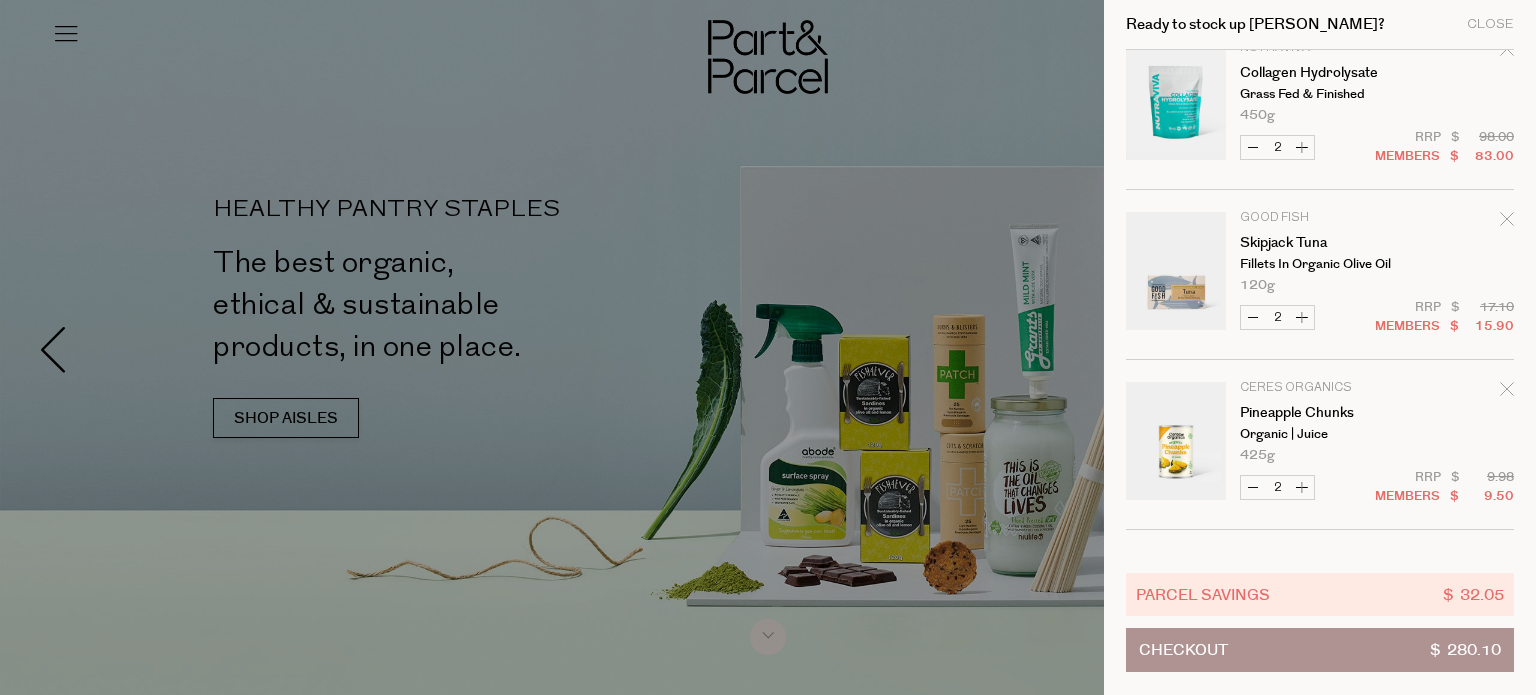
click at [1243, 484] on button "Decrease Pineapple Chunks" at bounding box center [1253, 487] width 24 height 23
type input "1"
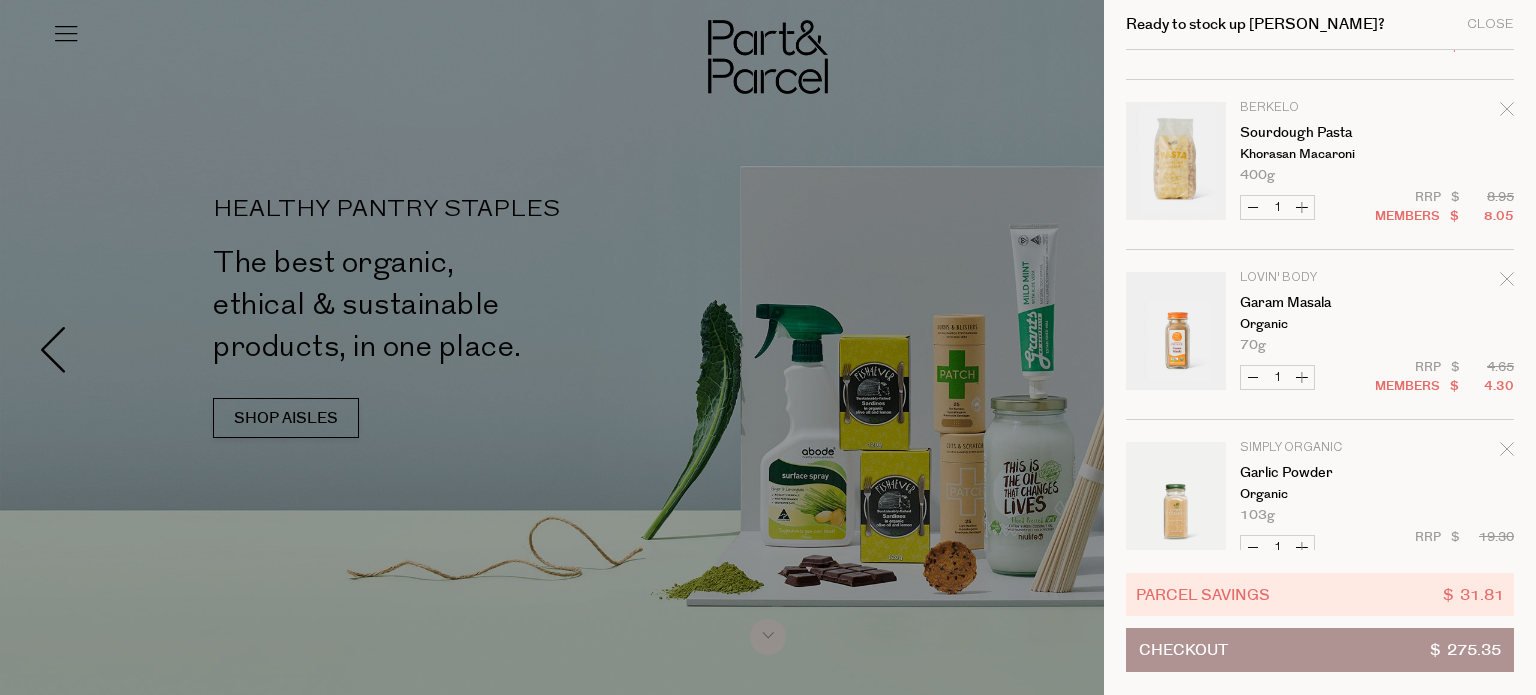
scroll to position [1600, 0]
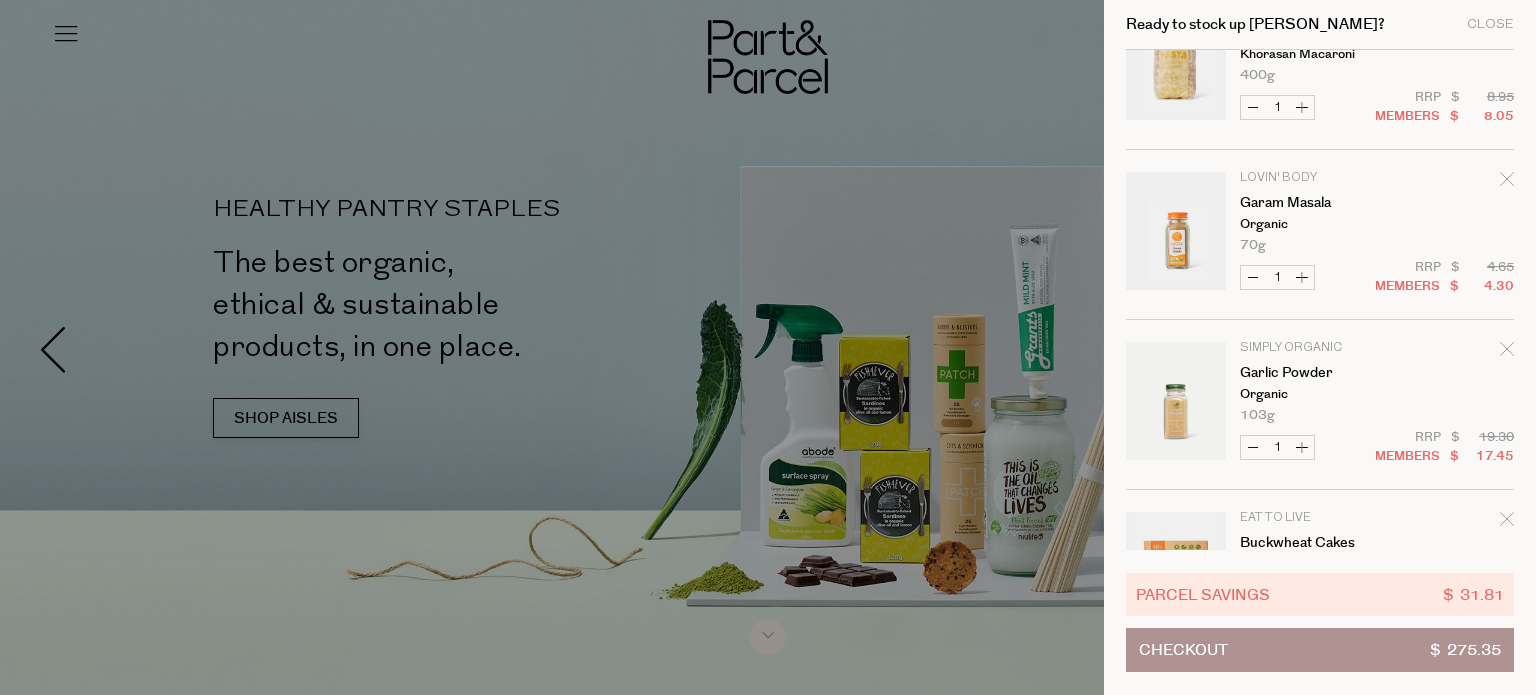
click at [1507, 177] on icon "Remove Garam Masala" at bounding box center [1507, 179] width 14 height 14
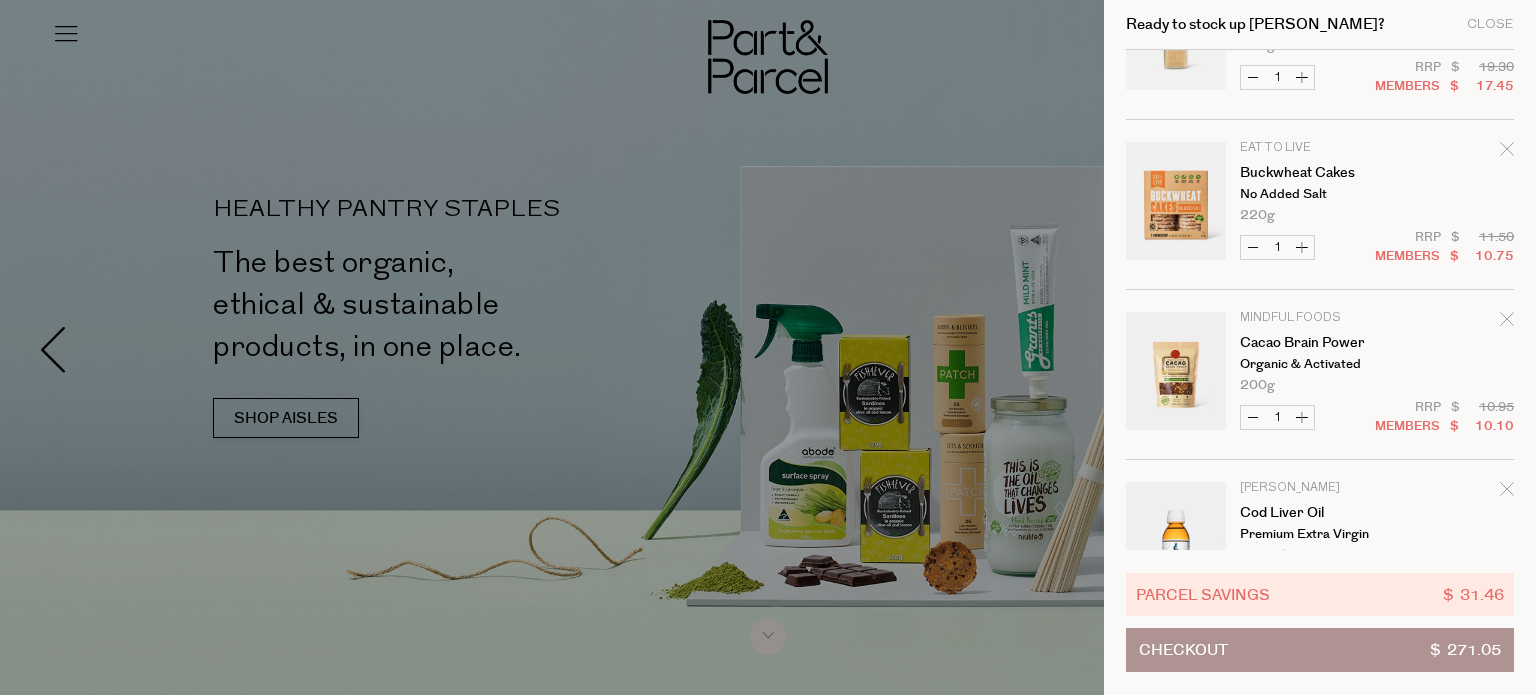
scroll to position [1876, 0]
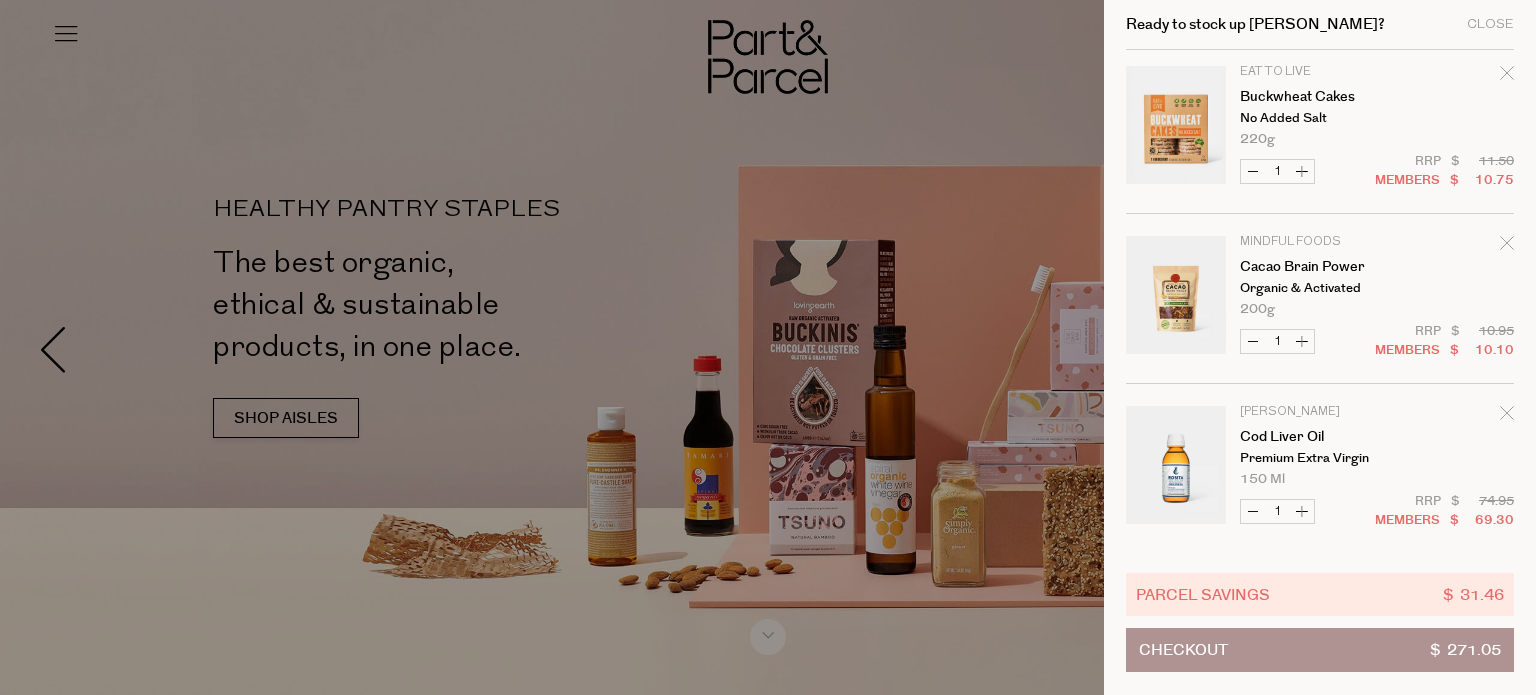
click at [1505, 239] on icon "Remove Cacao Brain Power" at bounding box center [1506, 242] width 13 height 13
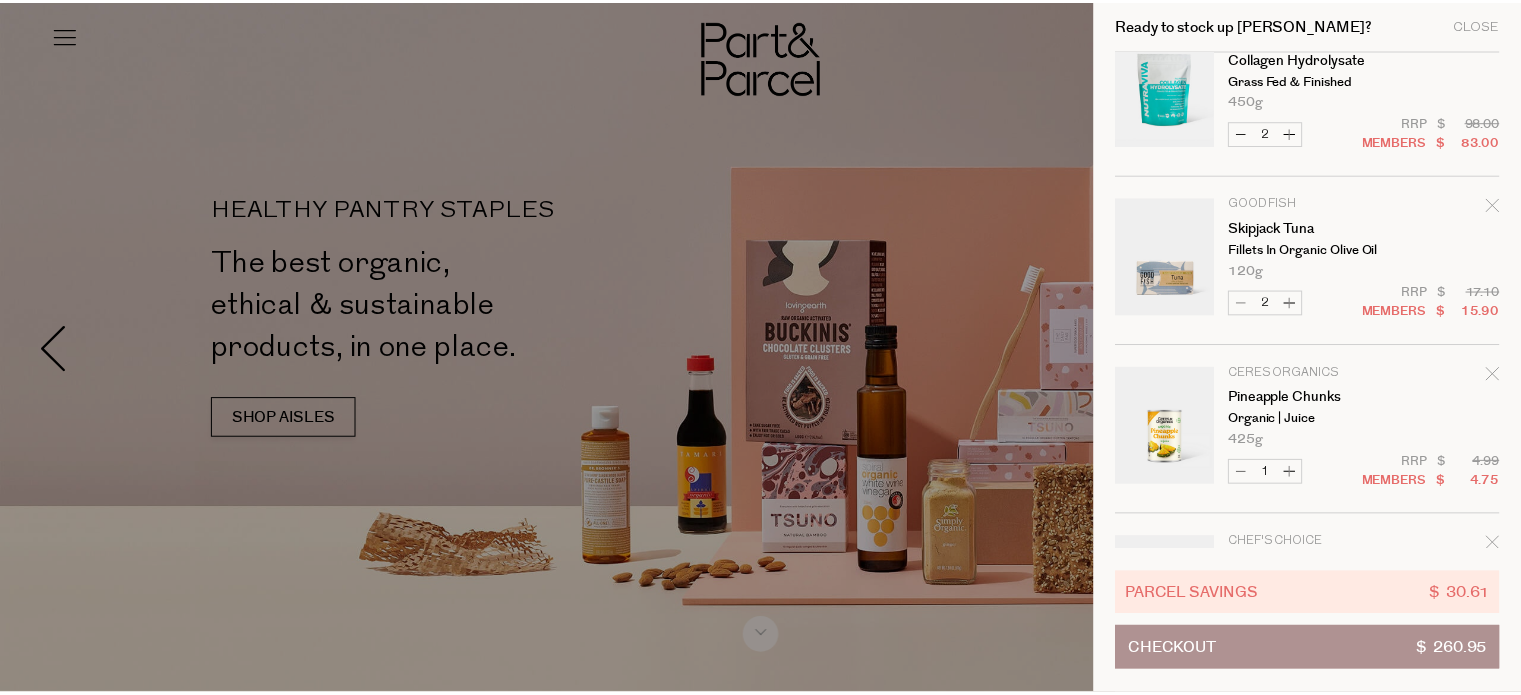
scroll to position [0, 0]
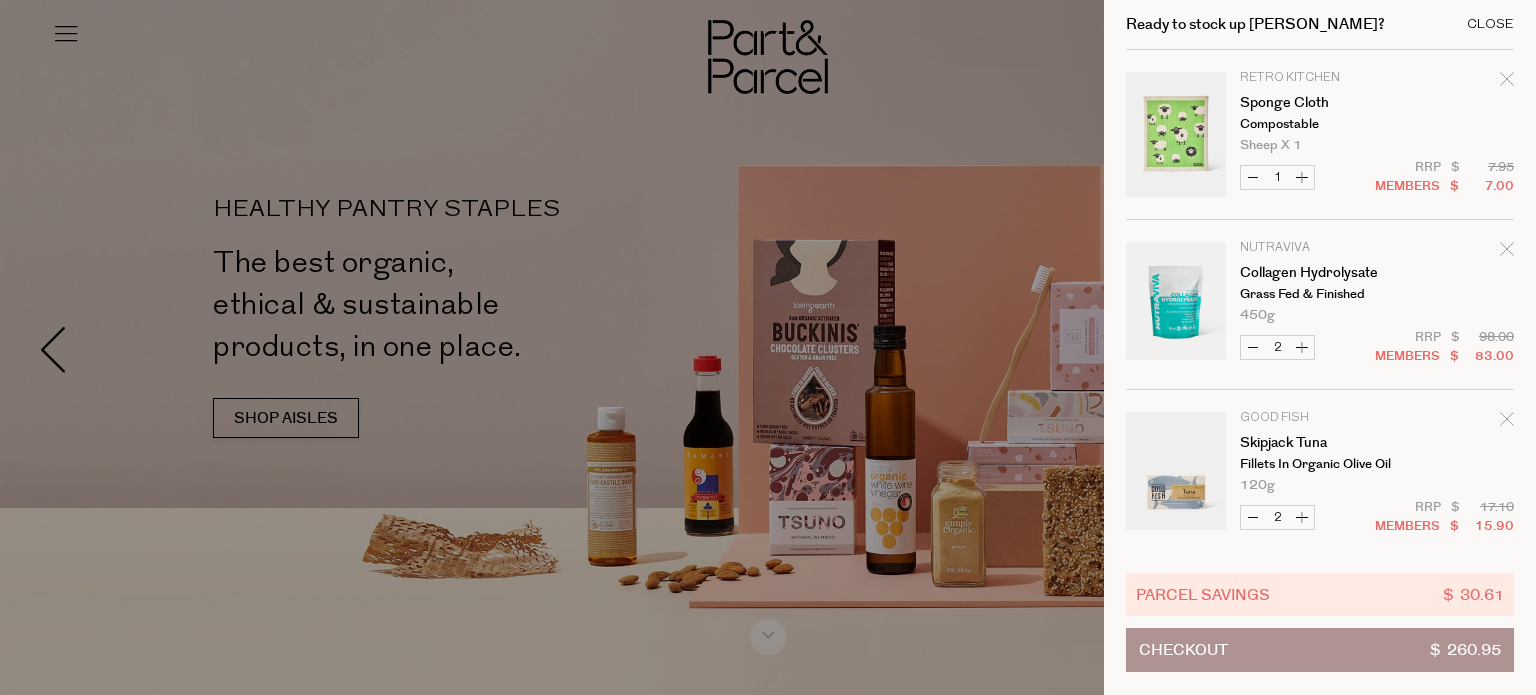
click at [1496, 24] on div "Close" at bounding box center [1490, 24] width 47 height 13
